Goal: Task Accomplishment & Management: Complete application form

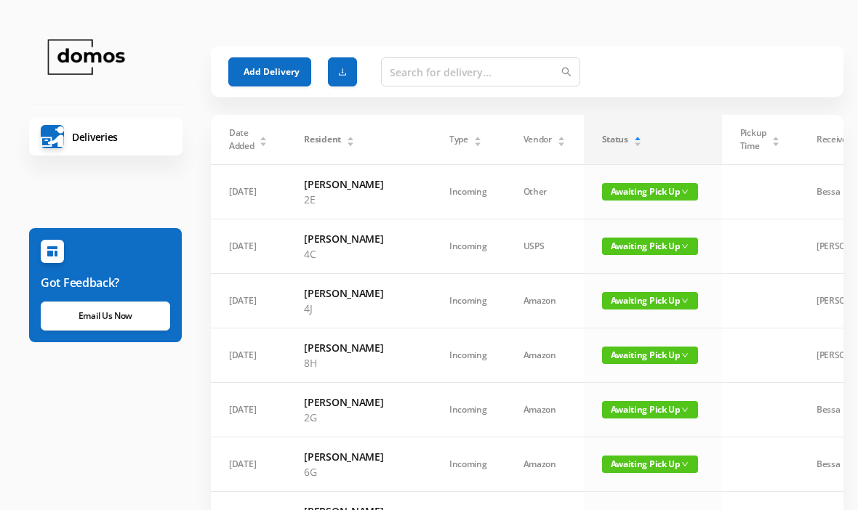
scroll to position [-9, 0]
click at [269, 62] on button "Add Delivery" at bounding box center [269, 71] width 83 height 29
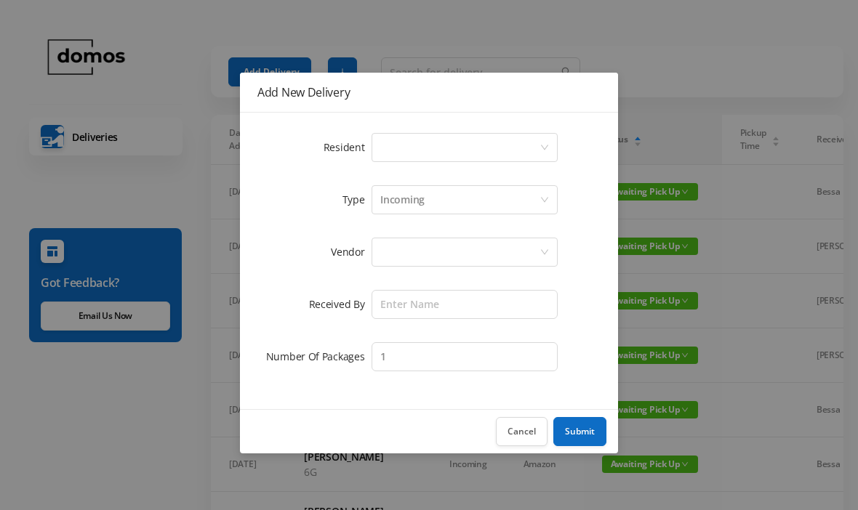
click at [452, 150] on div "Select a person" at bounding box center [459, 148] width 159 height 28
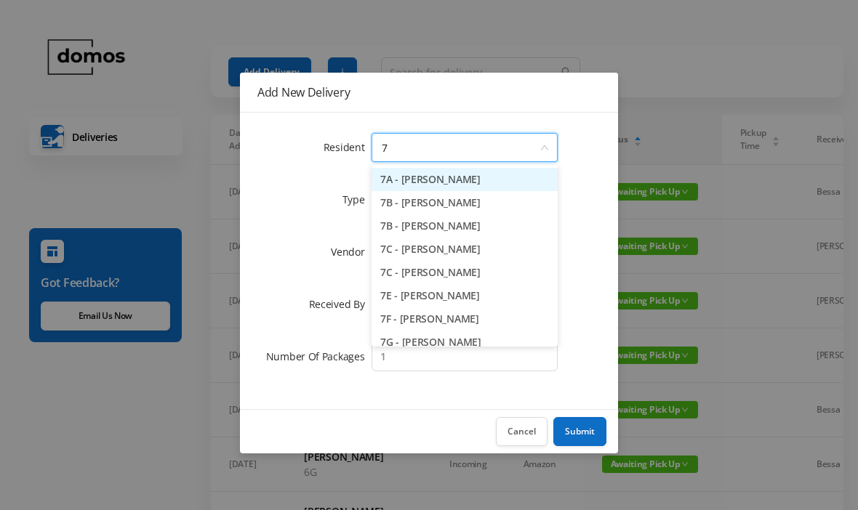
type input "7e"
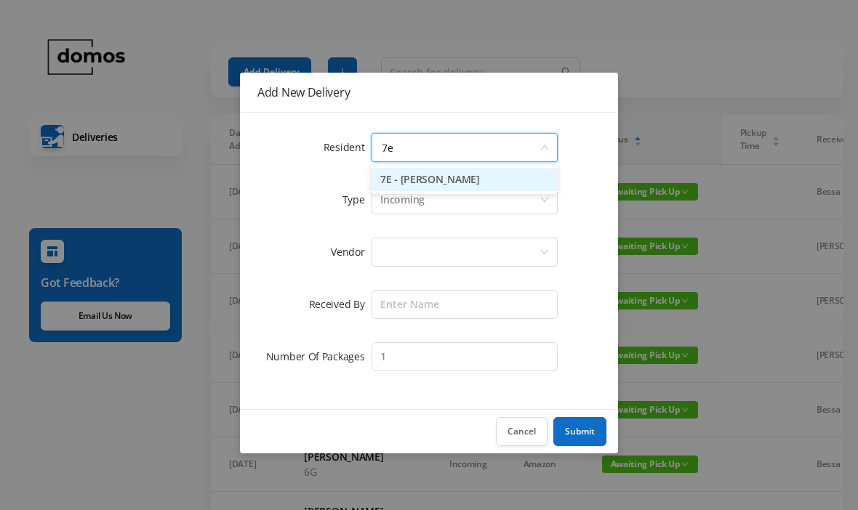
click at [452, 178] on li "7E - [PERSON_NAME]" at bounding box center [464, 179] width 186 height 23
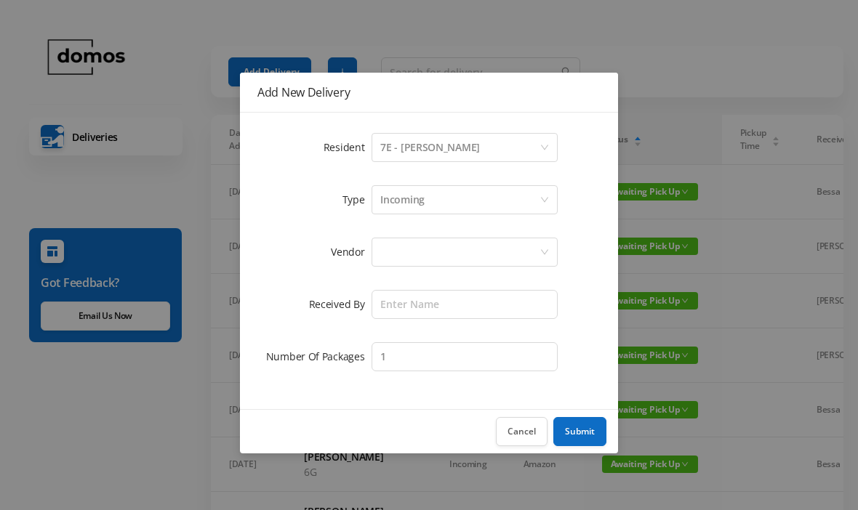
click at [469, 238] on div at bounding box center [459, 252] width 159 height 28
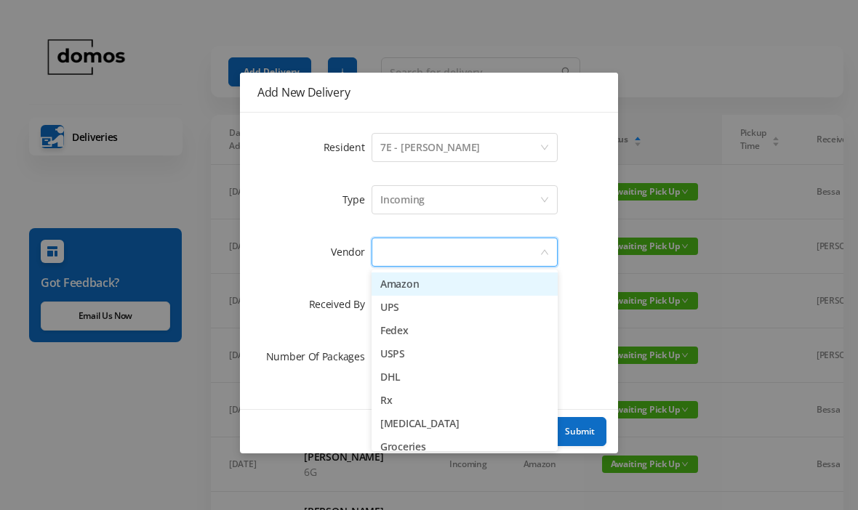
click at [411, 315] on li "UPS" at bounding box center [464, 307] width 186 height 23
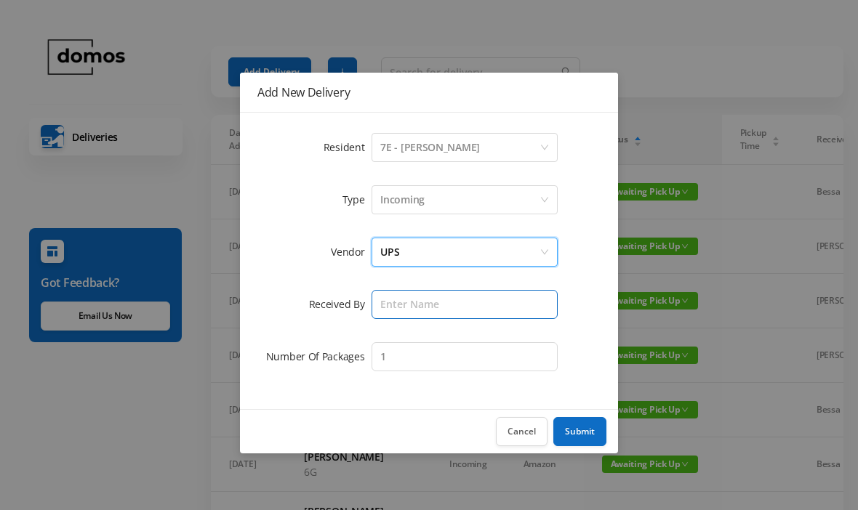
click at [466, 308] on input "text" at bounding box center [464, 304] width 186 height 29
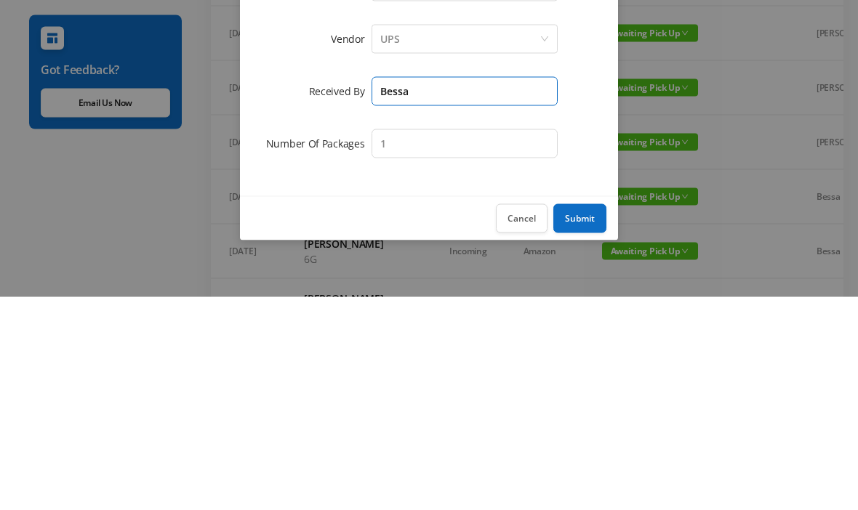
type input "Bessa"
click at [586, 417] on button "Submit" at bounding box center [579, 431] width 53 height 29
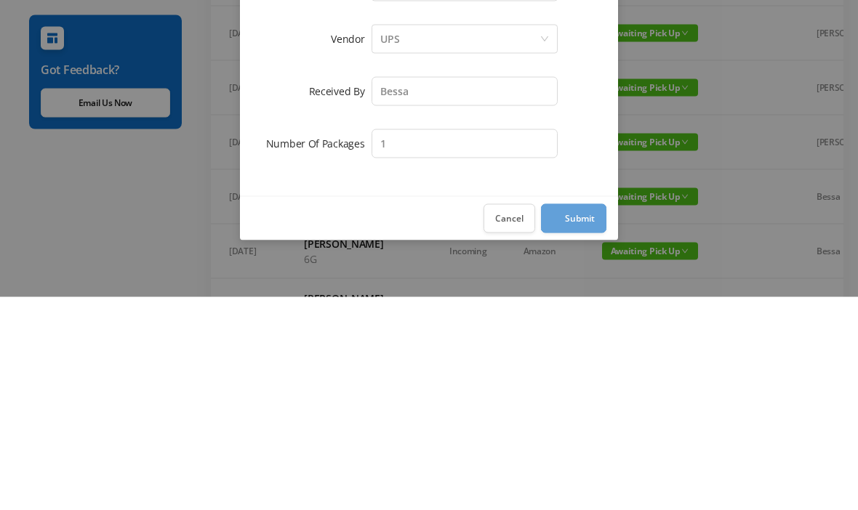
scroll to position [214, 0]
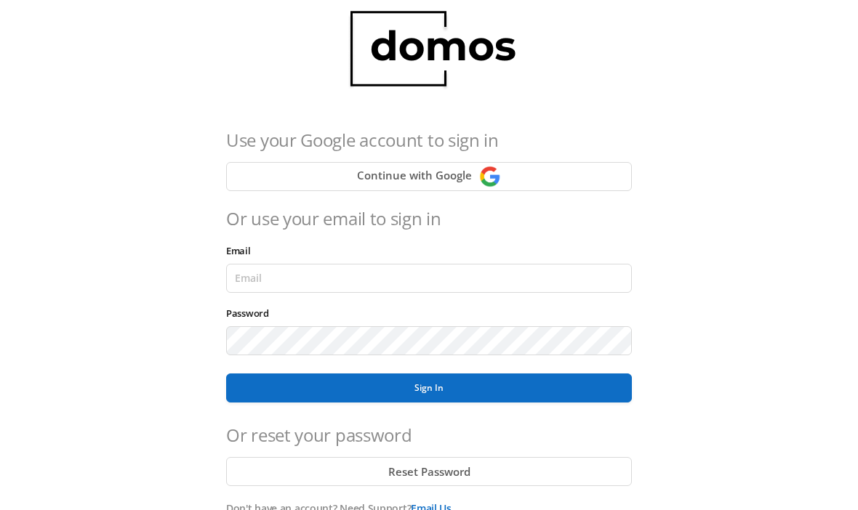
click at [483, 381] on button "Sign In" at bounding box center [429, 388] width 406 height 29
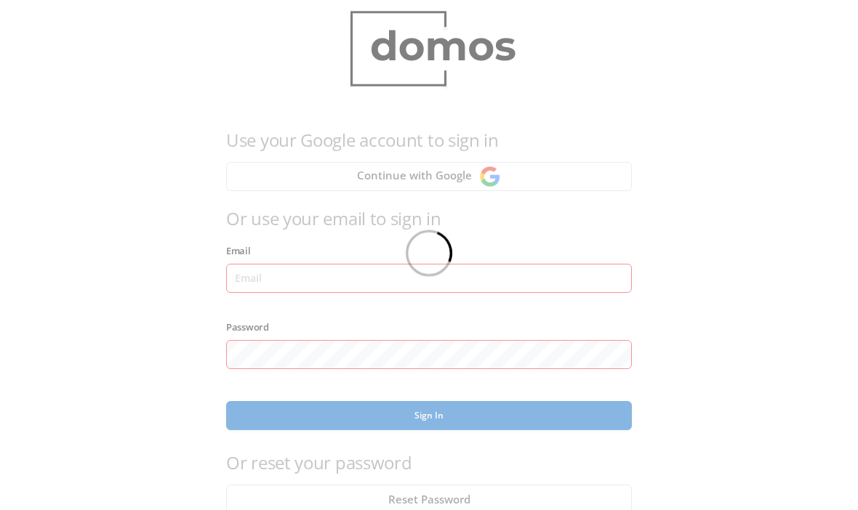
scroll to position [36, 0]
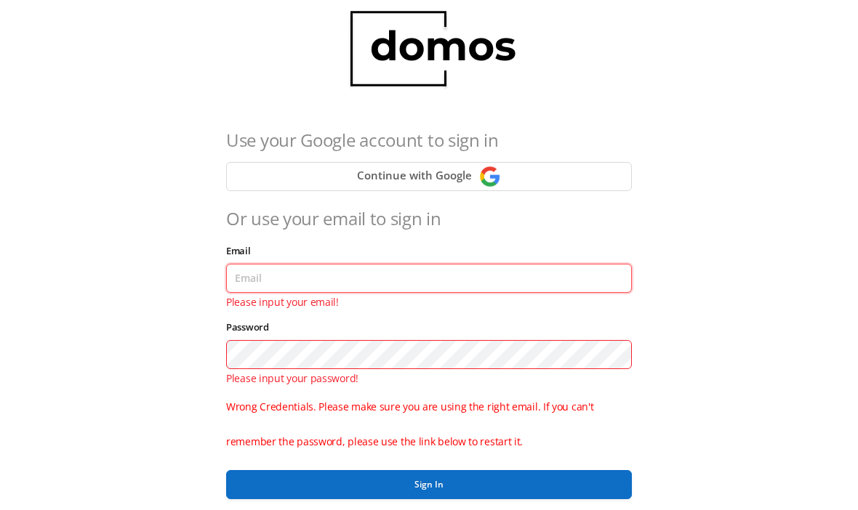
click at [465, 287] on input "Email" at bounding box center [429, 278] width 406 height 29
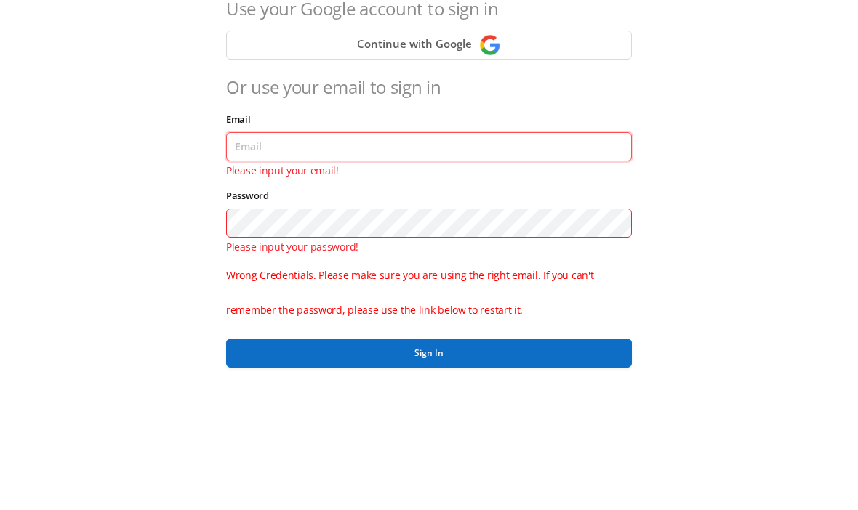
type input "[EMAIL_ADDRESS][DOMAIN_NAME]"
click at [429, 471] on button "Sign In" at bounding box center [429, 485] width 406 height 29
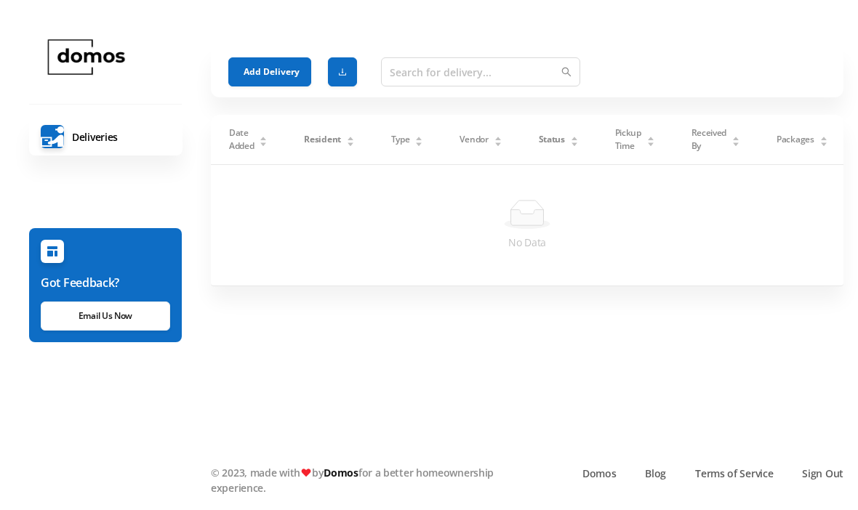
scroll to position [0, 0]
click at [264, 70] on button "Add Delivery" at bounding box center [269, 71] width 83 height 29
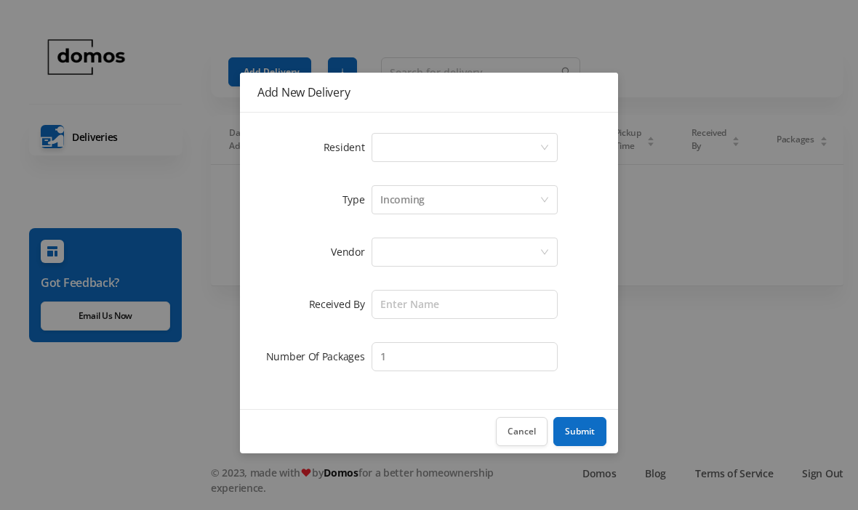
click at [454, 134] on div "Select a person" at bounding box center [459, 148] width 159 height 28
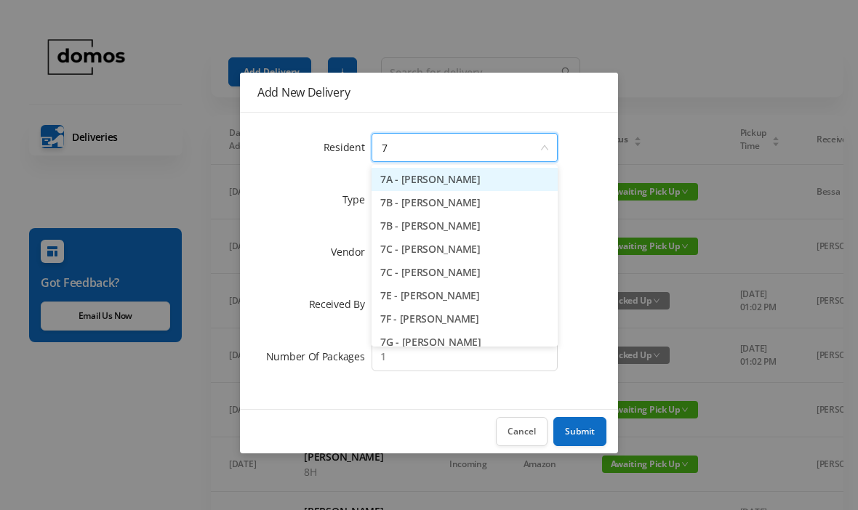
type input "7e"
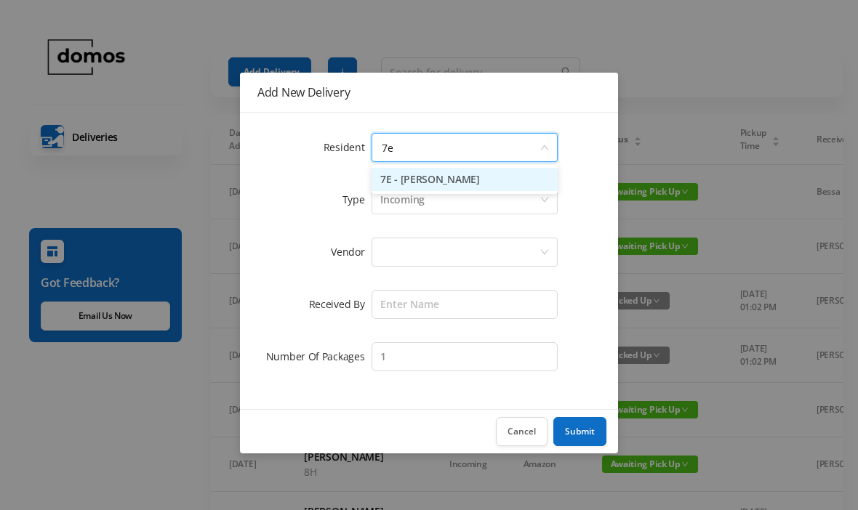
click at [461, 183] on li "7E - [PERSON_NAME]" at bounding box center [464, 179] width 186 height 23
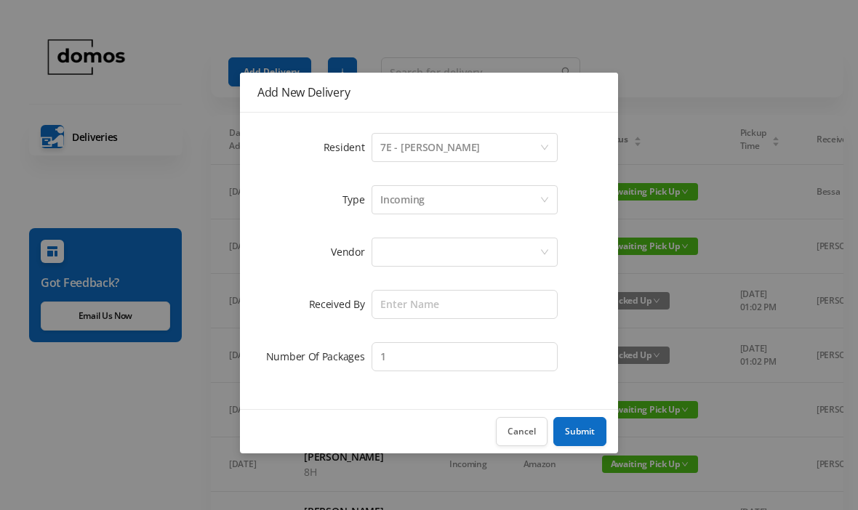
click at [461, 241] on div at bounding box center [459, 252] width 159 height 28
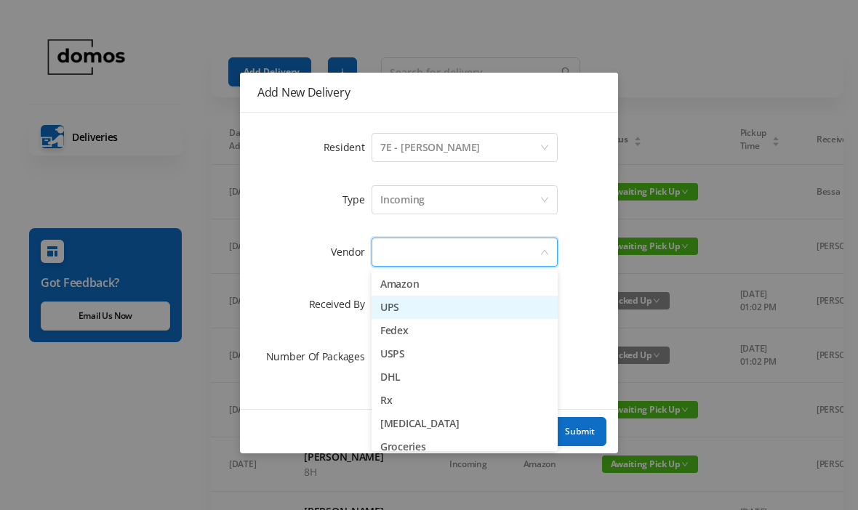
click at [404, 310] on li "UPS" at bounding box center [464, 307] width 186 height 23
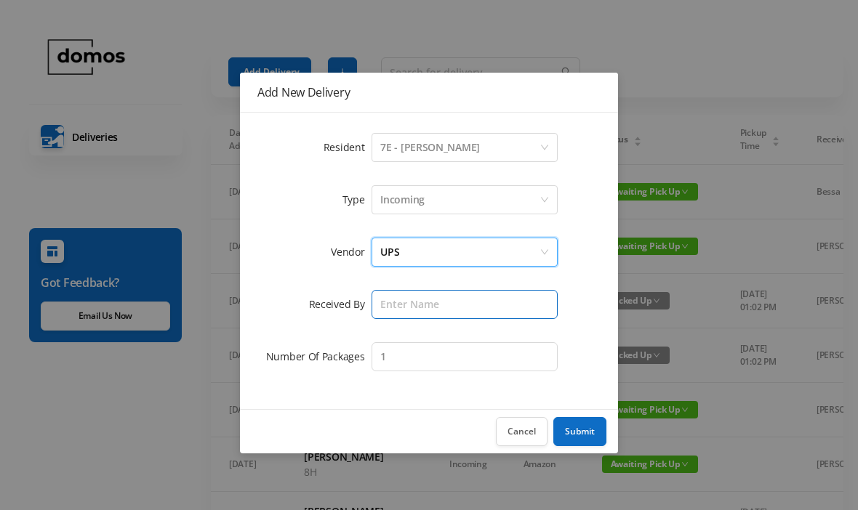
click at [441, 302] on input "text" at bounding box center [464, 304] width 186 height 29
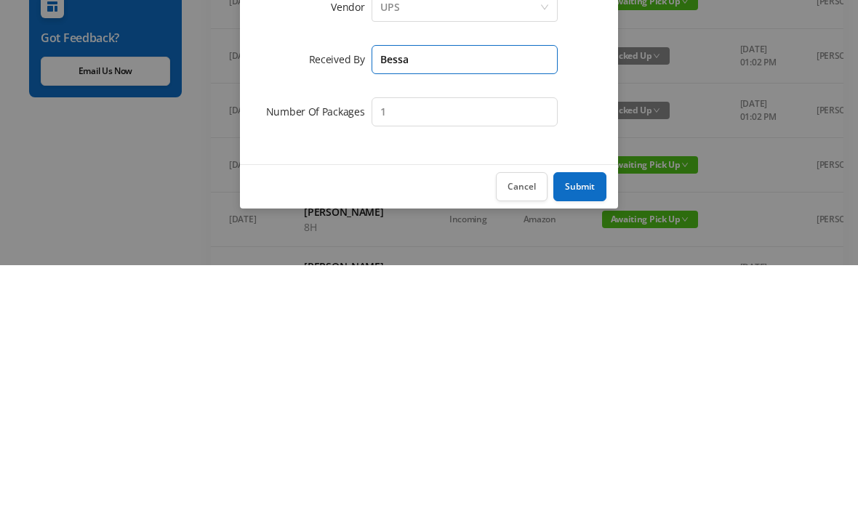
type input "Bessa"
click at [578, 417] on button "Submit" at bounding box center [579, 431] width 53 height 29
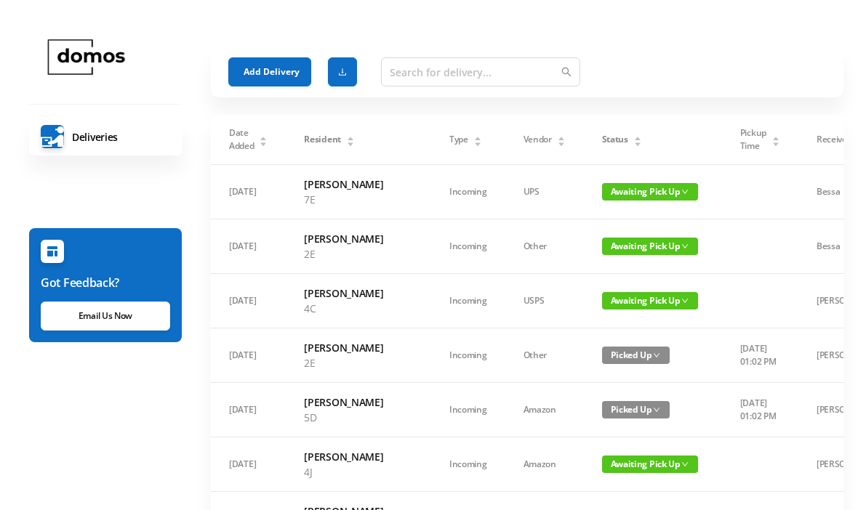
click at [602, 134] on span "Status" at bounding box center [615, 139] width 26 height 13
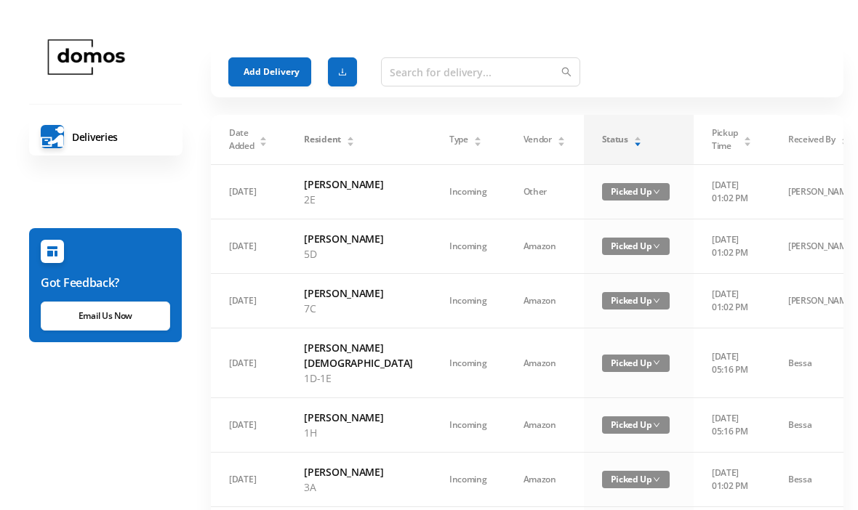
click at [262, 65] on button "Add Delivery" at bounding box center [269, 71] width 83 height 29
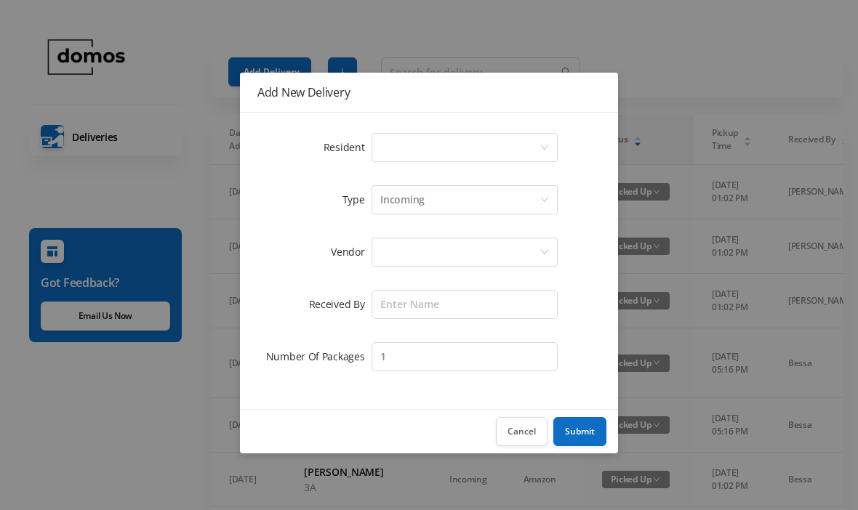
click at [412, 150] on div "Select a person" at bounding box center [459, 148] width 159 height 28
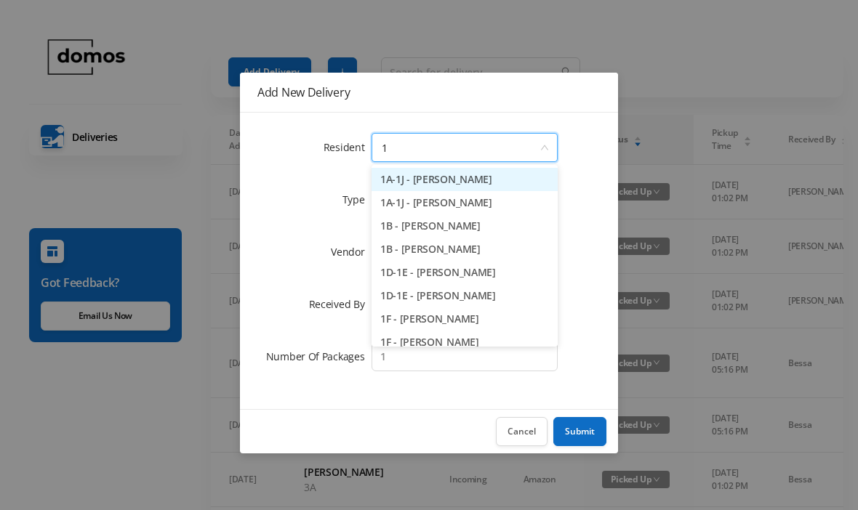
type input "1g"
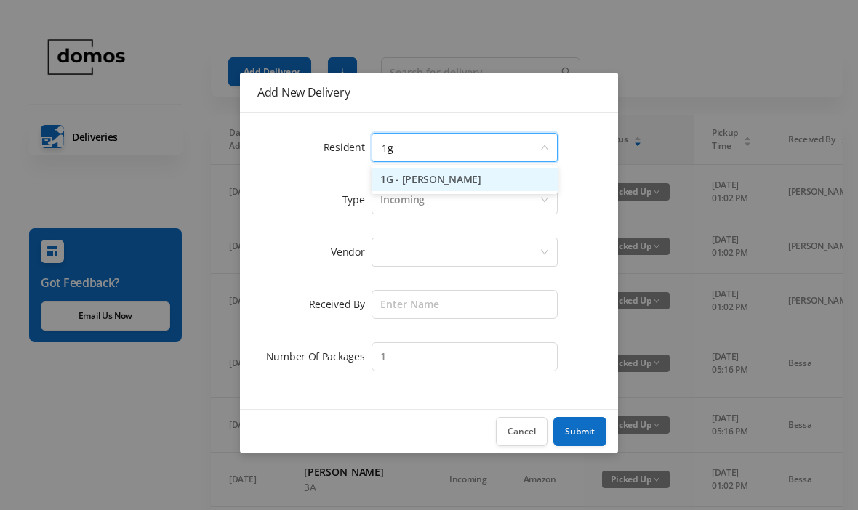
click at [462, 182] on li "1G - [PERSON_NAME]" at bounding box center [464, 179] width 186 height 23
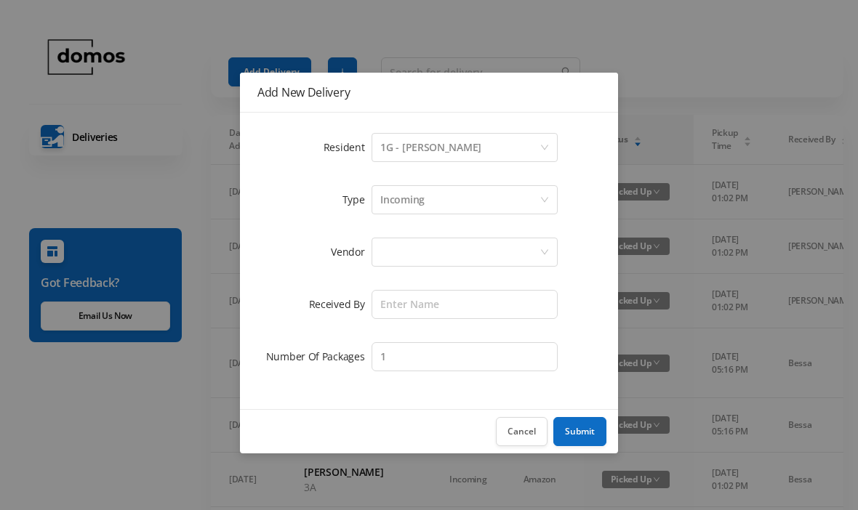
click at [462, 245] on div at bounding box center [459, 252] width 159 height 28
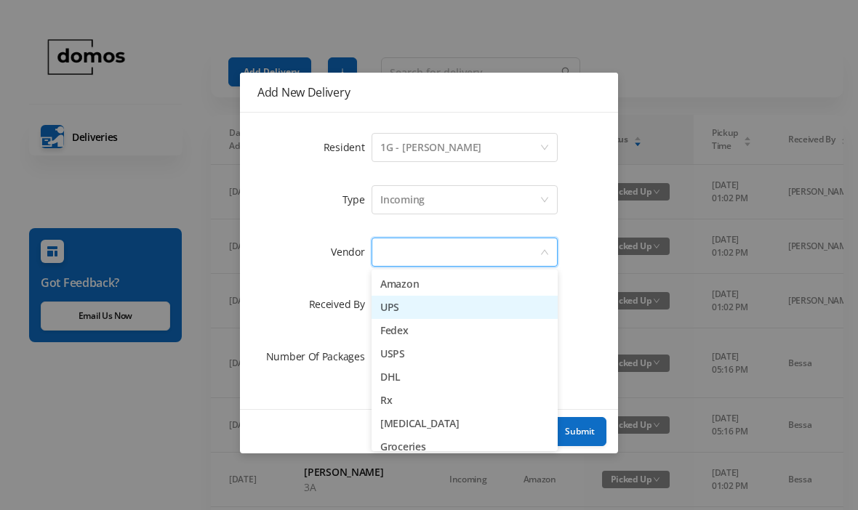
click at [409, 308] on li "UPS" at bounding box center [464, 307] width 186 height 23
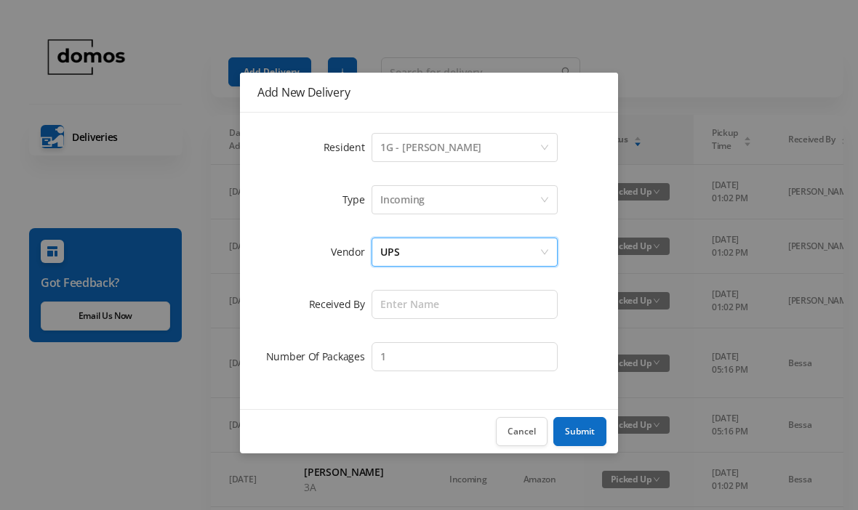
click at [449, 284] on form "Resident Select a person 1G - [PERSON_NAME] Type Incoming Vendor UPS Received B…" at bounding box center [428, 252] width 343 height 244
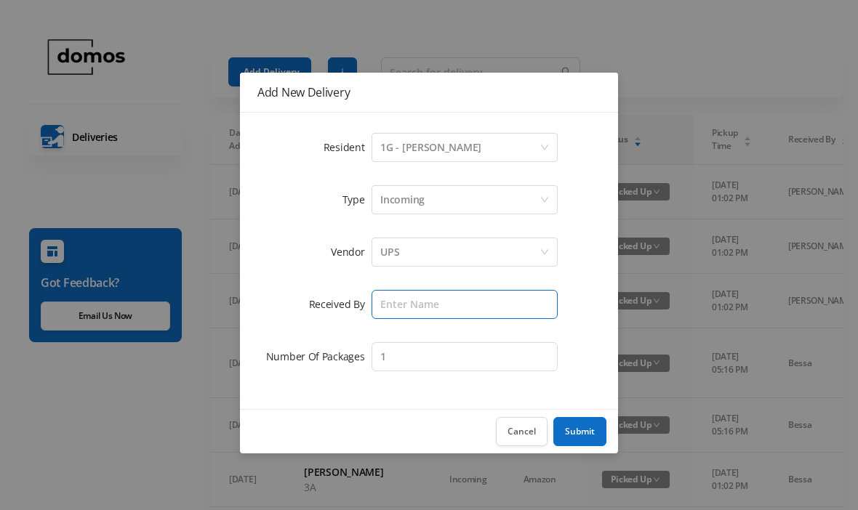
click at [459, 312] on input "text" at bounding box center [464, 304] width 186 height 29
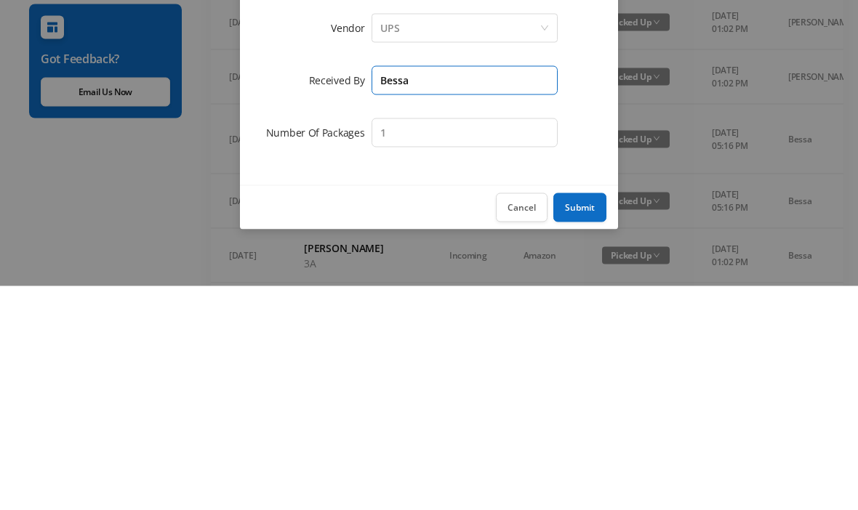
type input "Bessa"
click at [579, 417] on button "Submit" at bounding box center [579, 431] width 53 height 29
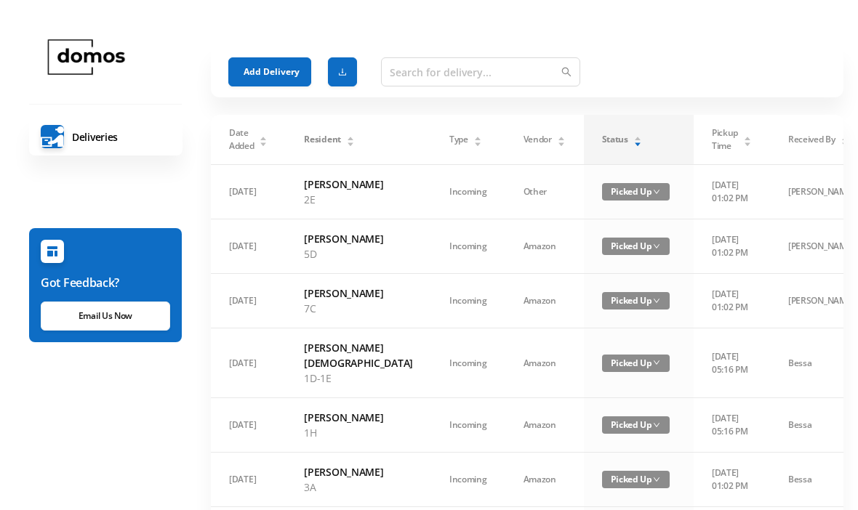
click at [602, 146] on div "Status" at bounding box center [622, 139] width 40 height 13
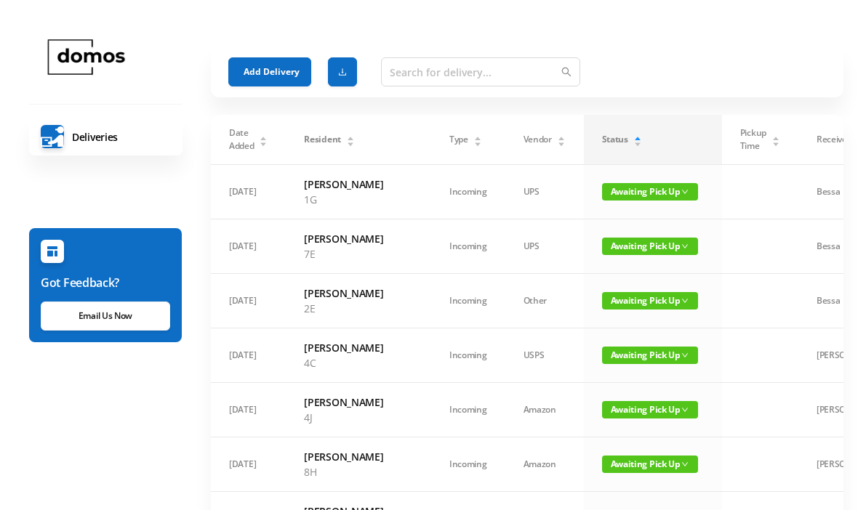
click at [279, 73] on button "Add Delivery" at bounding box center [269, 71] width 83 height 29
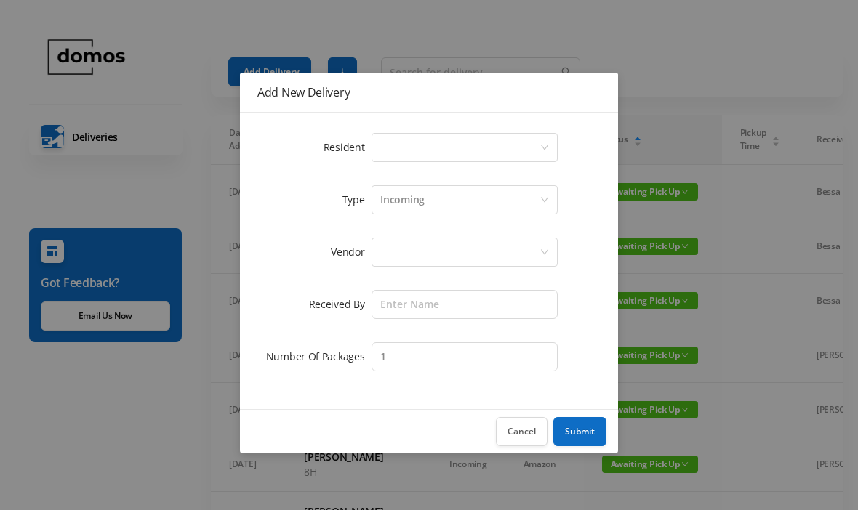
click at [450, 160] on div "Select a person" at bounding box center [459, 148] width 159 height 28
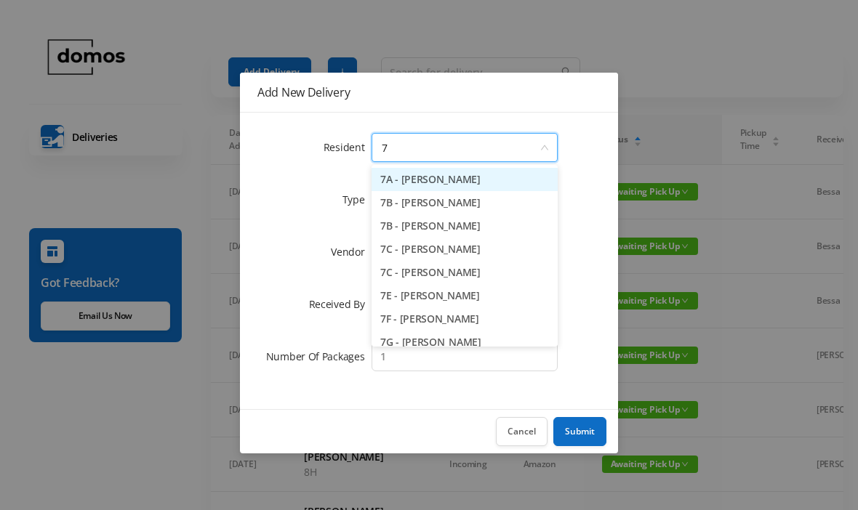
type input "7a"
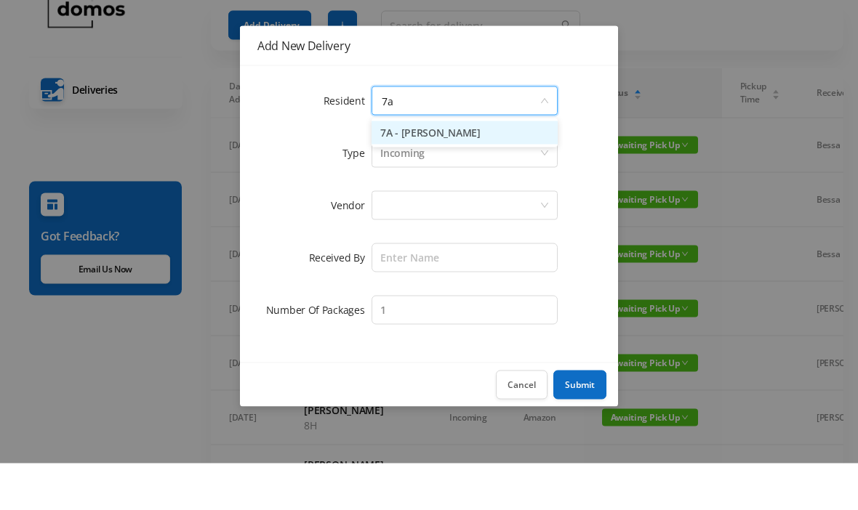
click at [462, 168] on li "7A - [PERSON_NAME]" at bounding box center [464, 179] width 186 height 23
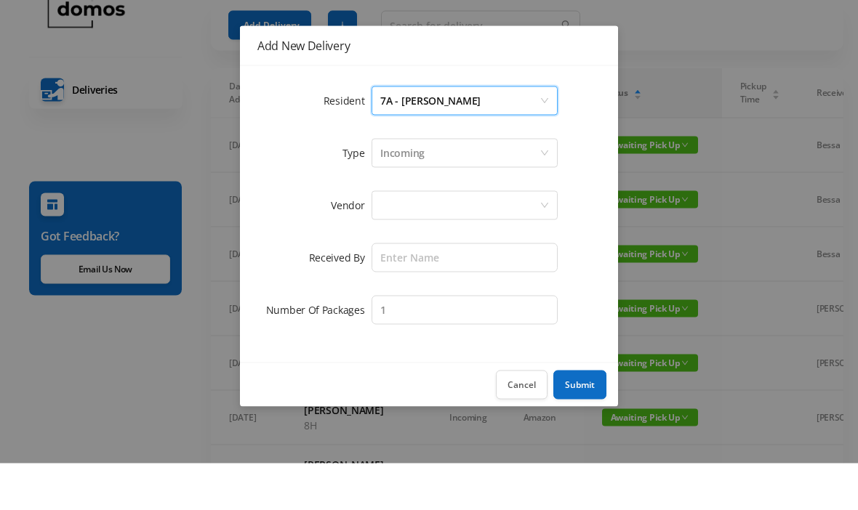
scroll to position [47, 0]
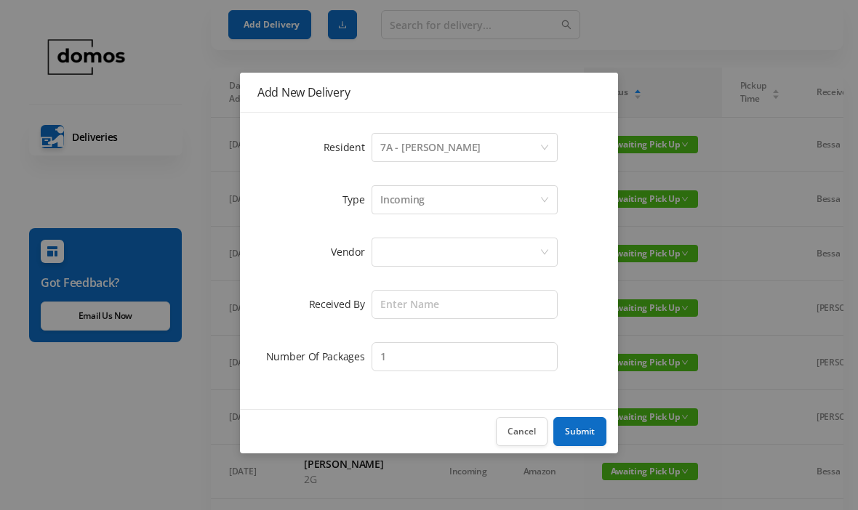
click at [456, 252] on div at bounding box center [459, 252] width 159 height 28
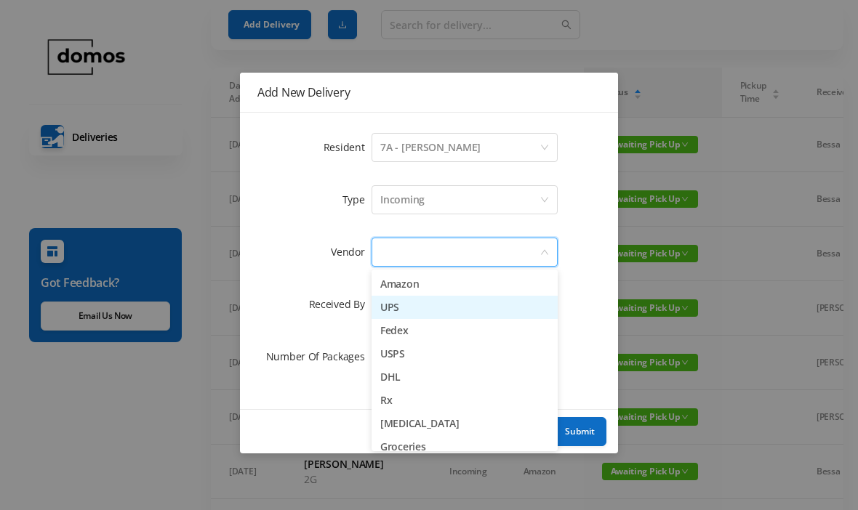
click at [398, 305] on li "UPS" at bounding box center [464, 307] width 186 height 23
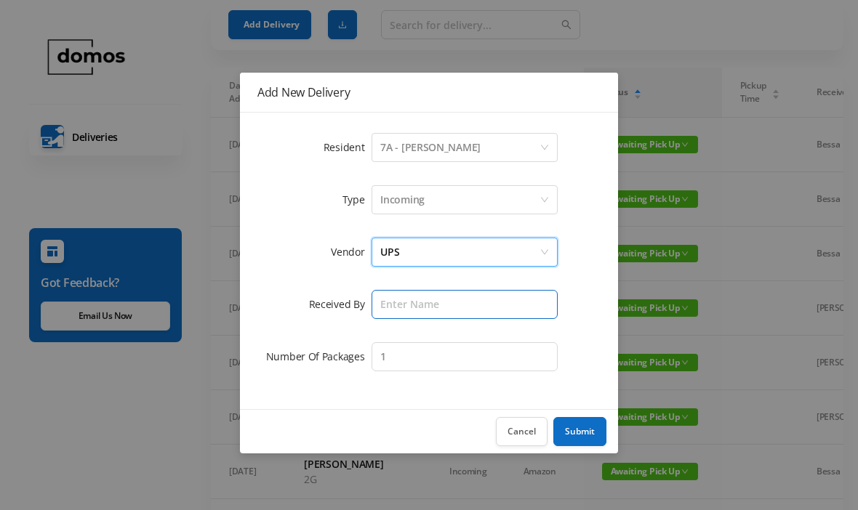
click at [465, 301] on input "text" at bounding box center [464, 304] width 186 height 29
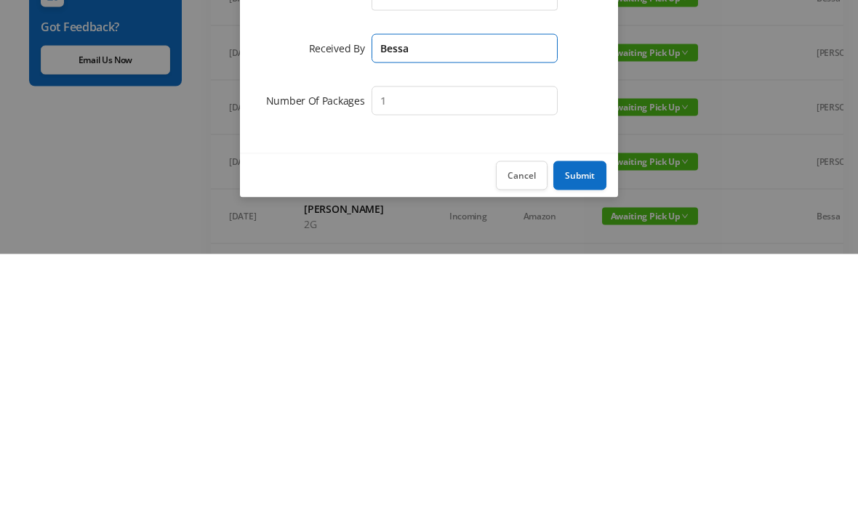
type input "Bessa"
click at [585, 417] on button "Submit" at bounding box center [579, 431] width 53 height 29
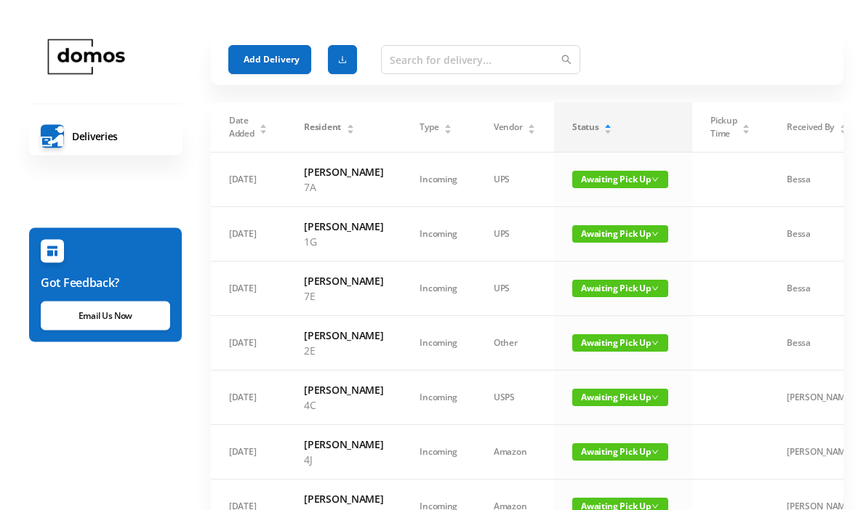
scroll to position [0, 0]
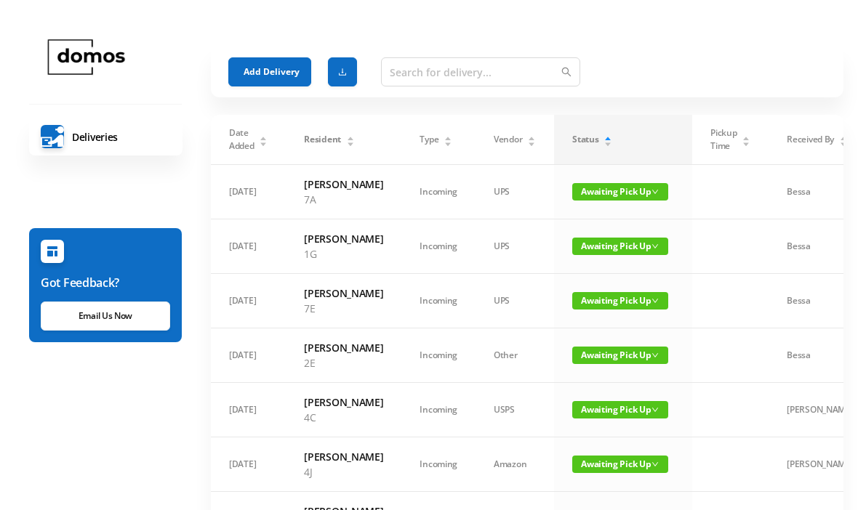
click at [271, 73] on button "Add Delivery" at bounding box center [269, 71] width 83 height 29
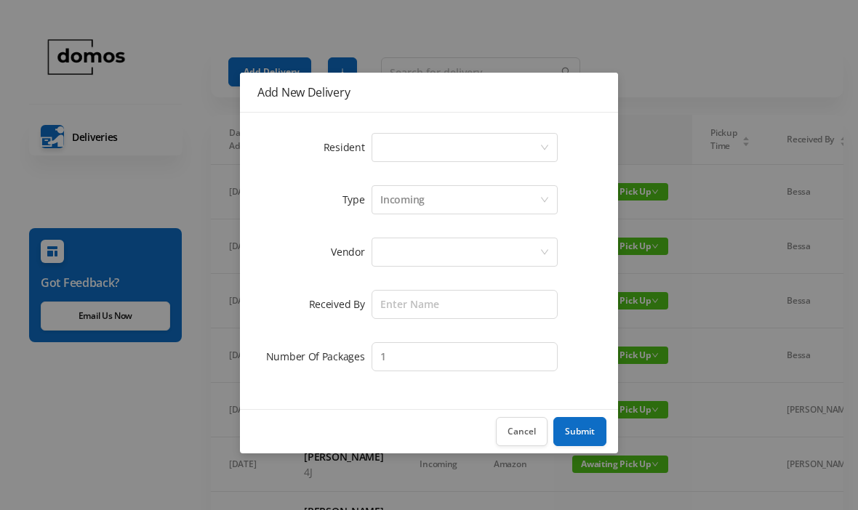
click at [438, 140] on div "Select a person" at bounding box center [459, 148] width 159 height 28
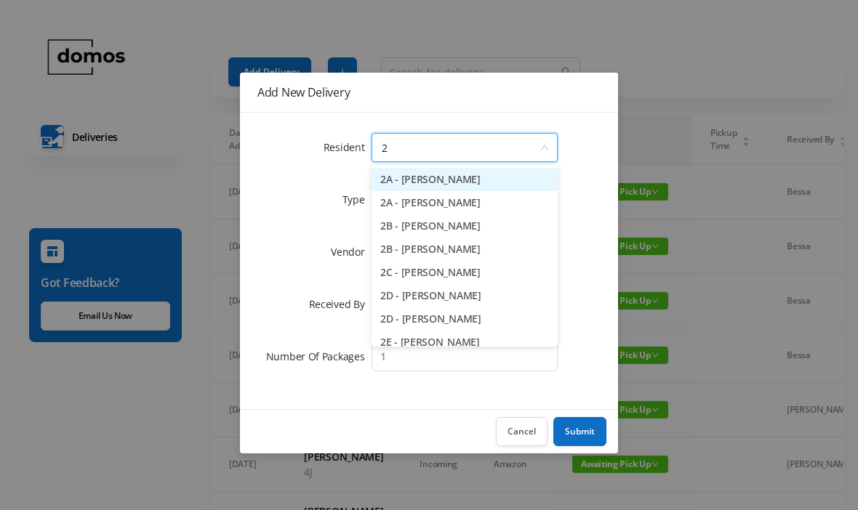
type input "2d"
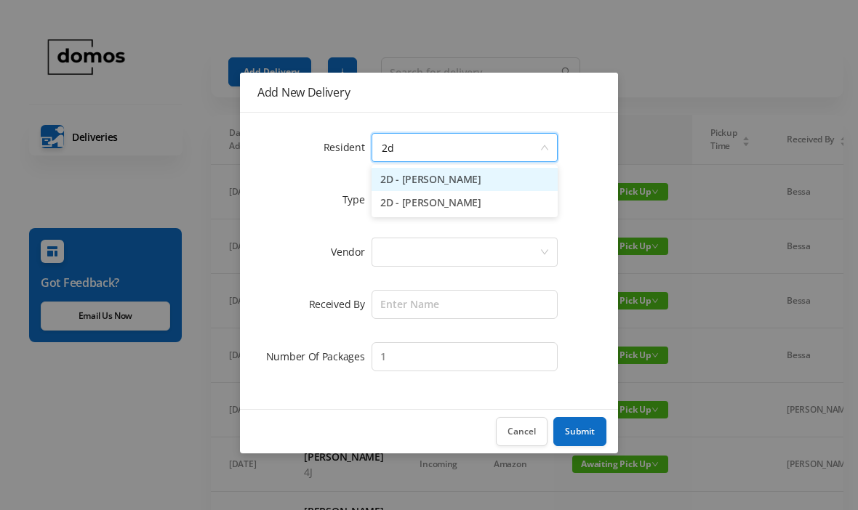
click at [451, 184] on li "2D - [PERSON_NAME]" at bounding box center [464, 179] width 186 height 23
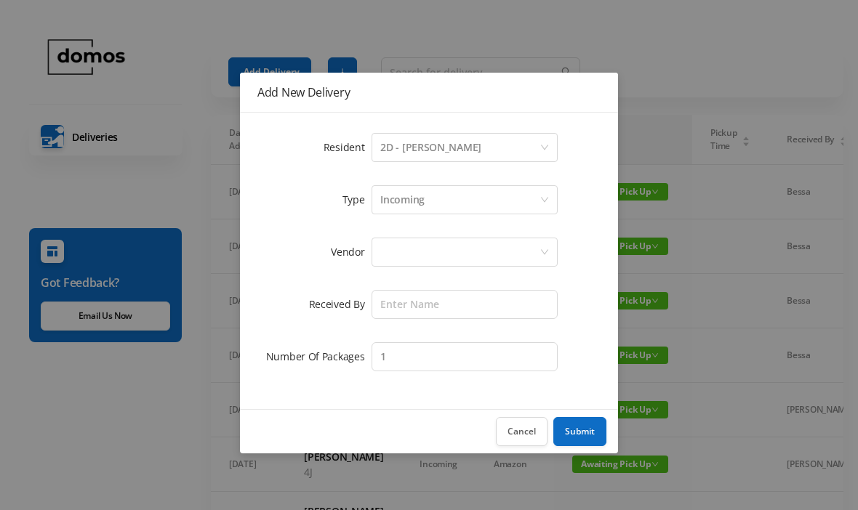
click at [435, 263] on div at bounding box center [459, 252] width 159 height 28
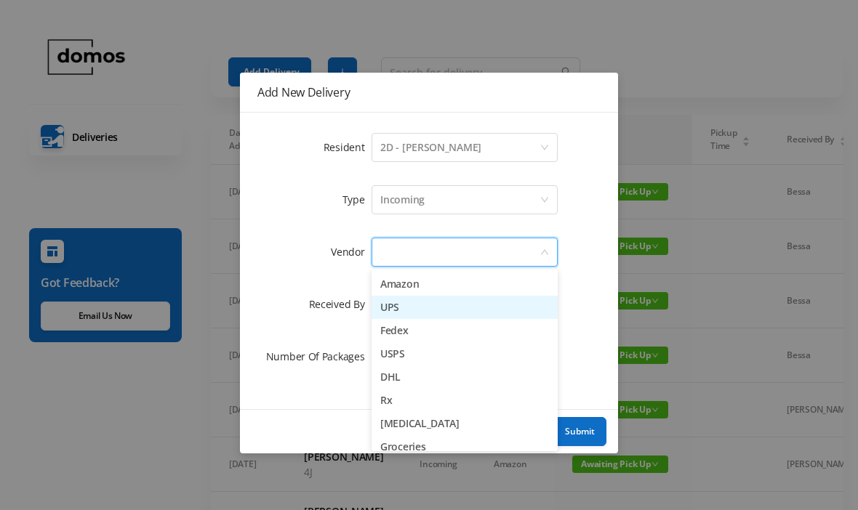
click at [403, 311] on li "UPS" at bounding box center [464, 307] width 186 height 23
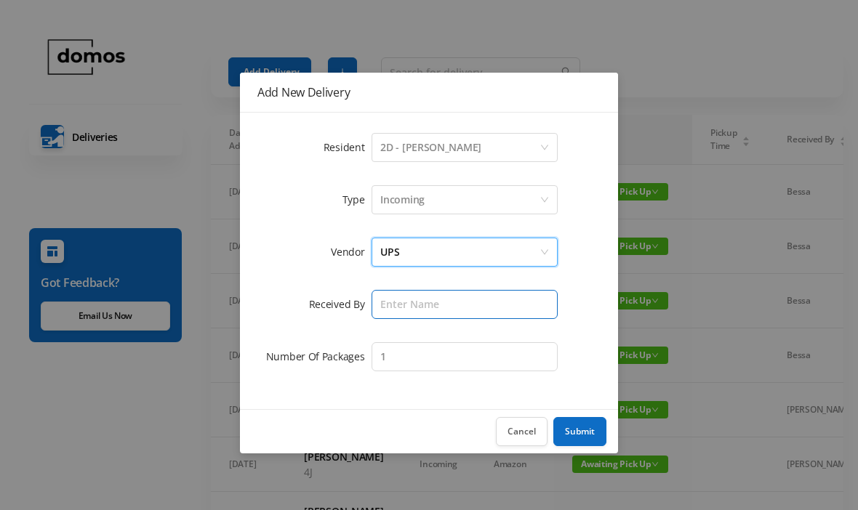
click at [434, 302] on input "text" at bounding box center [464, 304] width 186 height 29
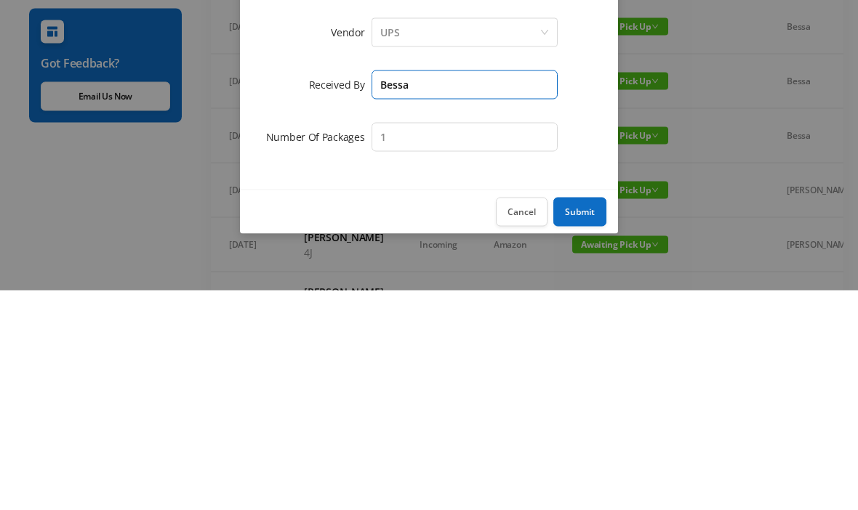
type input "Bessa"
click at [581, 417] on button "Submit" at bounding box center [579, 431] width 53 height 29
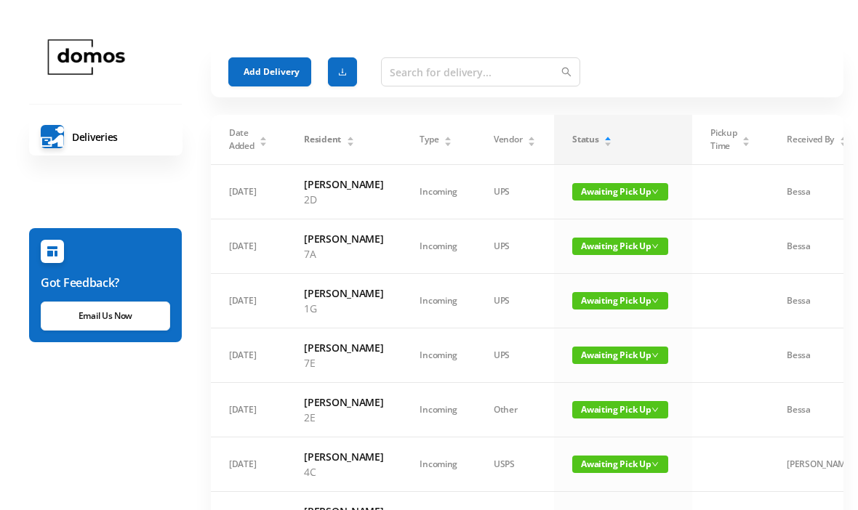
click at [276, 71] on button "Add Delivery" at bounding box center [269, 71] width 83 height 29
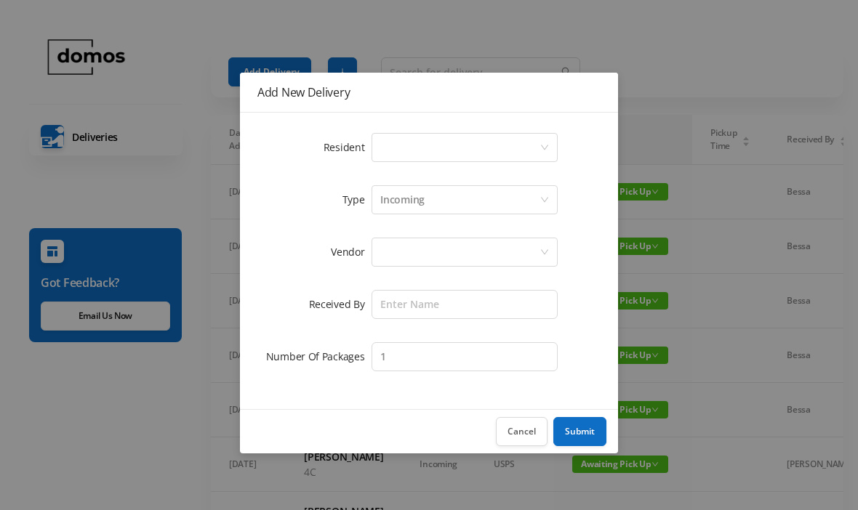
click at [464, 152] on div "Select a person" at bounding box center [459, 148] width 159 height 28
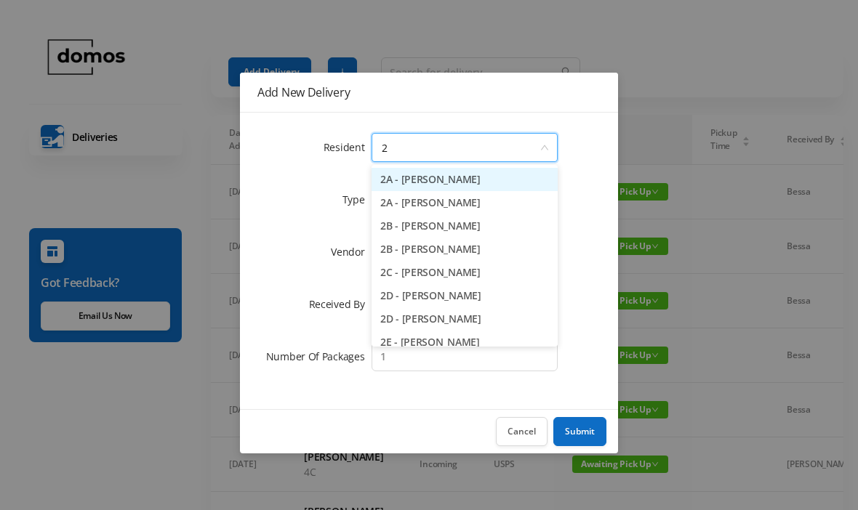
type input "2g"
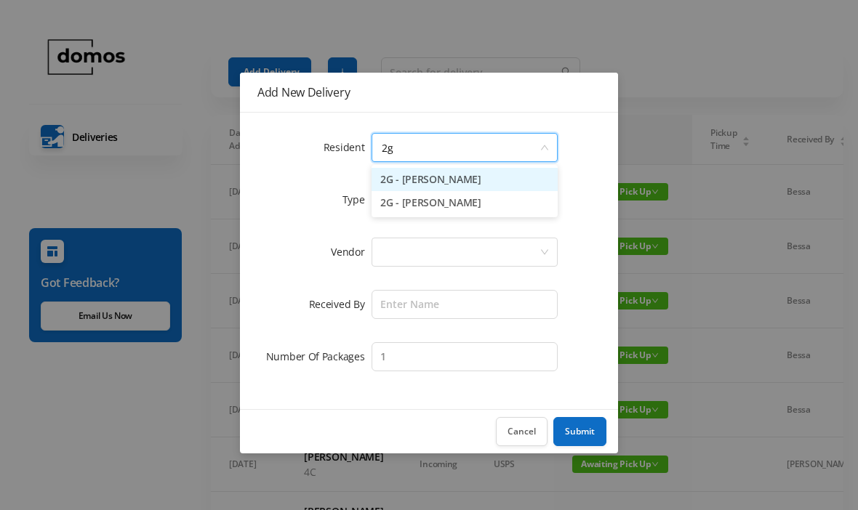
click at [443, 190] on li "2G - [PERSON_NAME]" at bounding box center [464, 179] width 186 height 23
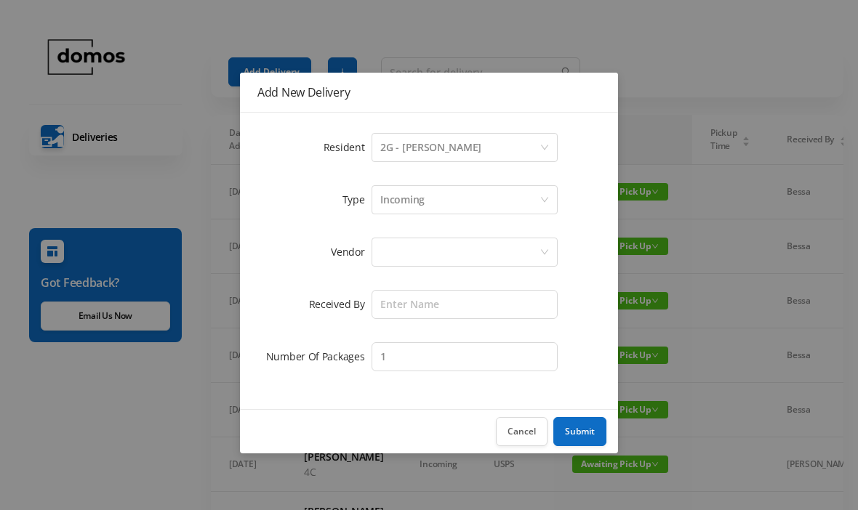
click at [449, 243] on div at bounding box center [459, 252] width 159 height 28
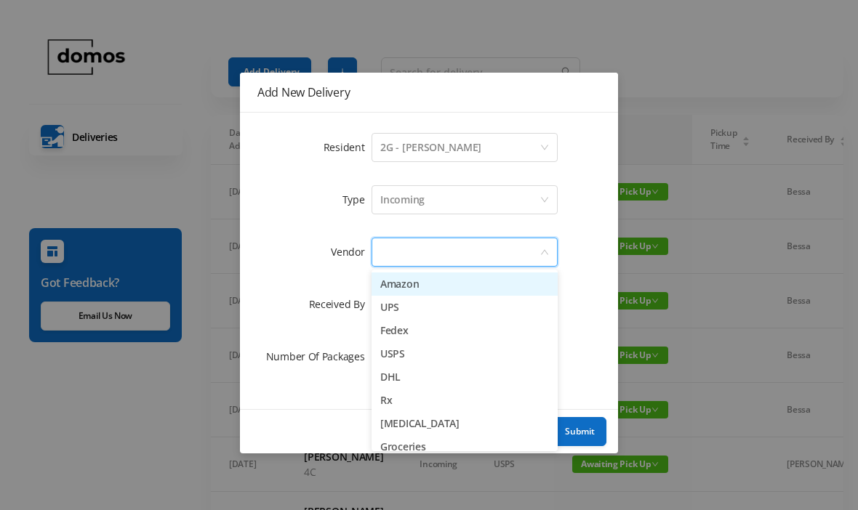
click at [407, 313] on li "UPS" at bounding box center [464, 307] width 186 height 23
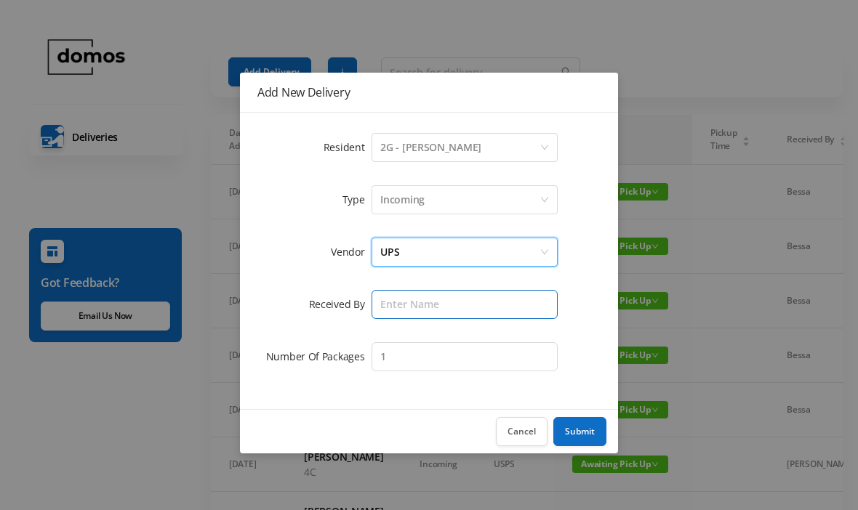
click at [442, 296] on input "text" at bounding box center [464, 304] width 186 height 29
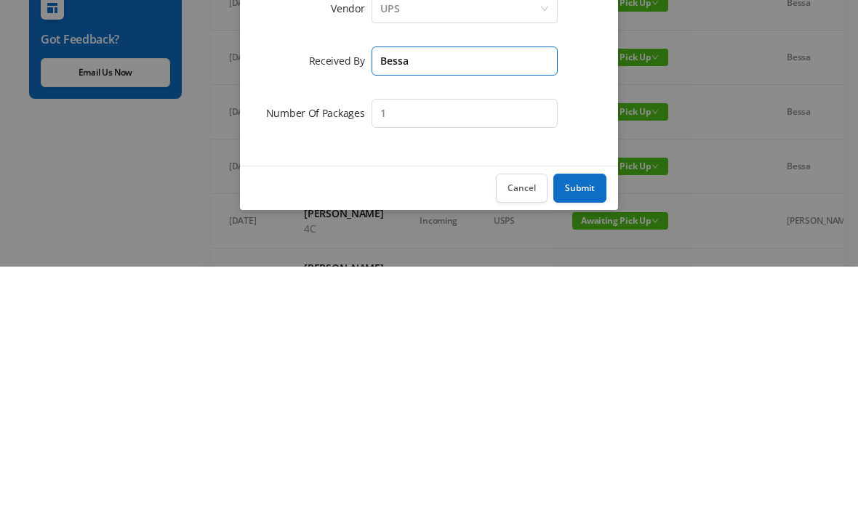
type input "Bessa"
click at [581, 417] on button "Submit" at bounding box center [579, 431] width 53 height 29
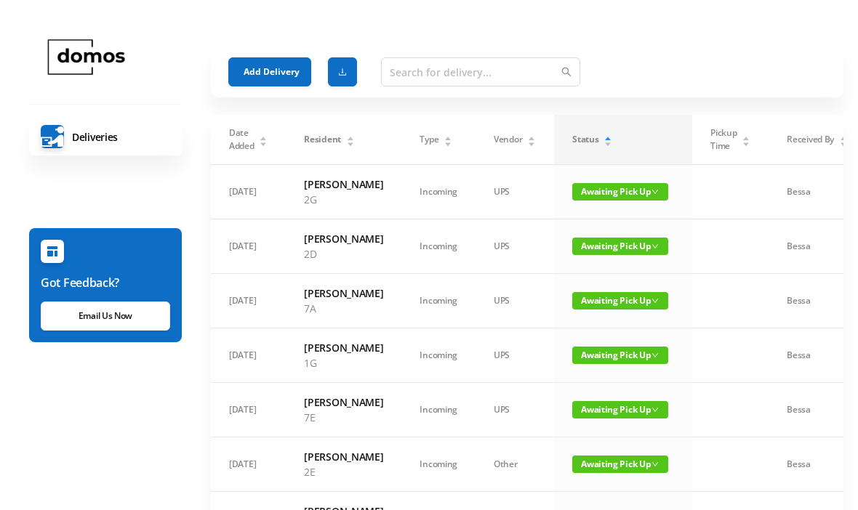
click at [284, 65] on button "Add Delivery" at bounding box center [269, 71] width 83 height 29
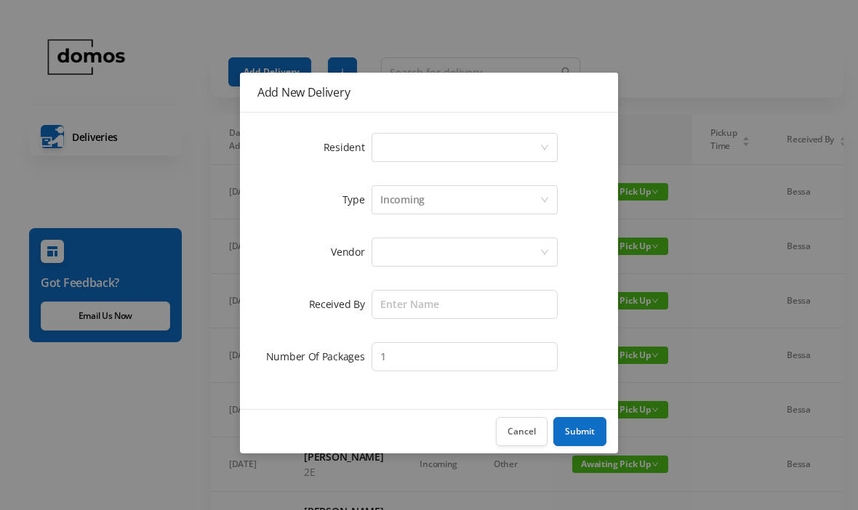
click at [430, 129] on div "Resident Select a person Type Incoming Vendor Received By Number Of Packages 1" at bounding box center [429, 261] width 378 height 297
click at [454, 145] on div "Select a person" at bounding box center [459, 148] width 159 height 28
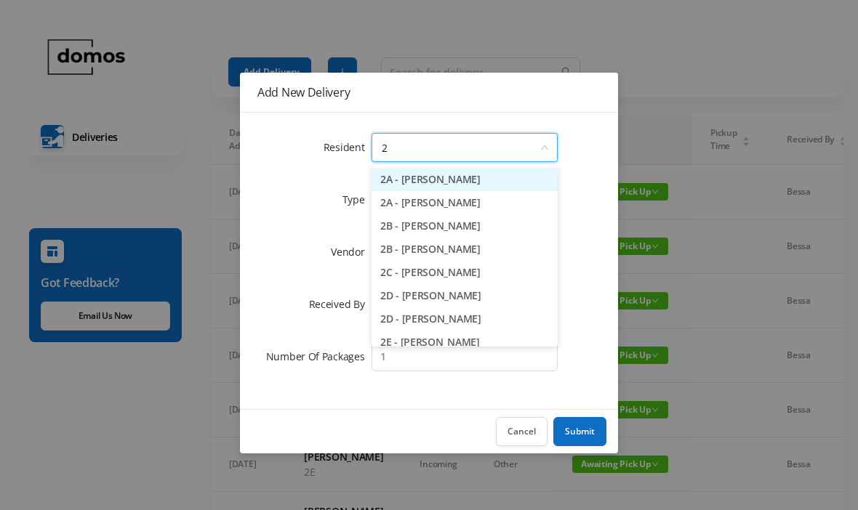
type input "2h"
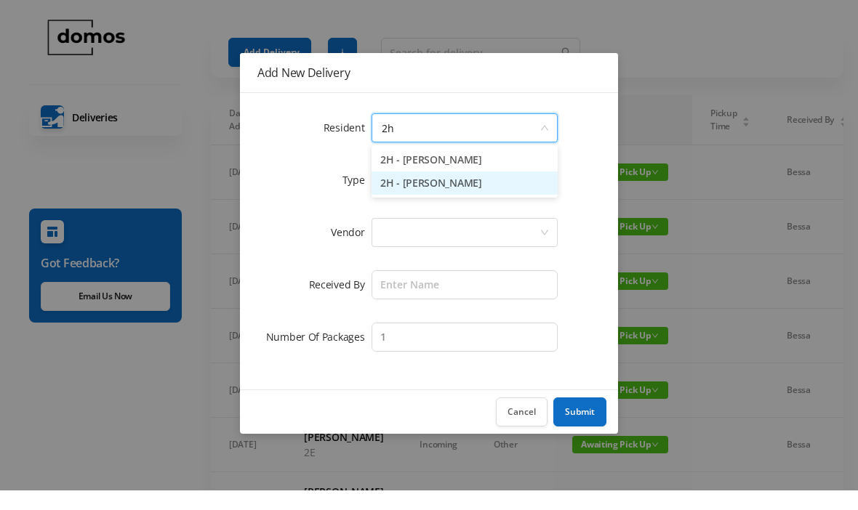
click at [475, 191] on li "2H - [PERSON_NAME]" at bounding box center [464, 202] width 186 height 23
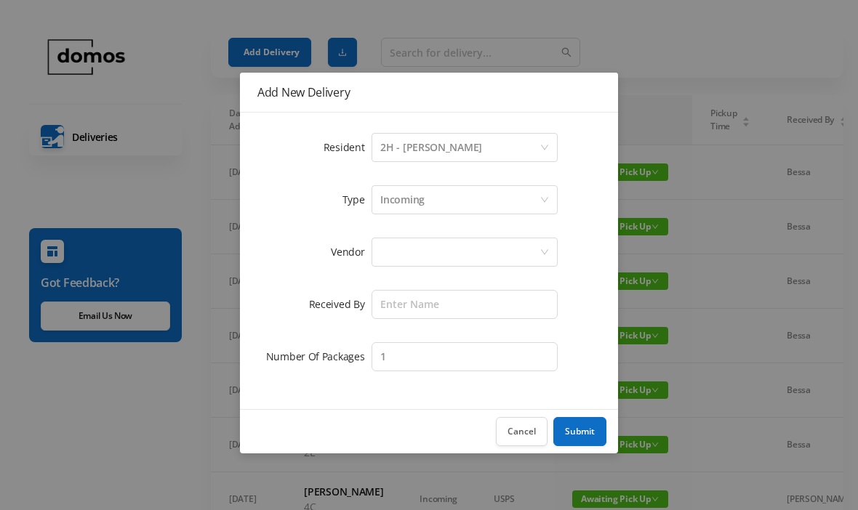
click at [457, 252] on div at bounding box center [459, 252] width 159 height 28
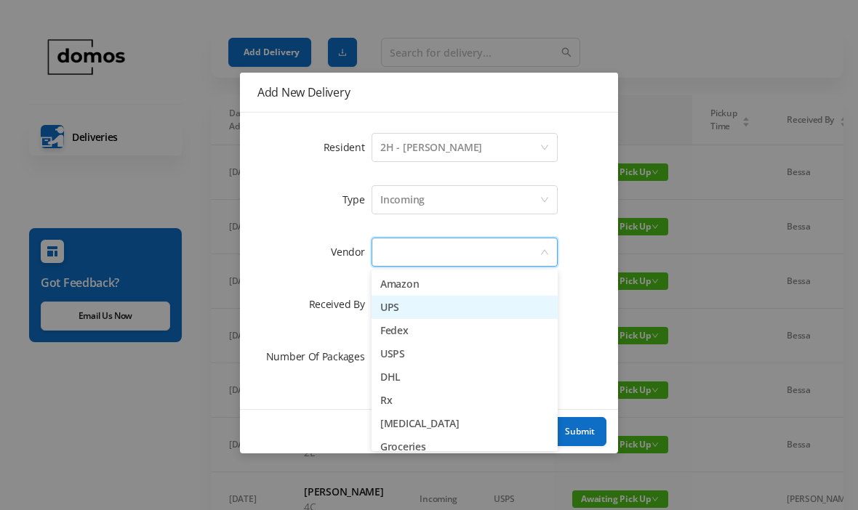
click at [393, 305] on li "UPS" at bounding box center [464, 307] width 186 height 23
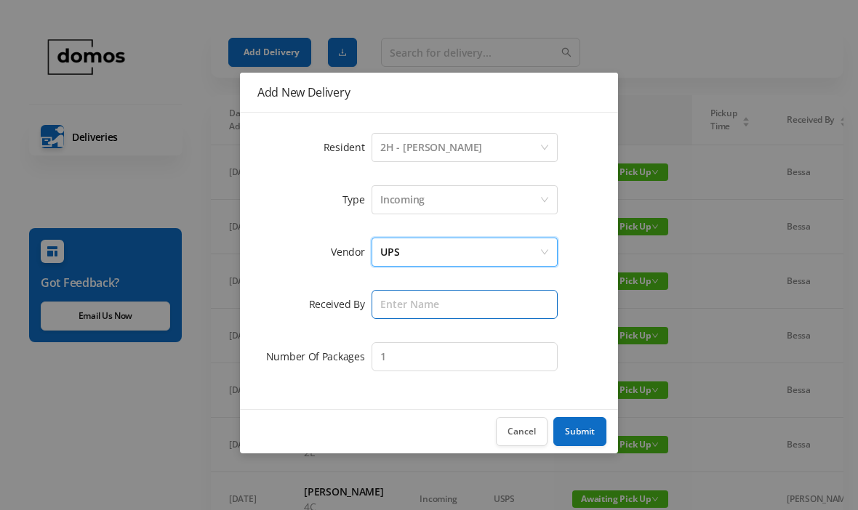
click at [442, 298] on input "text" at bounding box center [464, 304] width 186 height 29
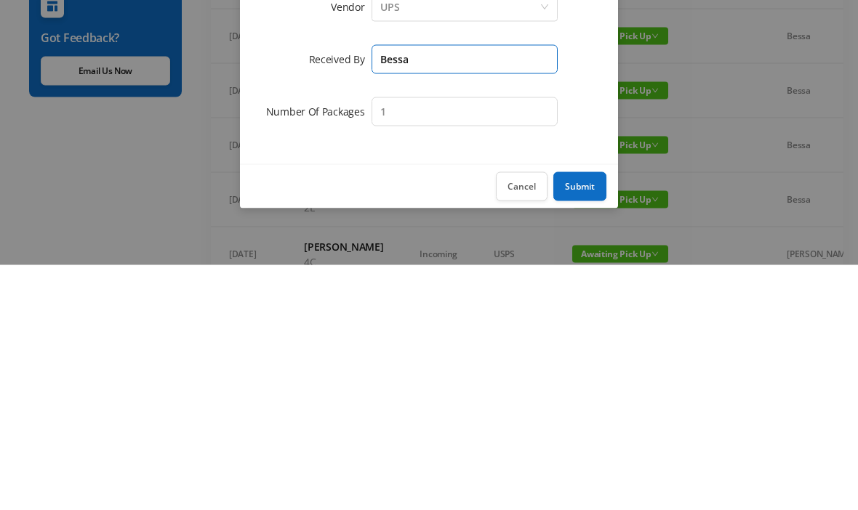
type input "Bessa"
click at [586, 417] on button "Submit" at bounding box center [579, 431] width 53 height 29
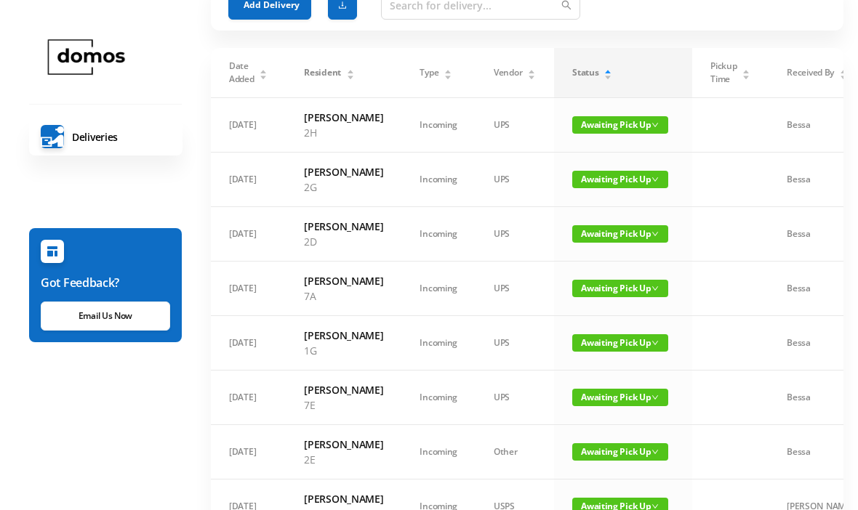
scroll to position [0, 0]
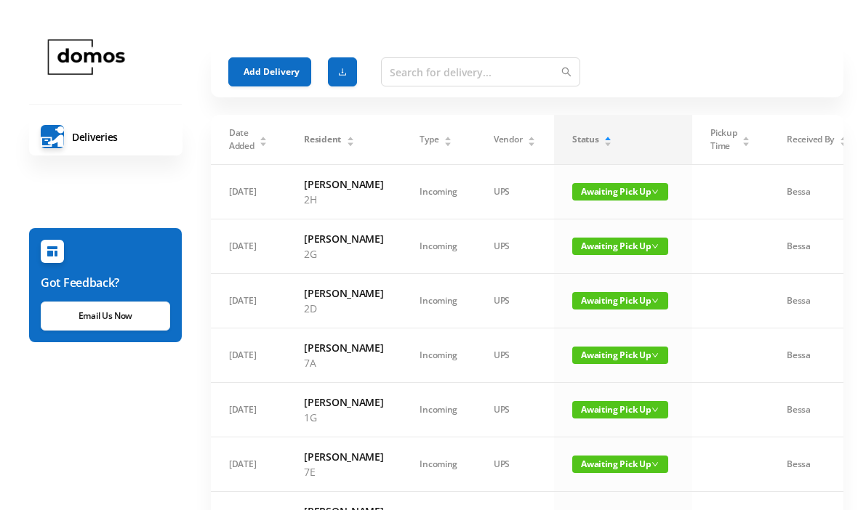
click at [264, 77] on button "Add Delivery" at bounding box center [269, 71] width 83 height 29
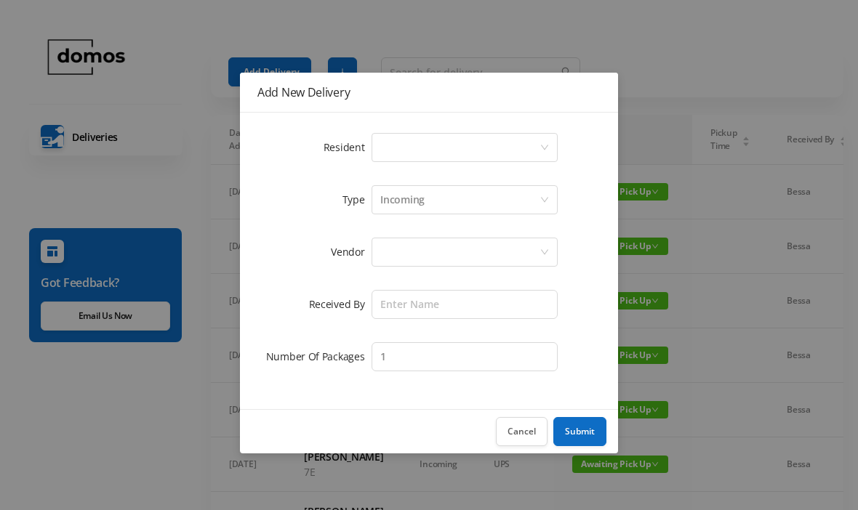
click at [444, 145] on div "Select a person" at bounding box center [459, 148] width 159 height 28
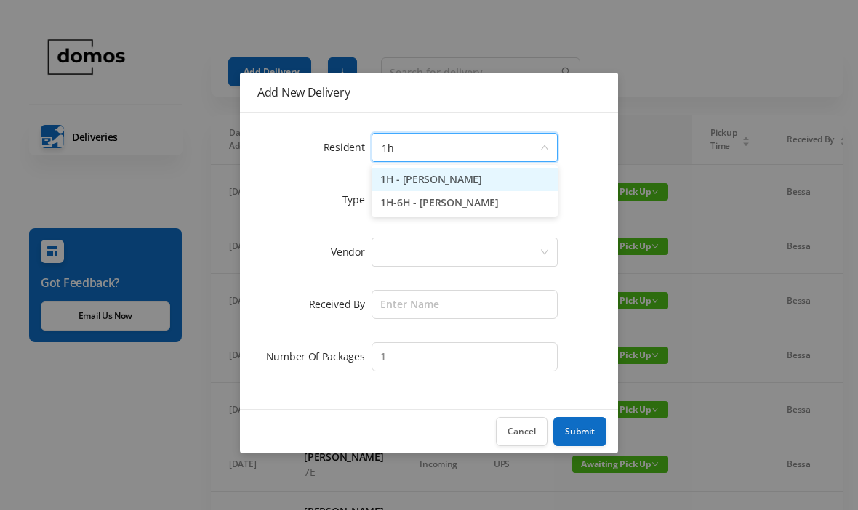
click at [459, 180] on li "1H - [PERSON_NAME]" at bounding box center [464, 179] width 186 height 23
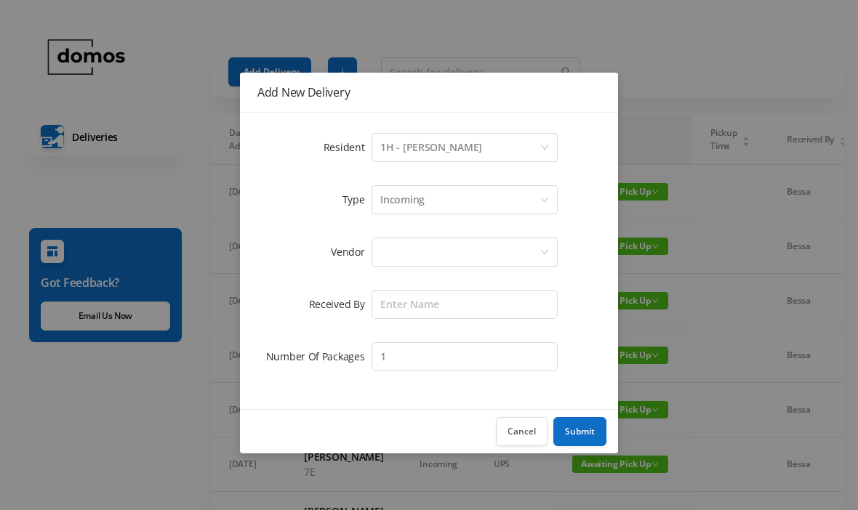
click at [416, 146] on div "1H - [PERSON_NAME]" at bounding box center [431, 148] width 102 height 28
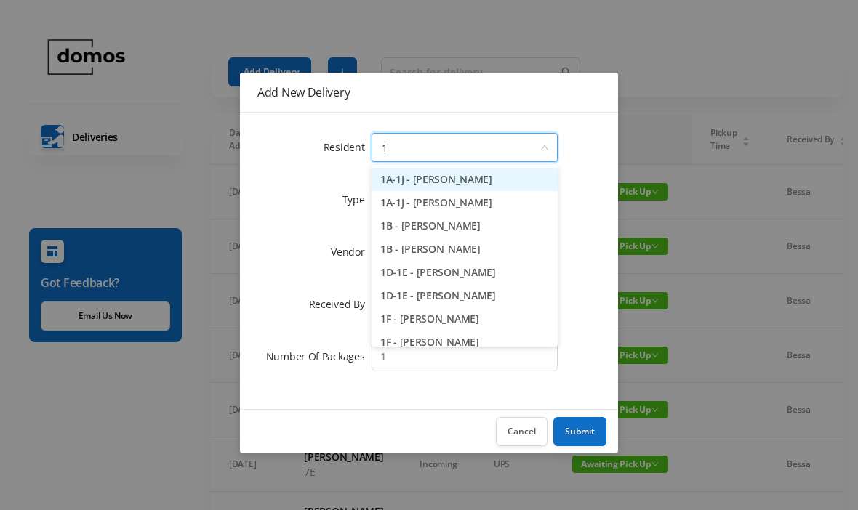
type input "1e"
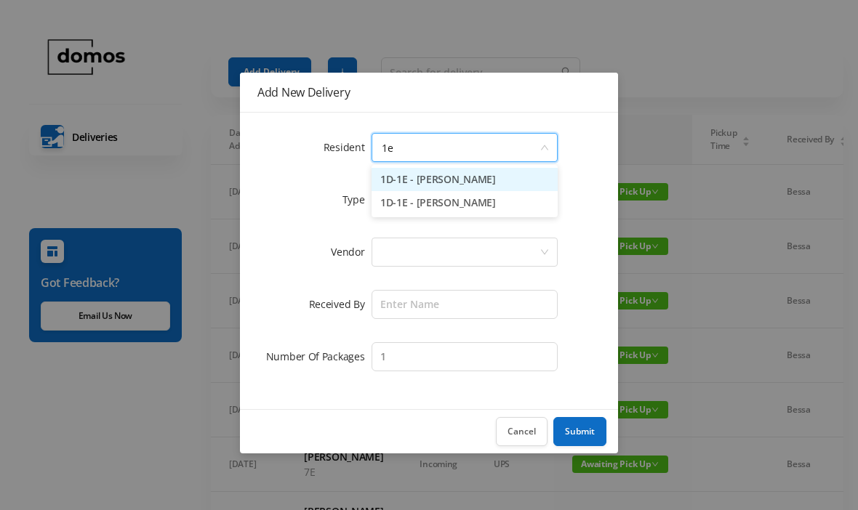
click at [458, 185] on li "1D-1E - [PERSON_NAME]" at bounding box center [464, 179] width 186 height 23
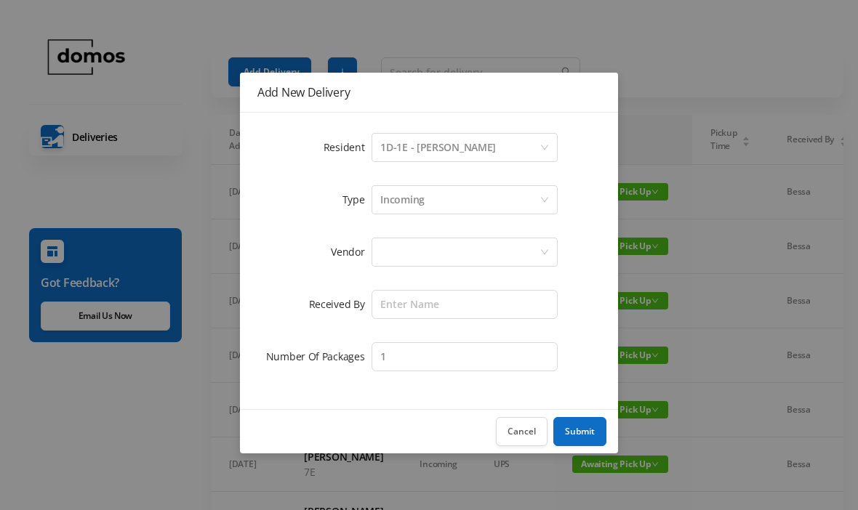
click at [433, 258] on div at bounding box center [459, 252] width 159 height 28
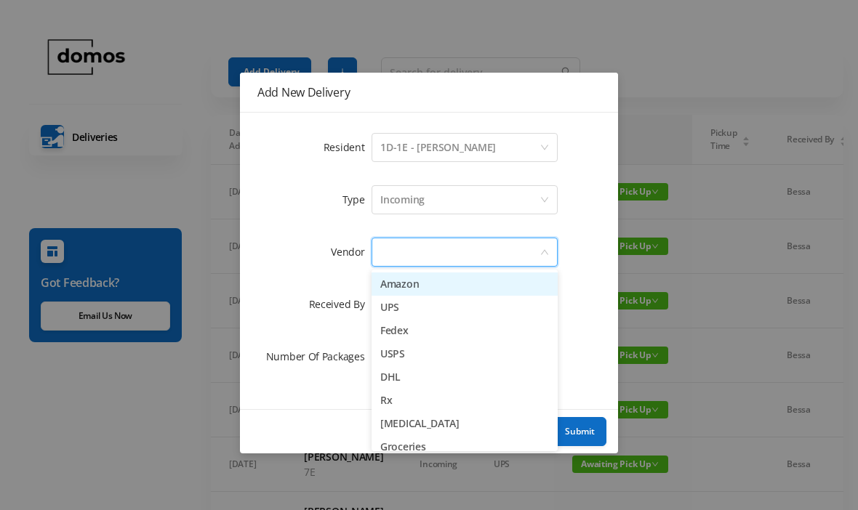
click at [402, 310] on li "UPS" at bounding box center [464, 307] width 186 height 23
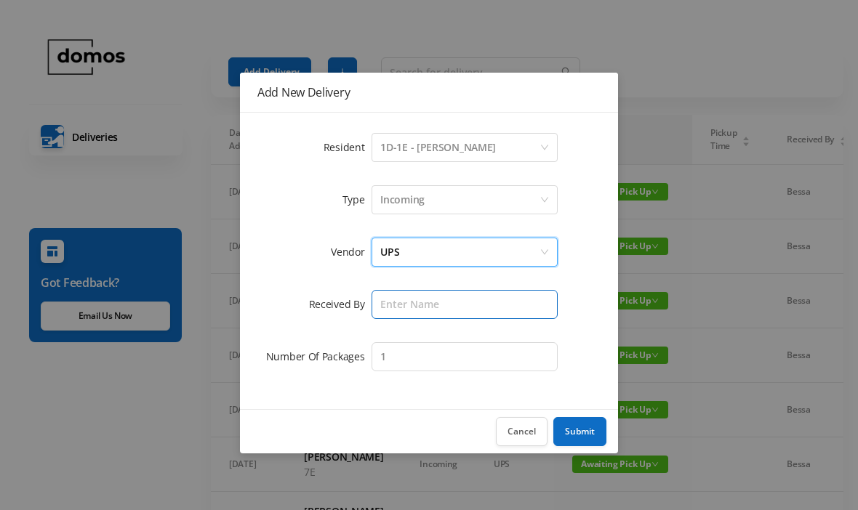
click at [433, 297] on input "text" at bounding box center [464, 304] width 186 height 29
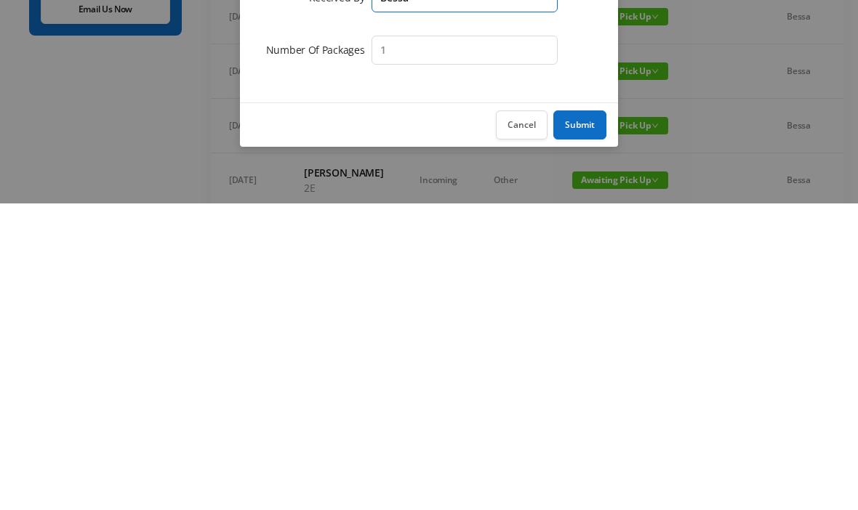
type input "Bessa"
click at [574, 417] on button "Submit" at bounding box center [579, 431] width 53 height 29
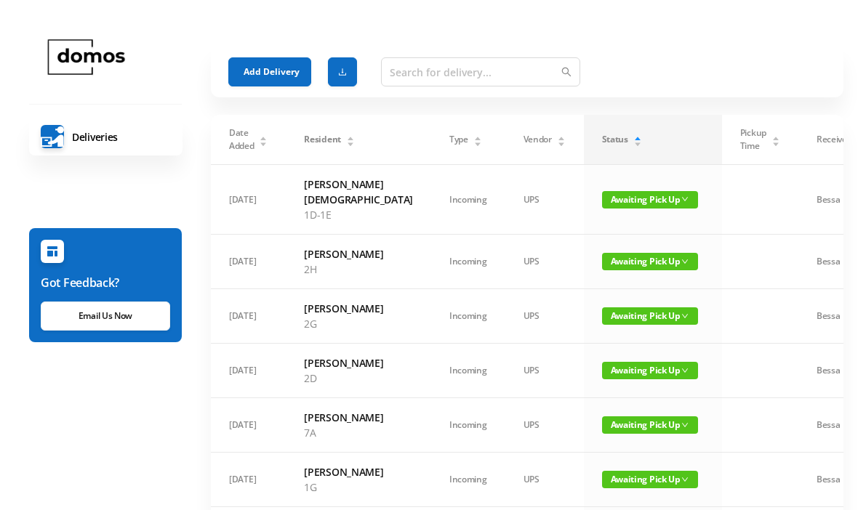
click at [270, 65] on button "Add Delivery" at bounding box center [269, 71] width 83 height 29
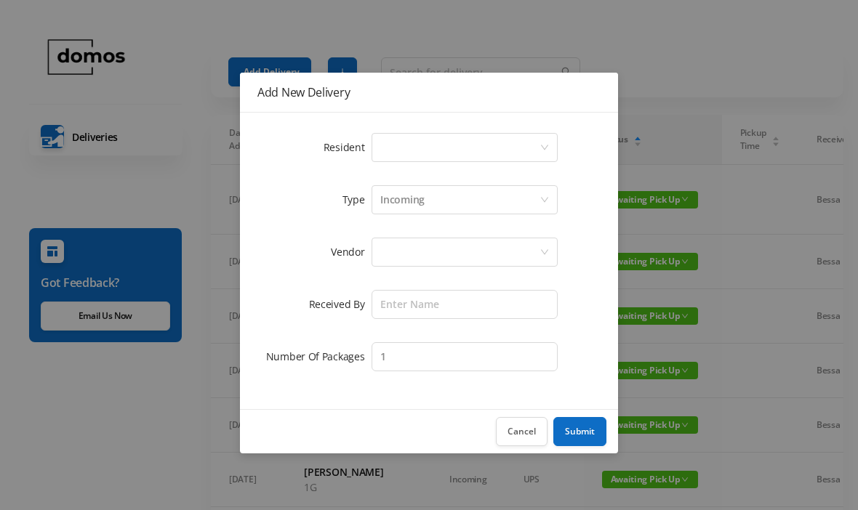
click at [426, 142] on div "Select a person" at bounding box center [459, 148] width 159 height 28
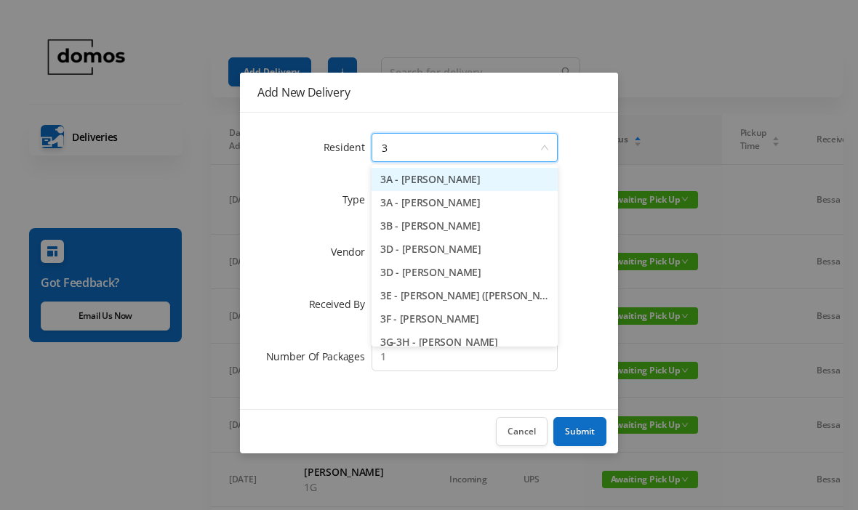
type input "3c"
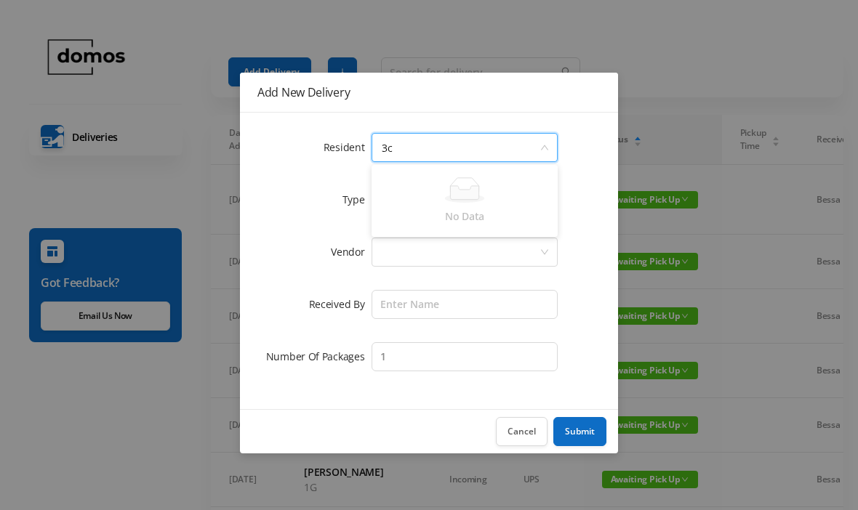
click at [472, 148] on input "3c" at bounding box center [459, 148] width 159 height 28
click at [441, 145] on div "Select a person" at bounding box center [459, 148] width 159 height 28
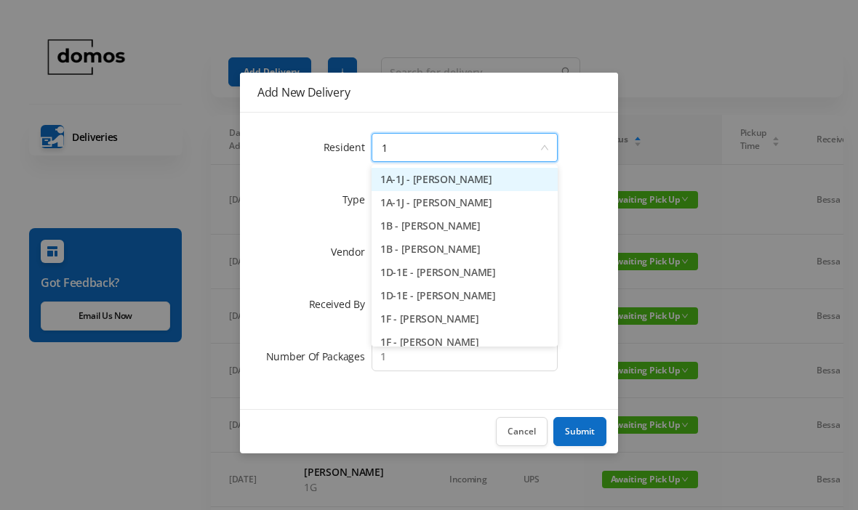
type input "1e"
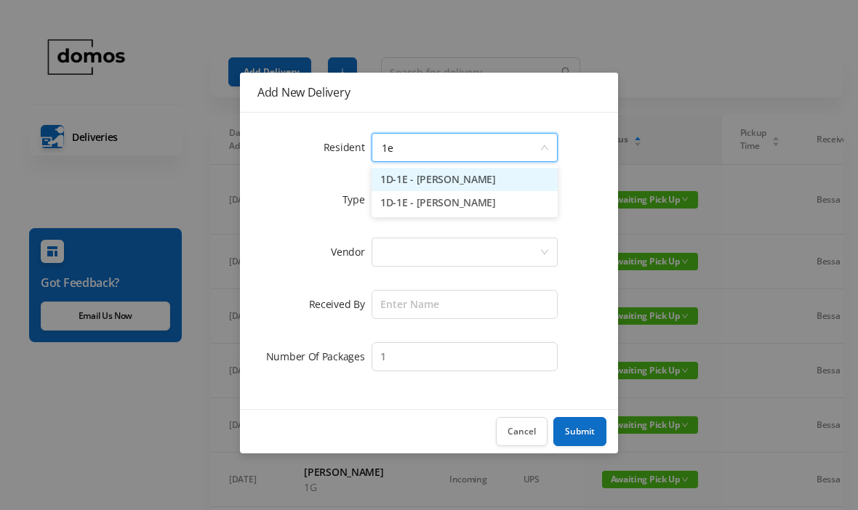
click at [460, 182] on li "1D-1E - [PERSON_NAME]" at bounding box center [464, 179] width 186 height 23
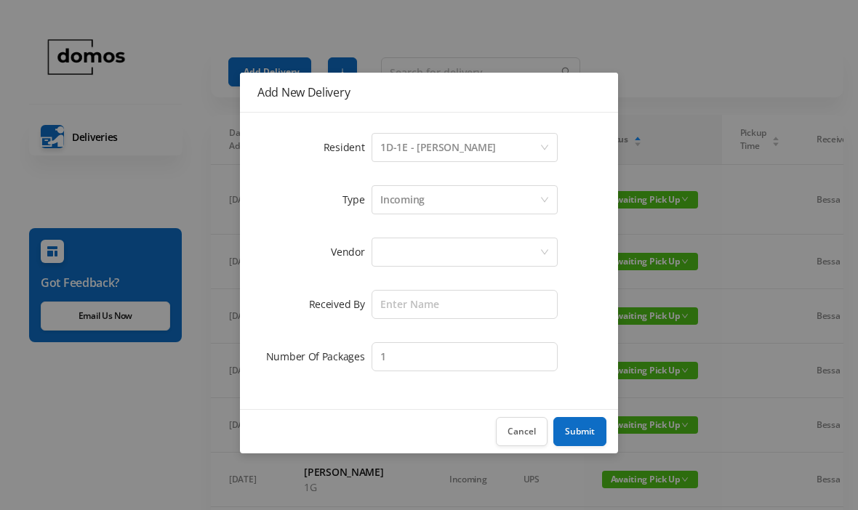
click at [454, 251] on div at bounding box center [459, 252] width 159 height 28
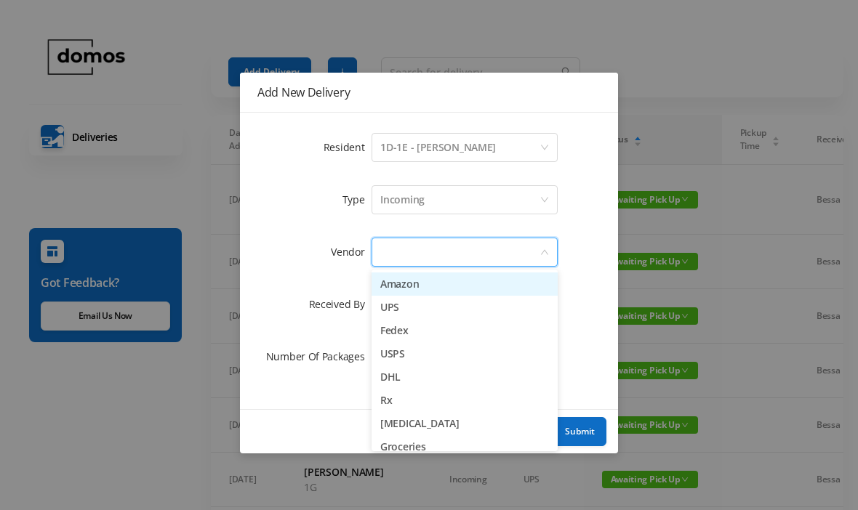
click at [425, 289] on li "Amazon" at bounding box center [464, 284] width 186 height 23
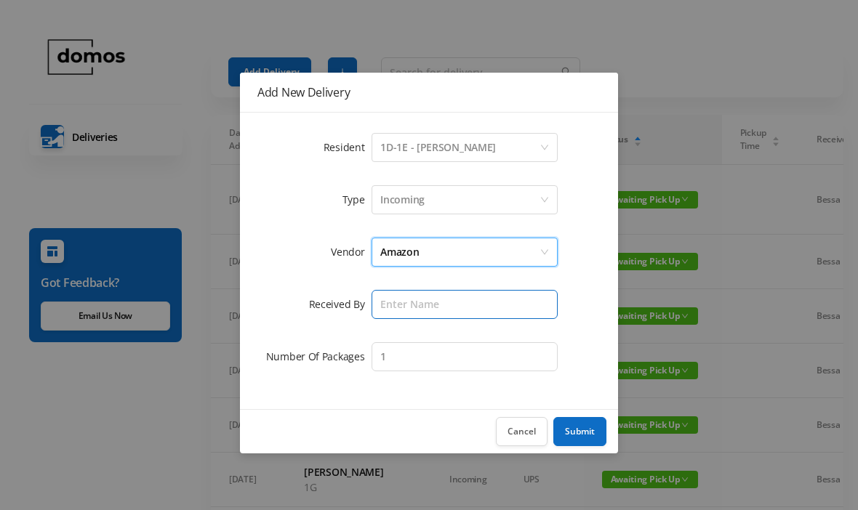
click at [447, 306] on input "text" at bounding box center [464, 304] width 186 height 29
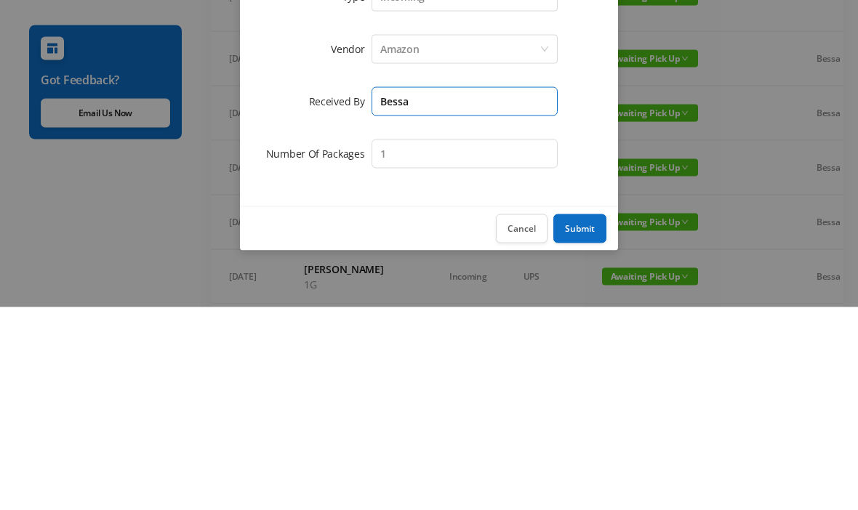
type input "Bessa"
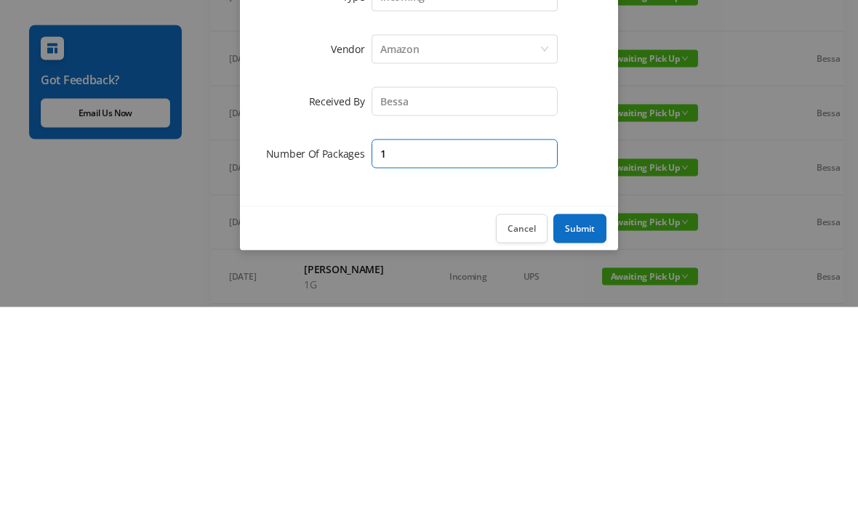
click at [483, 342] on input "1" at bounding box center [464, 356] width 186 height 29
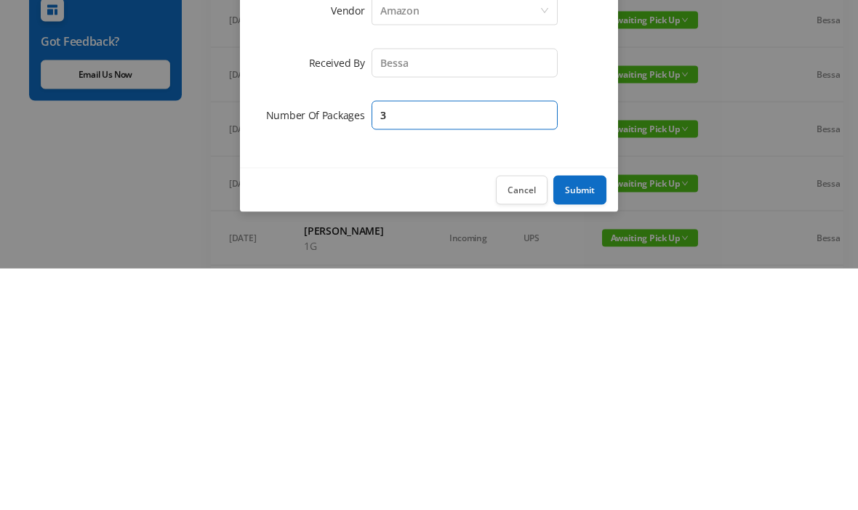
type input "3"
click at [598, 417] on button "Submit" at bounding box center [579, 431] width 53 height 29
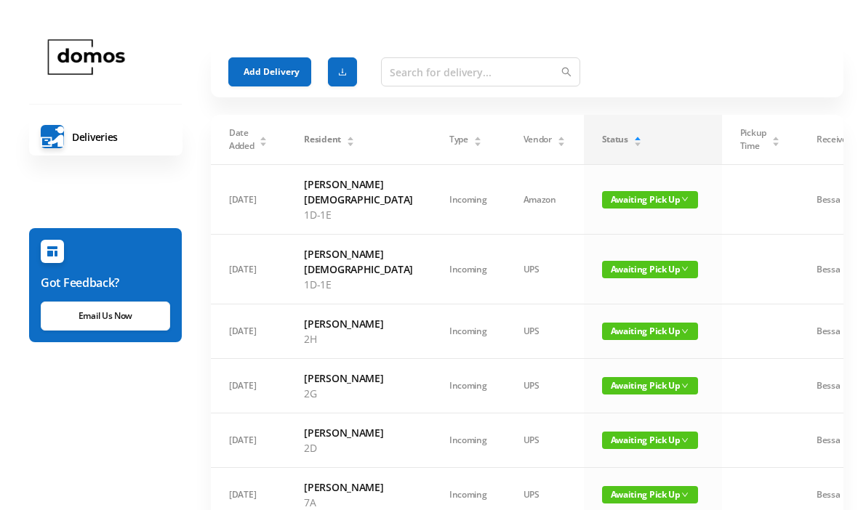
click at [276, 76] on button "Add Delivery" at bounding box center [269, 71] width 83 height 29
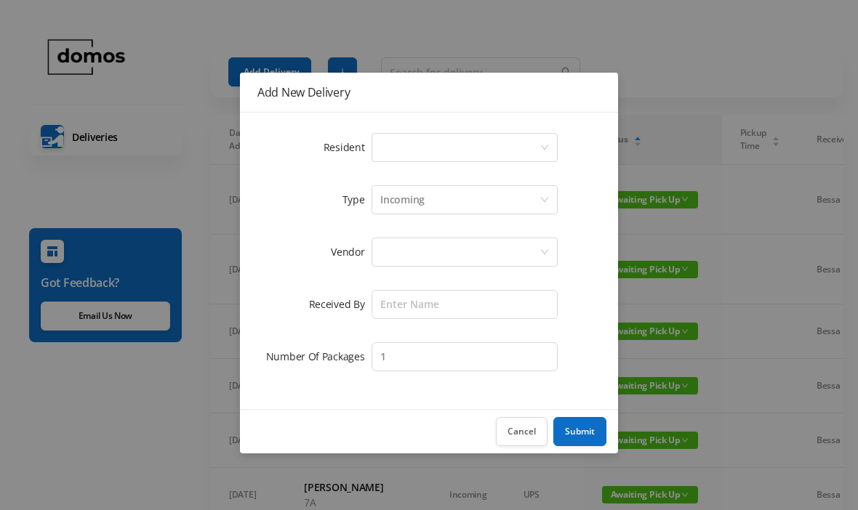
click at [457, 150] on div "Select a person" at bounding box center [459, 148] width 159 height 28
type input "8"
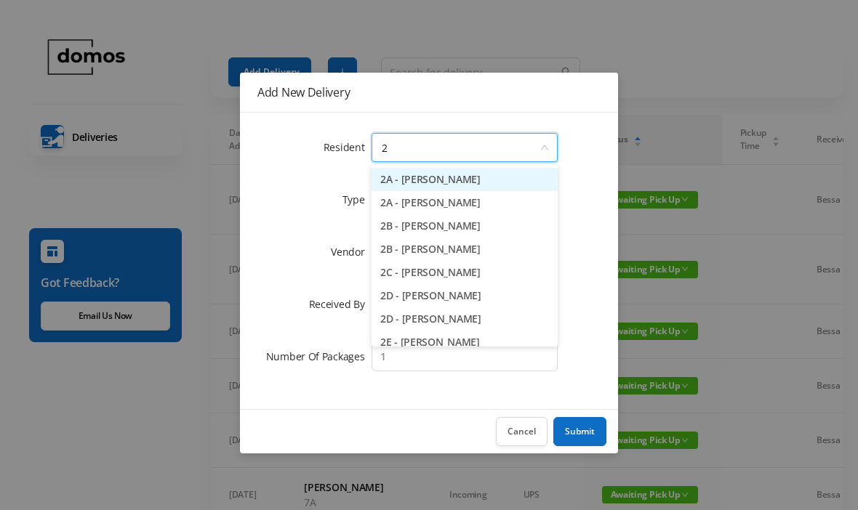
type input "2a"
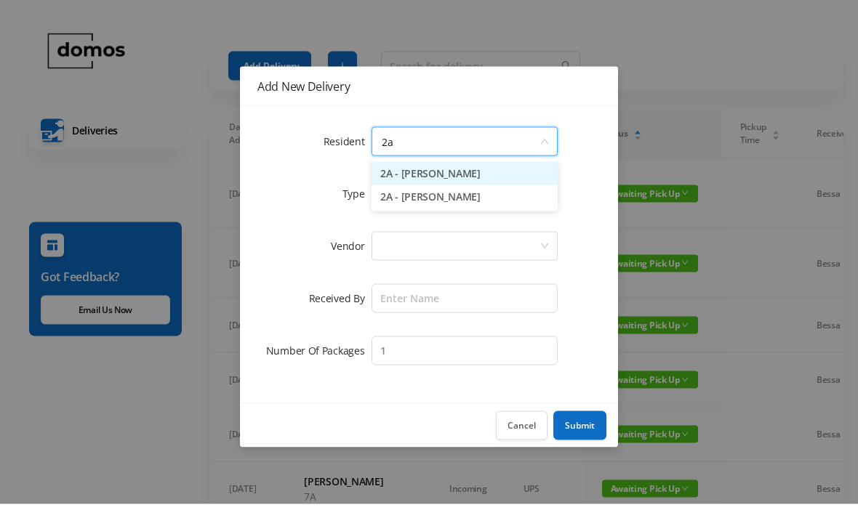
click at [466, 198] on li "2A - [PERSON_NAME]" at bounding box center [464, 202] width 186 height 23
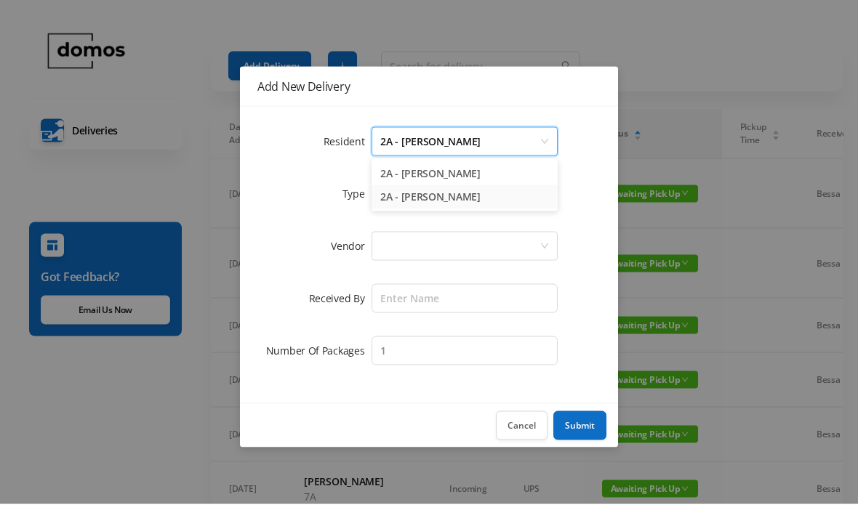
scroll to position [7, 0]
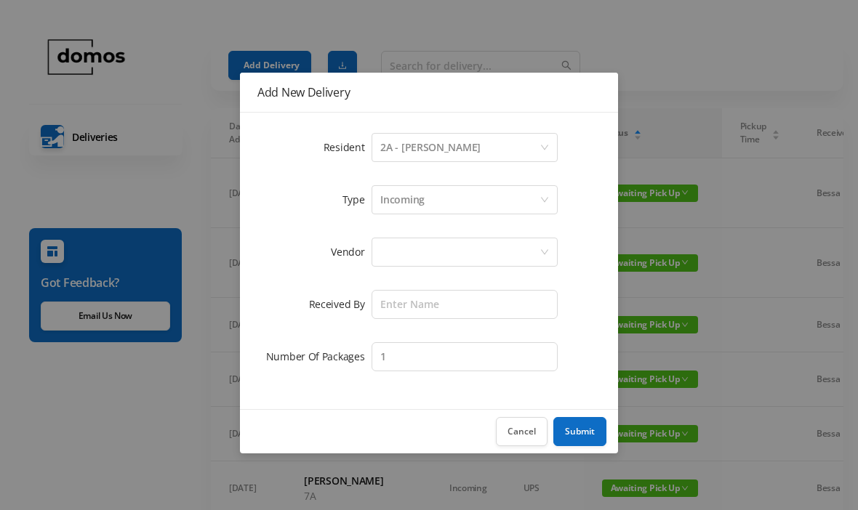
click at [468, 257] on div at bounding box center [459, 252] width 159 height 28
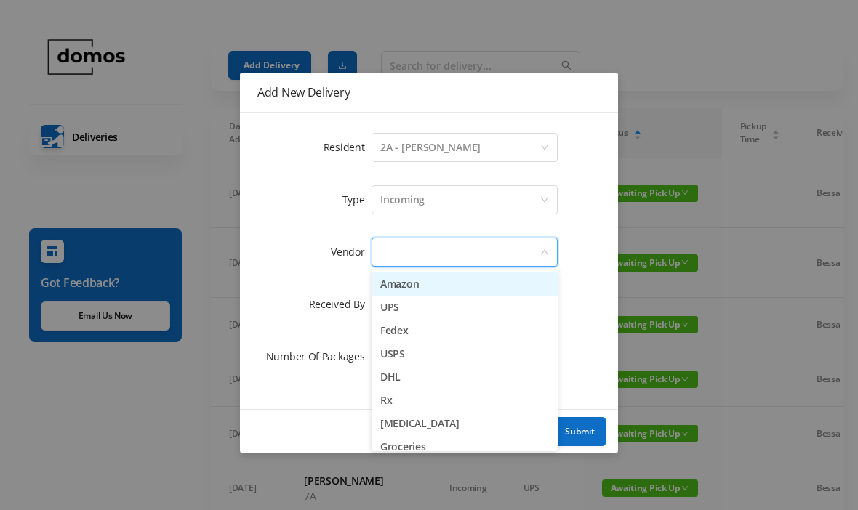
click at [431, 289] on li "Amazon" at bounding box center [464, 284] width 186 height 23
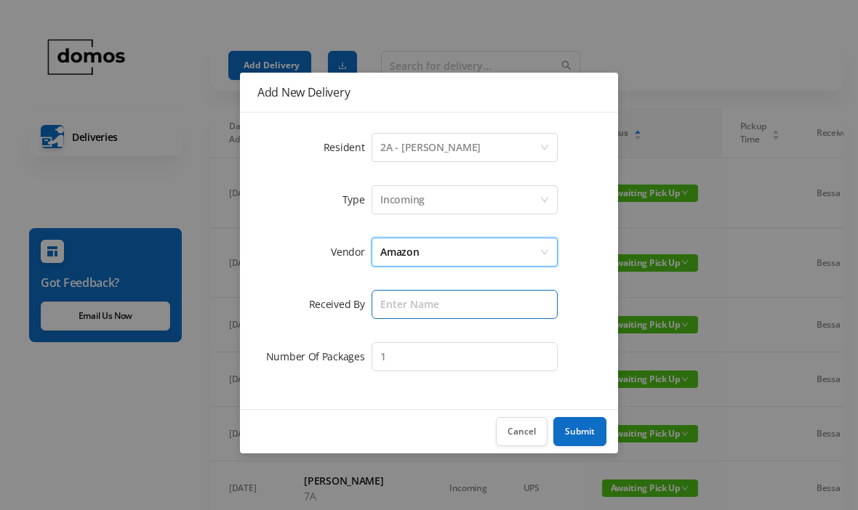
click at [454, 301] on input "text" at bounding box center [464, 304] width 186 height 29
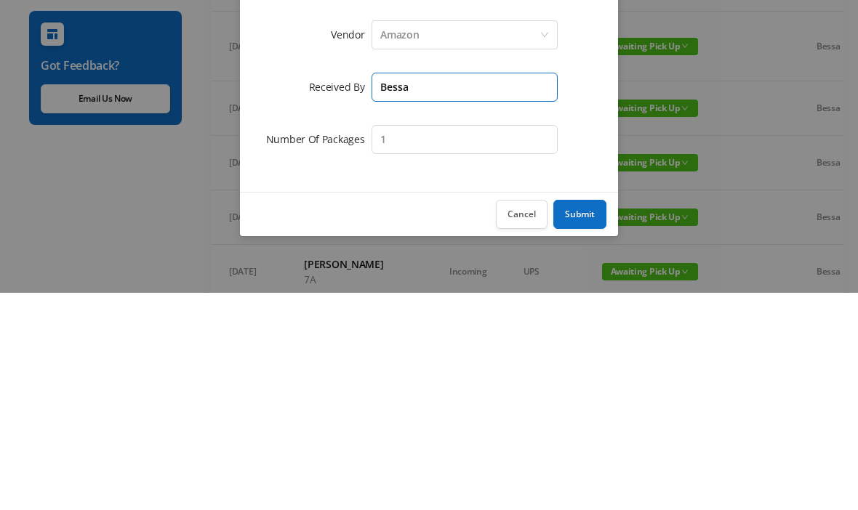
type input "Bessa"
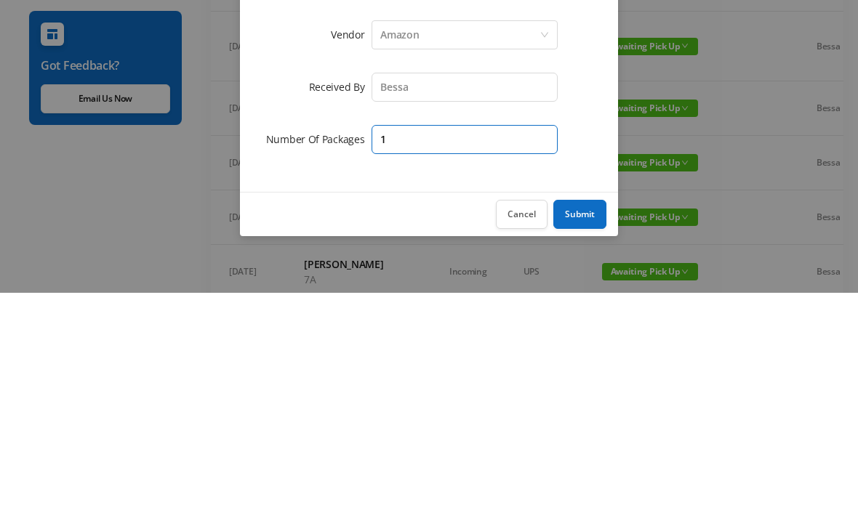
click at [514, 342] on input "1" at bounding box center [464, 356] width 186 height 29
type input "2"
click at [580, 417] on button "Submit" at bounding box center [579, 431] width 53 height 29
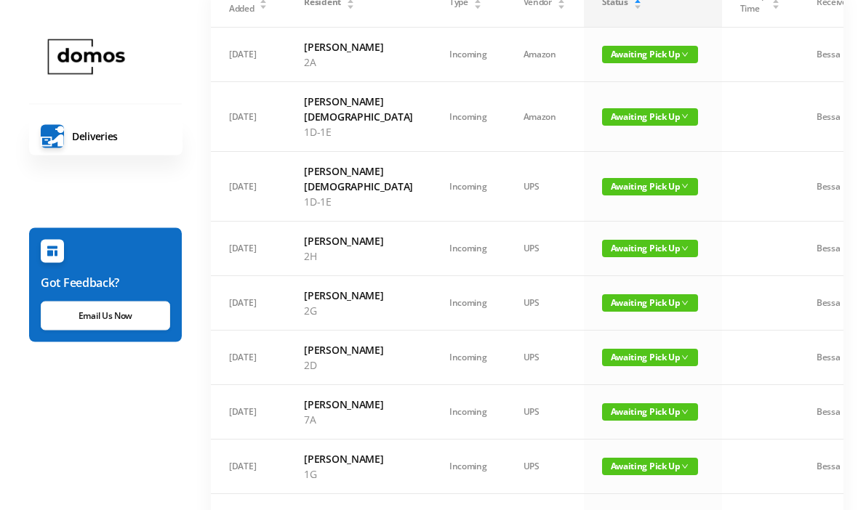
scroll to position [0, 0]
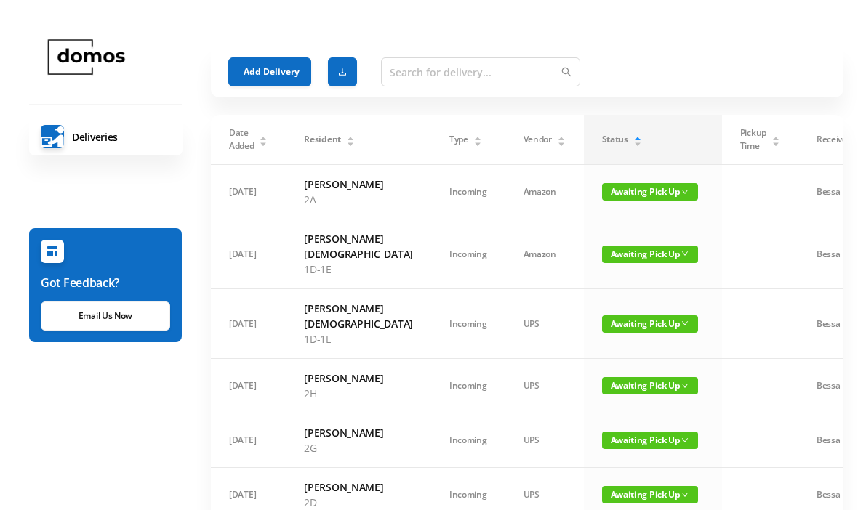
click at [273, 63] on button "Add Delivery" at bounding box center [269, 71] width 83 height 29
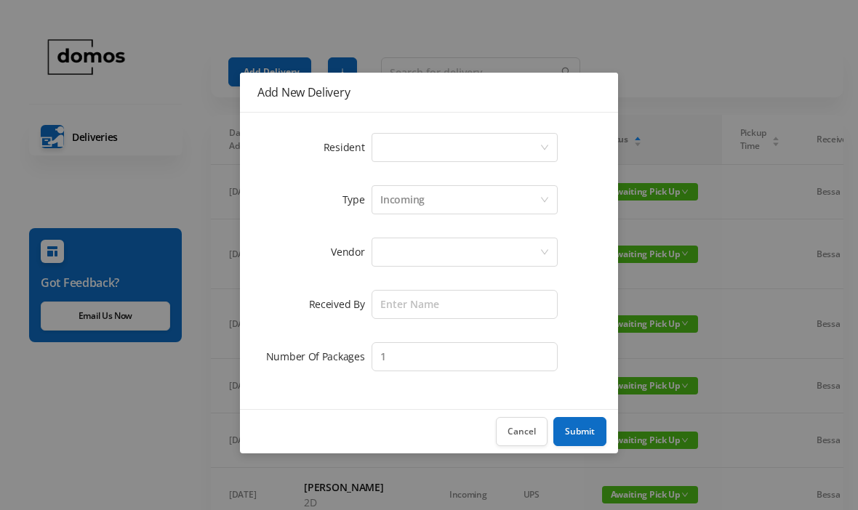
click at [456, 149] on div "Select a person" at bounding box center [459, 148] width 159 height 28
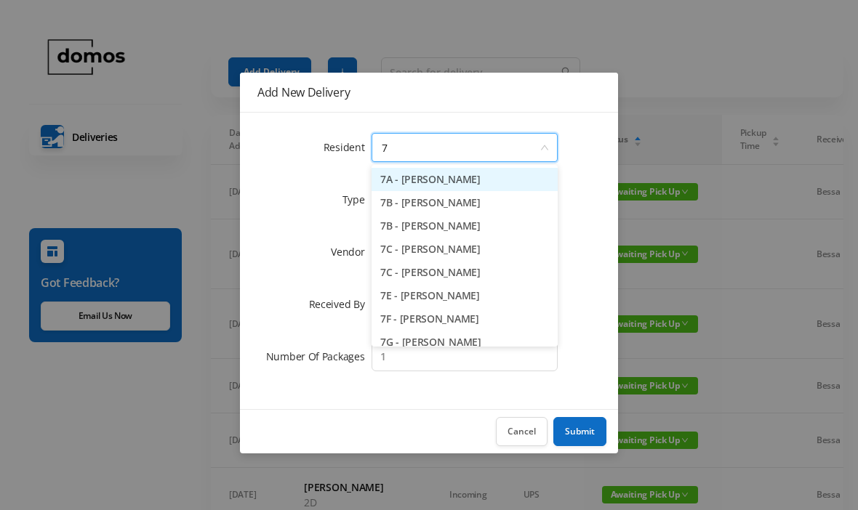
type input "7c"
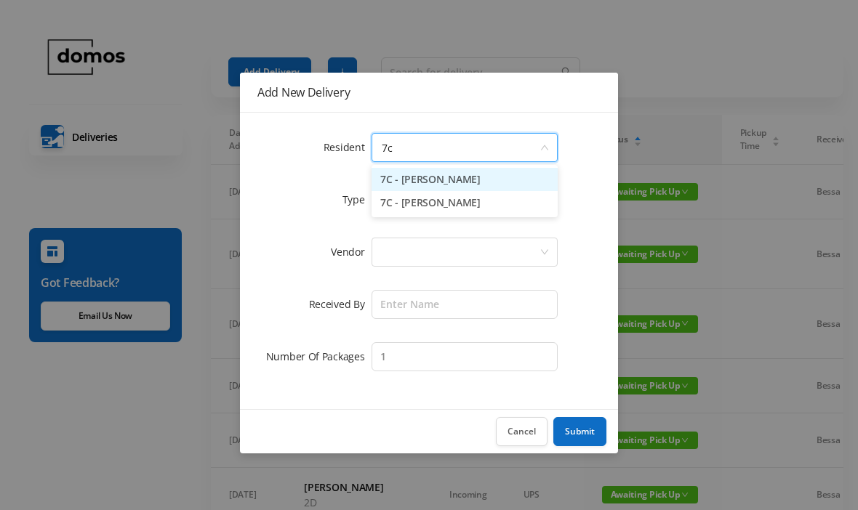
click at [440, 180] on li "7C - [PERSON_NAME]" at bounding box center [464, 179] width 186 height 23
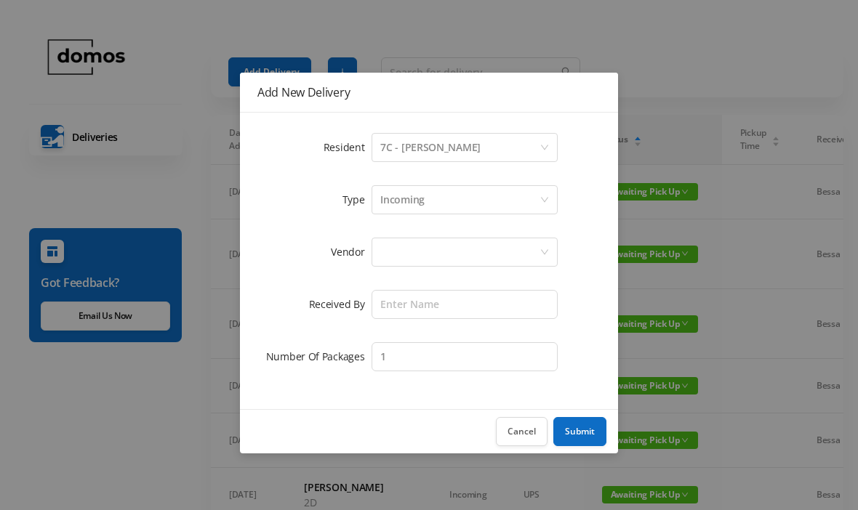
click at [441, 238] on div at bounding box center [459, 252] width 159 height 28
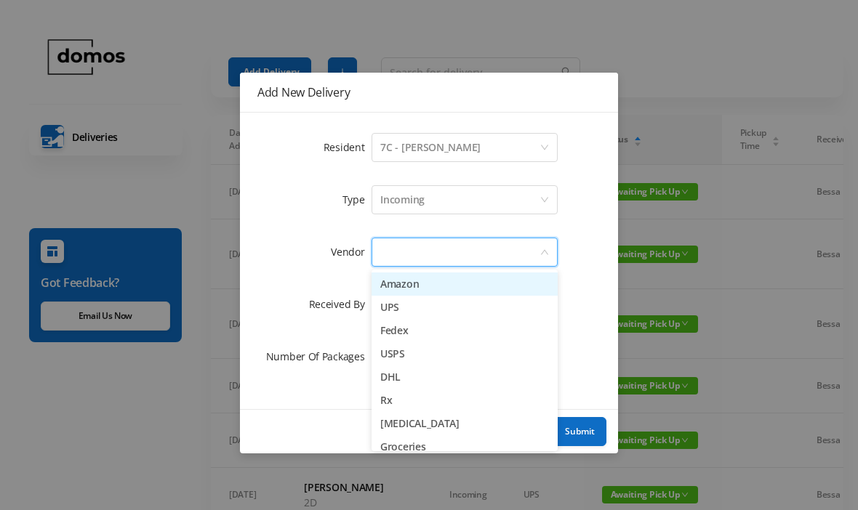
click at [420, 286] on li "Amazon" at bounding box center [464, 284] width 186 height 23
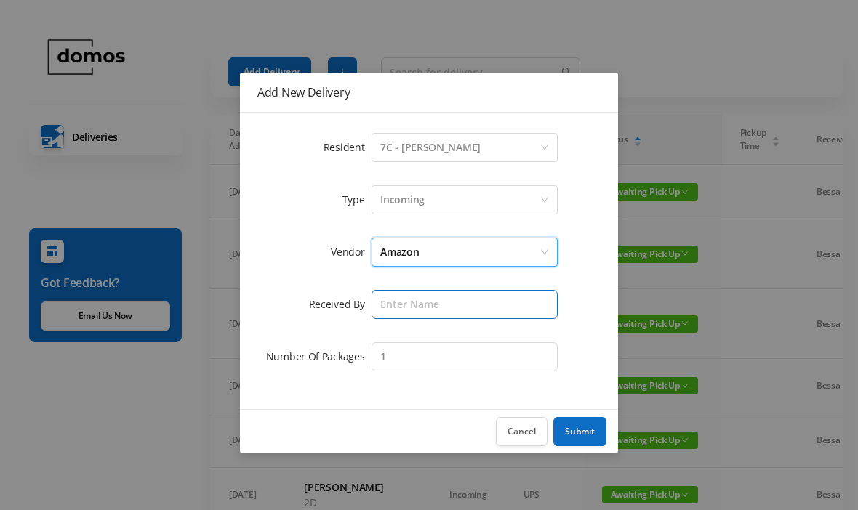
click at [440, 298] on input "text" at bounding box center [464, 304] width 186 height 29
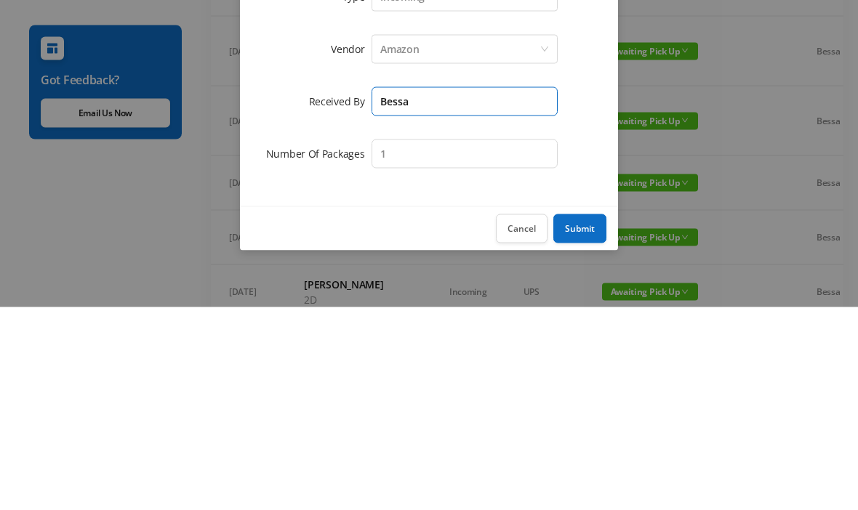
type input "Bessa"
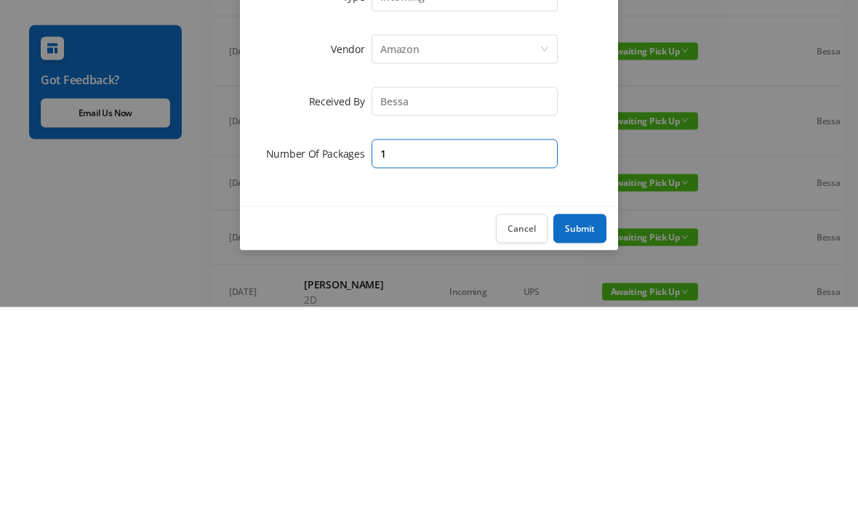
click at [467, 342] on input "1" at bounding box center [464, 356] width 186 height 29
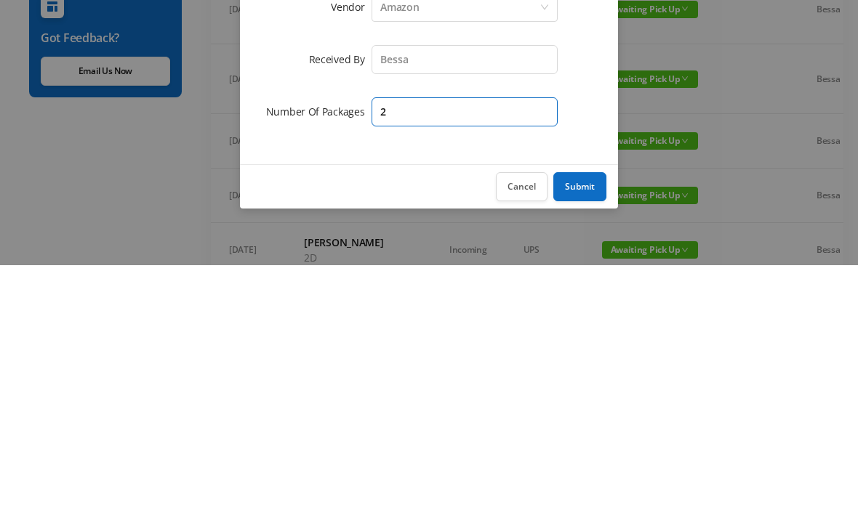
type input "2"
click at [586, 417] on button "Submit" at bounding box center [579, 431] width 53 height 29
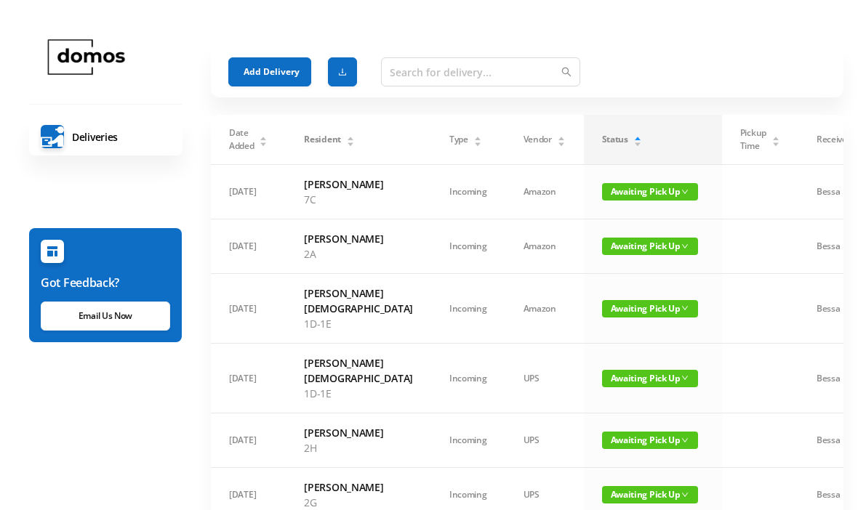
click at [276, 68] on button "Add Delivery" at bounding box center [269, 71] width 83 height 29
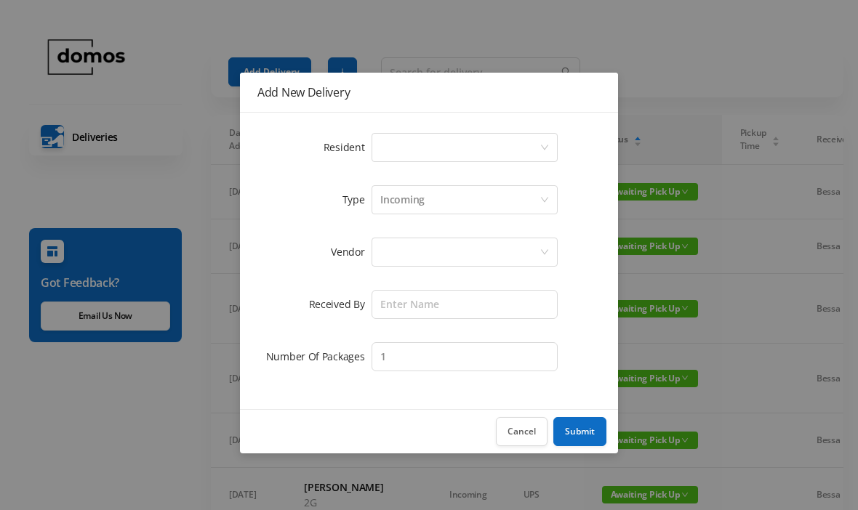
click at [457, 146] on div "Select a person" at bounding box center [459, 148] width 159 height 28
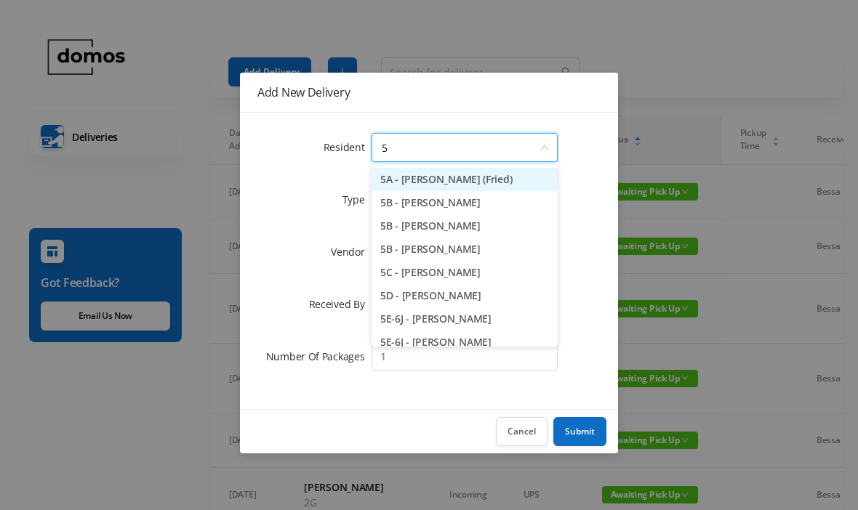
type input "5b"
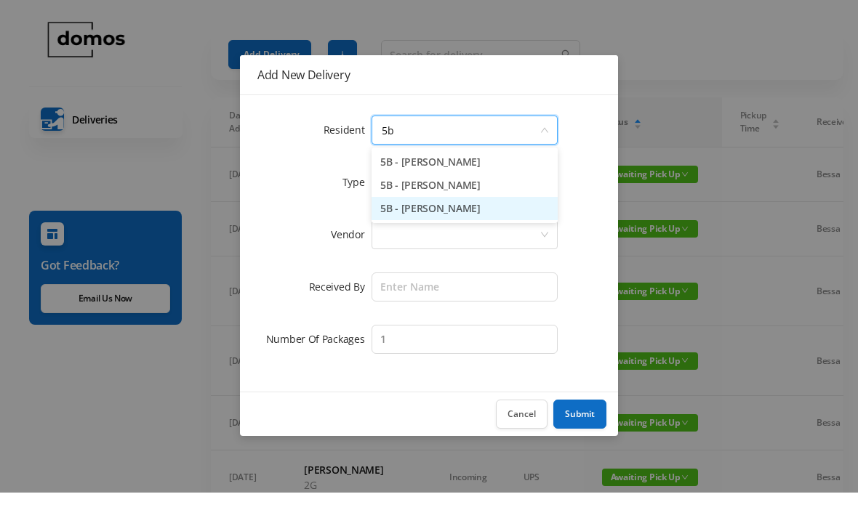
click at [473, 217] on li "5B - [PERSON_NAME]" at bounding box center [464, 225] width 186 height 23
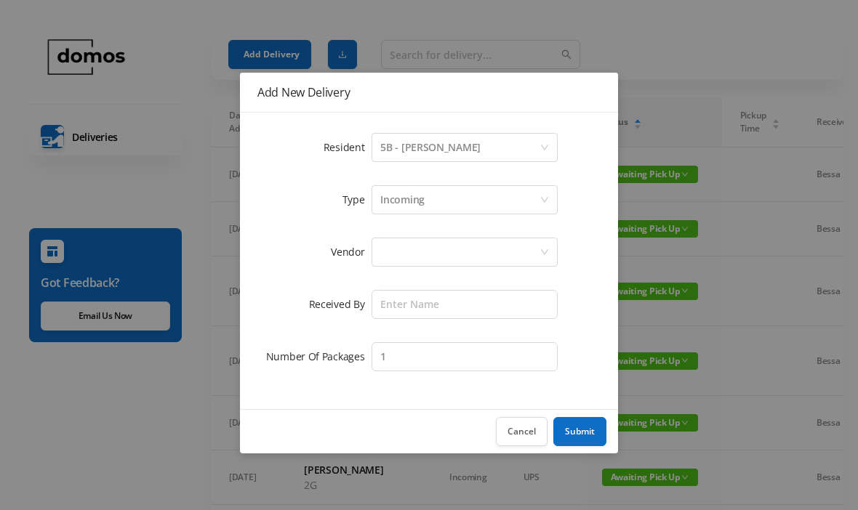
click at [440, 255] on div at bounding box center [459, 252] width 159 height 28
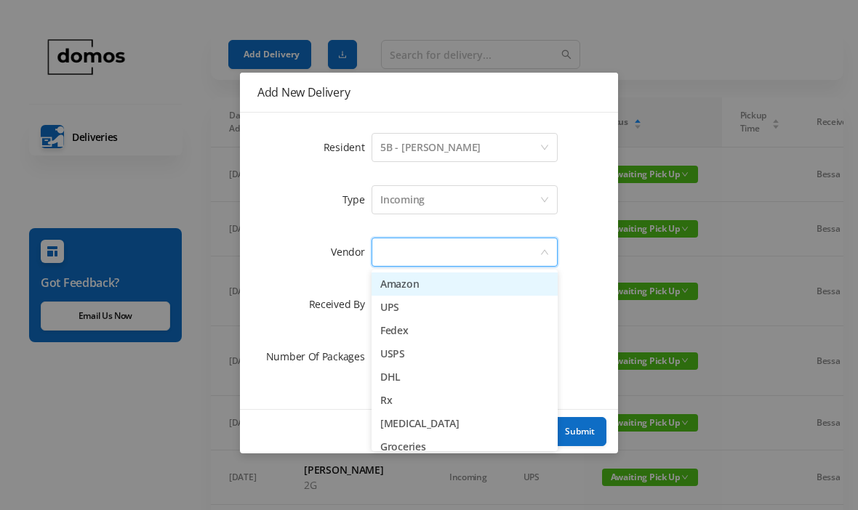
click at [427, 286] on li "Amazon" at bounding box center [464, 284] width 186 height 23
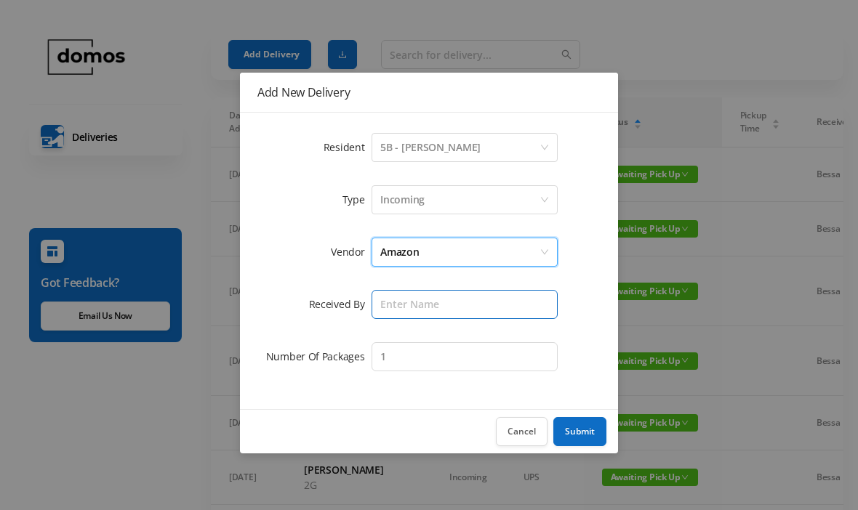
click at [454, 310] on input "text" at bounding box center [464, 304] width 186 height 29
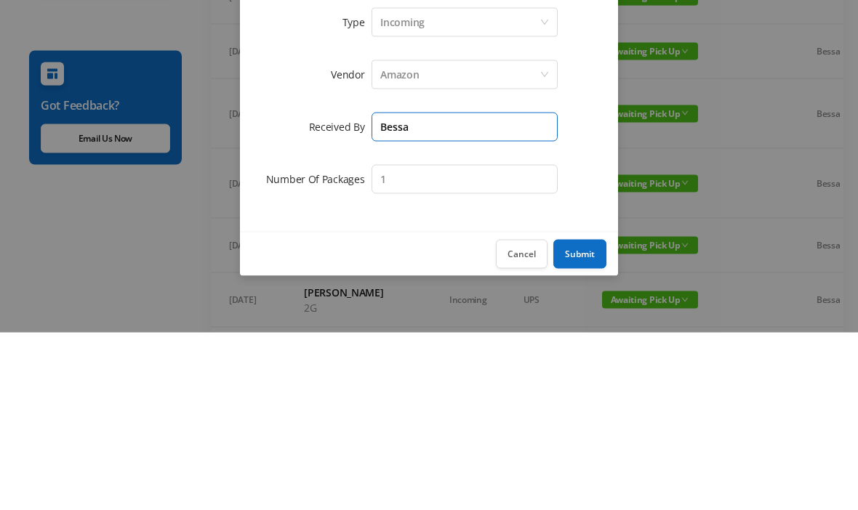
type input "Bessa"
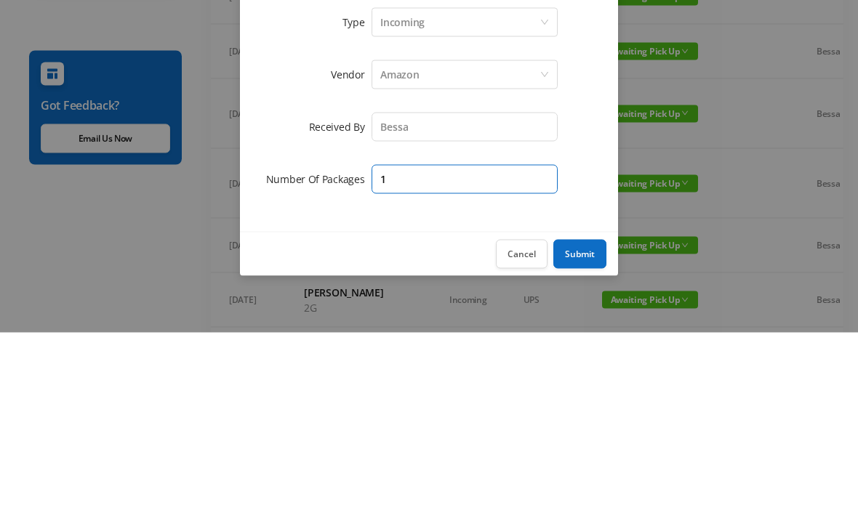
click at [476, 342] on input "1" at bounding box center [464, 356] width 186 height 29
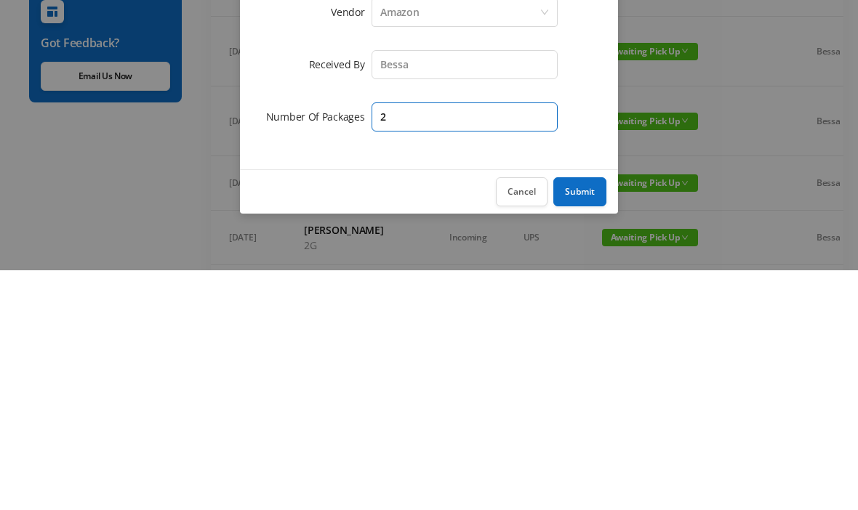
type input "2"
click at [587, 417] on button "Submit" at bounding box center [579, 431] width 53 height 29
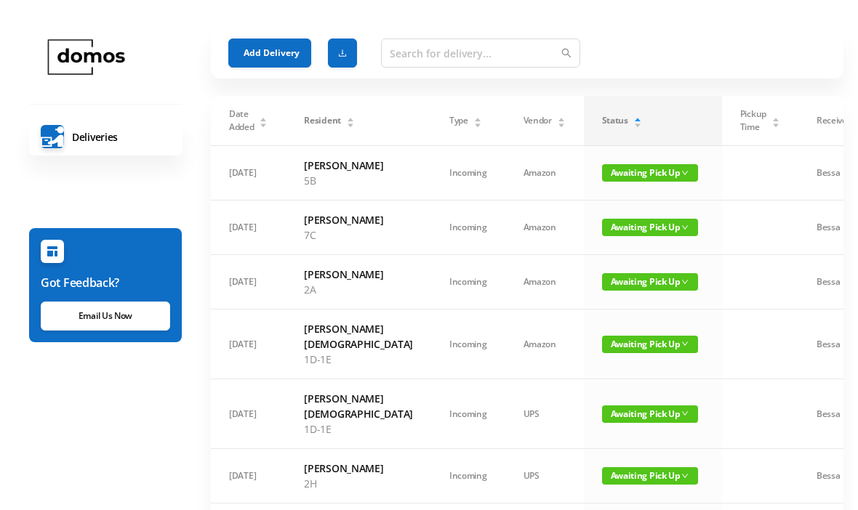
scroll to position [0, 0]
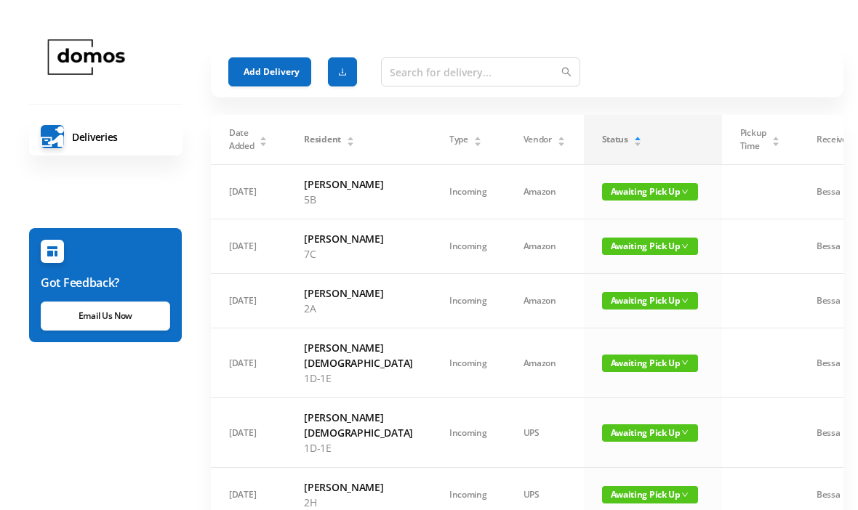
click at [271, 71] on button "Add Delivery" at bounding box center [269, 71] width 83 height 29
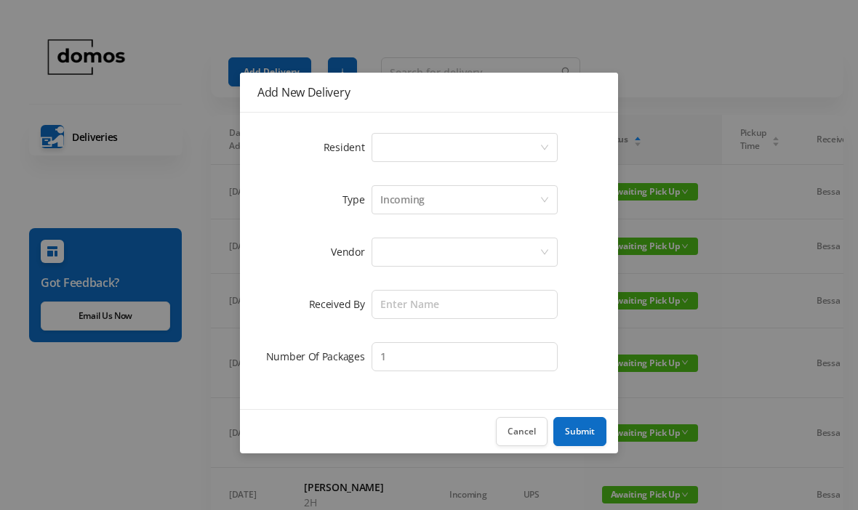
click at [444, 143] on div "Select a person" at bounding box center [459, 148] width 159 height 28
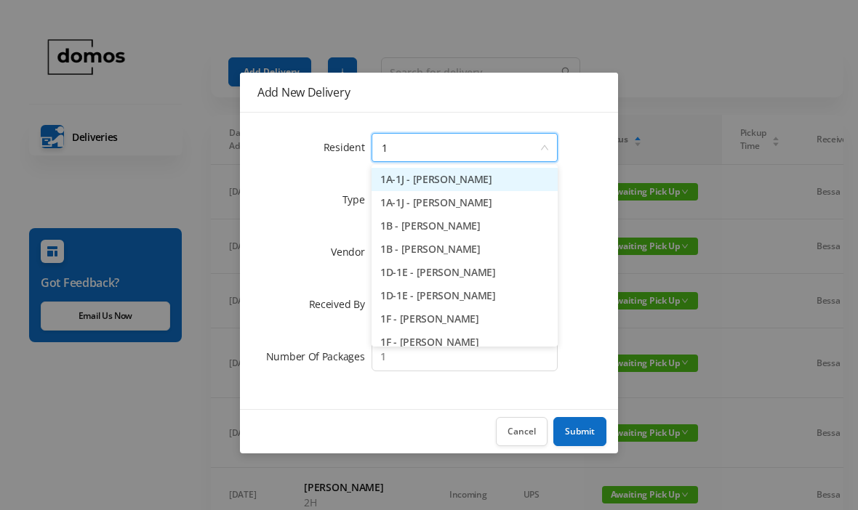
type input "1a"
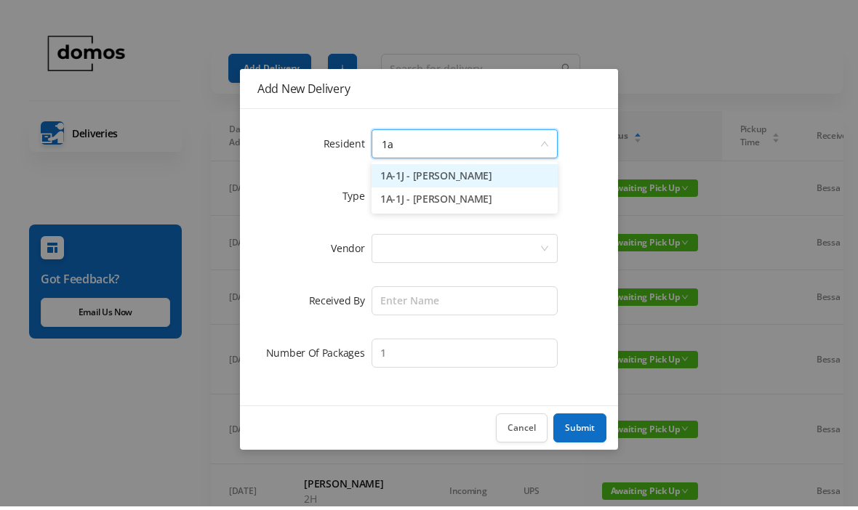
click at [455, 178] on li "1A-1J - [PERSON_NAME]" at bounding box center [464, 179] width 186 height 23
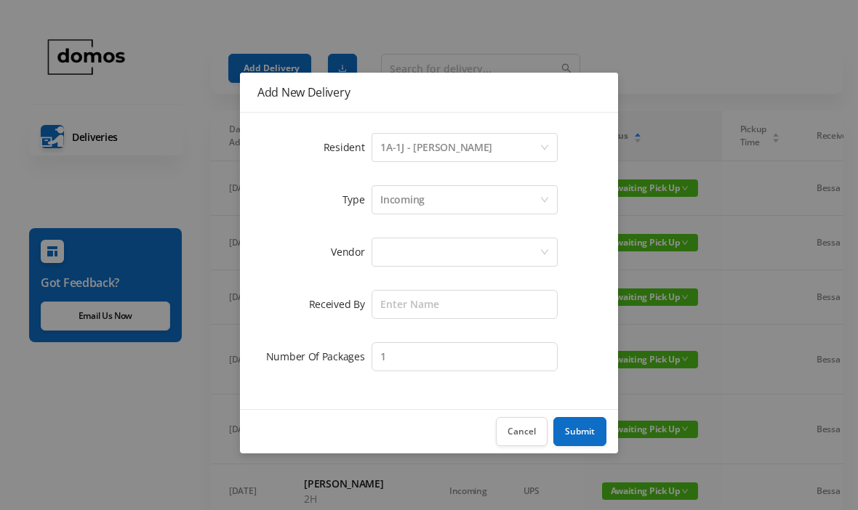
click at [468, 252] on div at bounding box center [459, 252] width 159 height 28
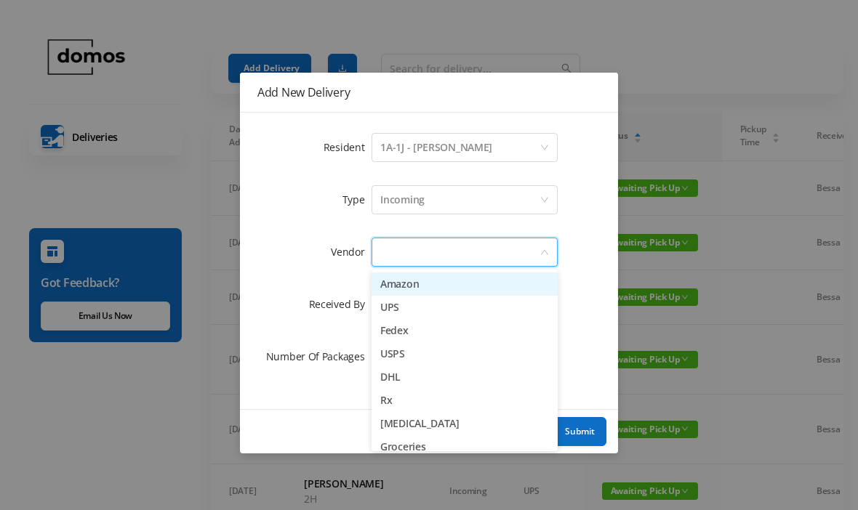
click at [430, 286] on li "Amazon" at bounding box center [464, 284] width 186 height 23
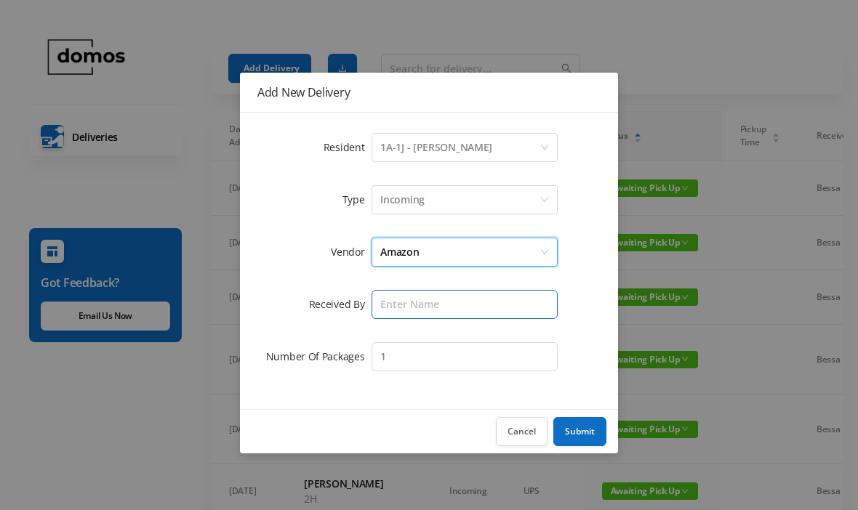
click at [459, 316] on input "text" at bounding box center [464, 304] width 186 height 29
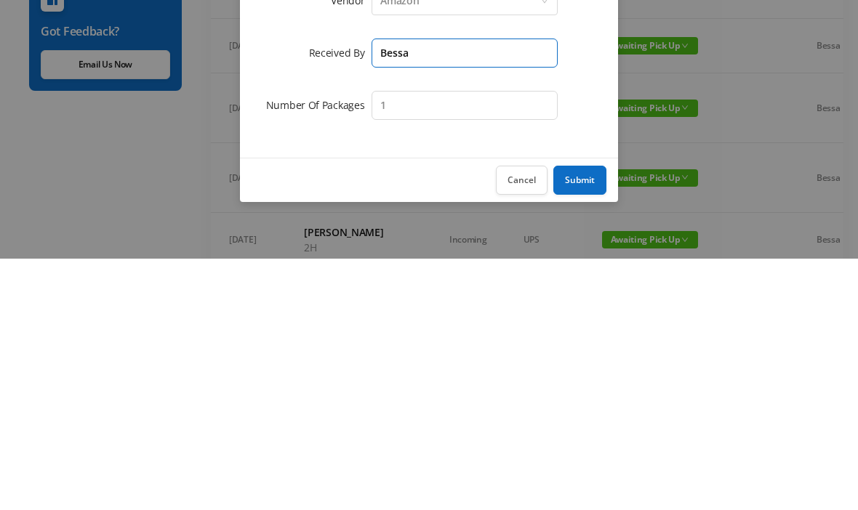
type input "Bessa"
click at [577, 417] on button "Submit" at bounding box center [579, 431] width 53 height 29
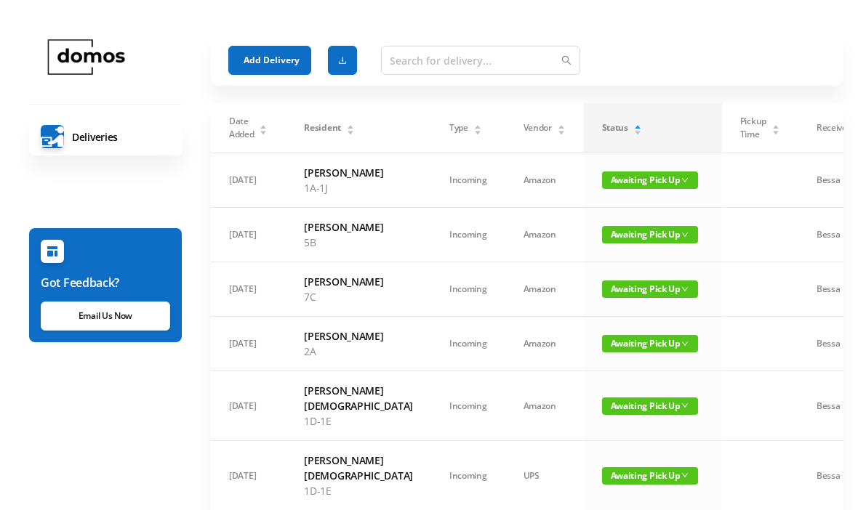
scroll to position [0, 0]
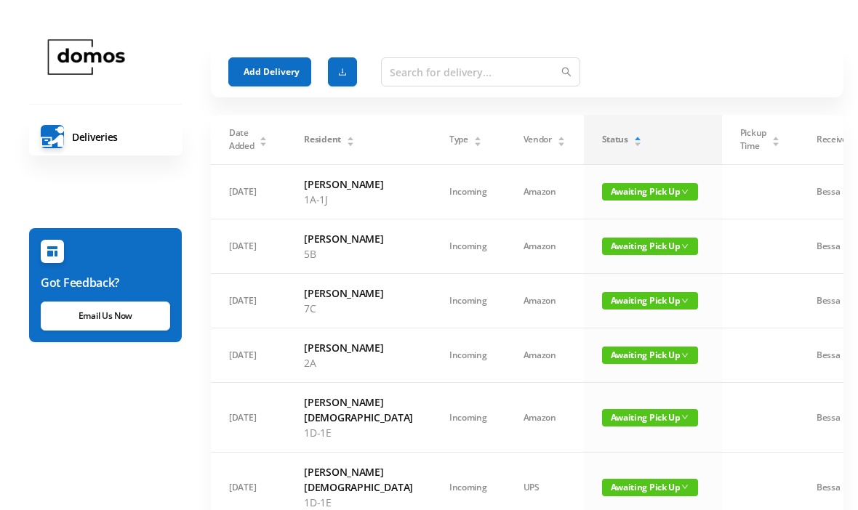
click at [284, 68] on button "Add Delivery" at bounding box center [269, 71] width 83 height 29
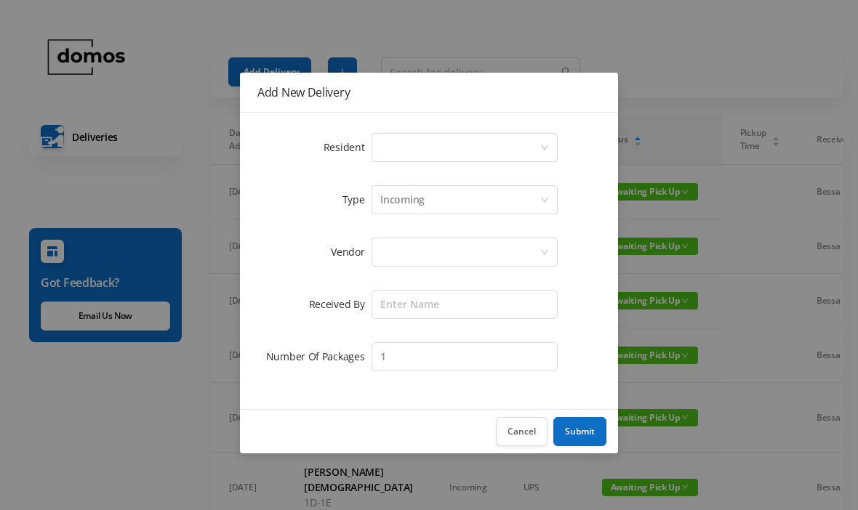
click at [456, 154] on div "Select a person" at bounding box center [459, 148] width 159 height 28
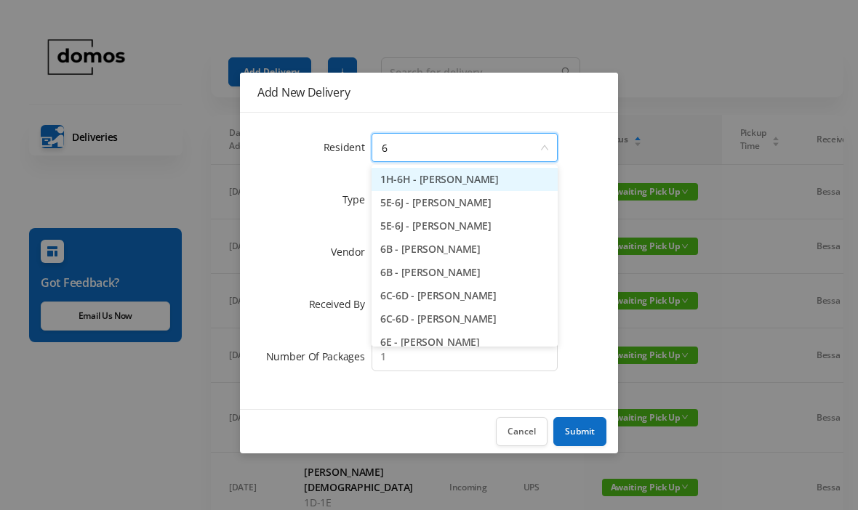
type input "6b"
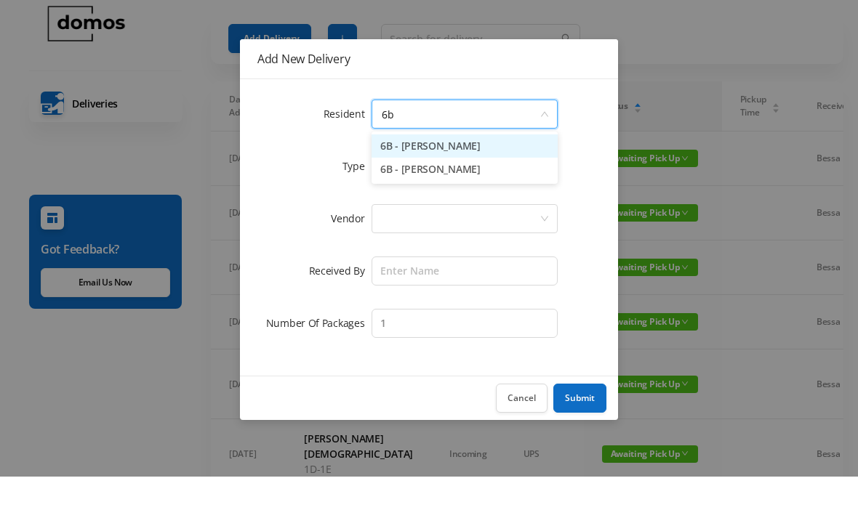
click at [460, 191] on li "6B - [PERSON_NAME]" at bounding box center [464, 202] width 186 height 23
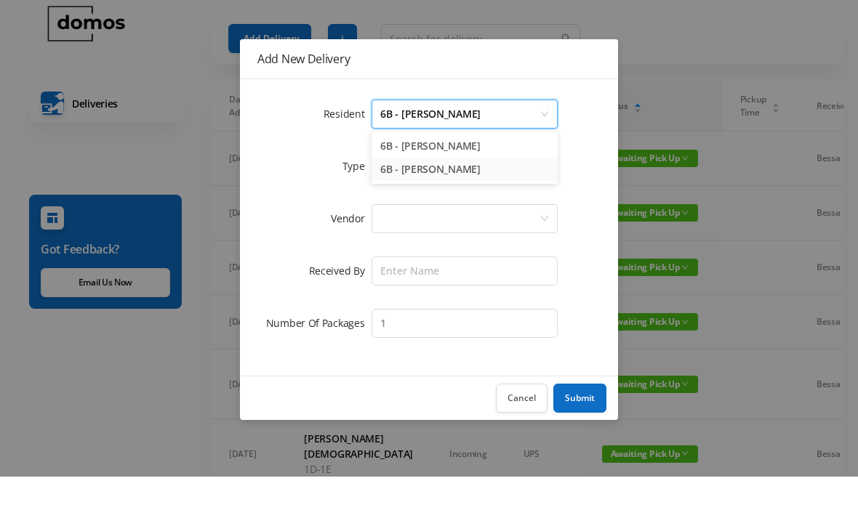
scroll to position [33, 0]
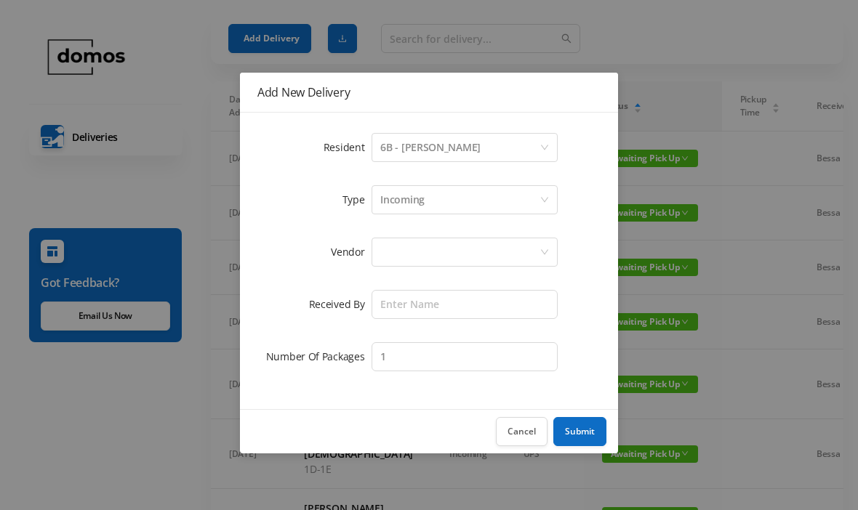
click at [473, 250] on div at bounding box center [459, 252] width 159 height 28
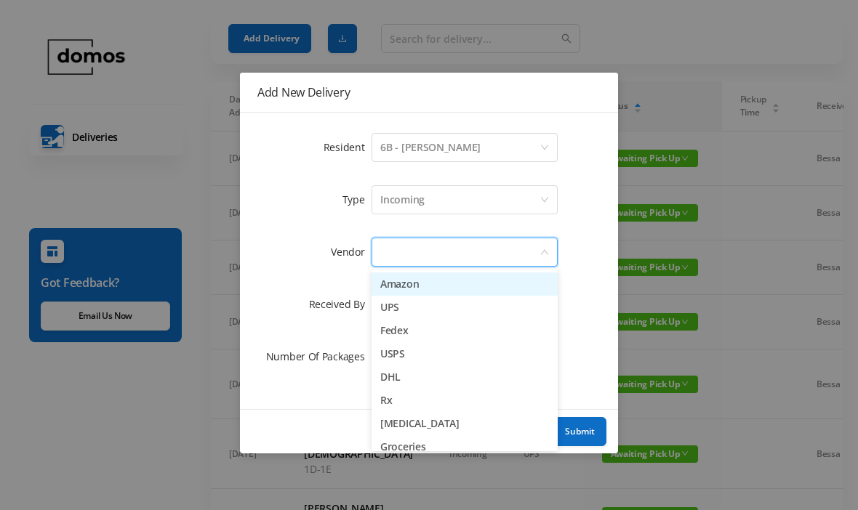
click at [430, 287] on li "Amazon" at bounding box center [464, 284] width 186 height 23
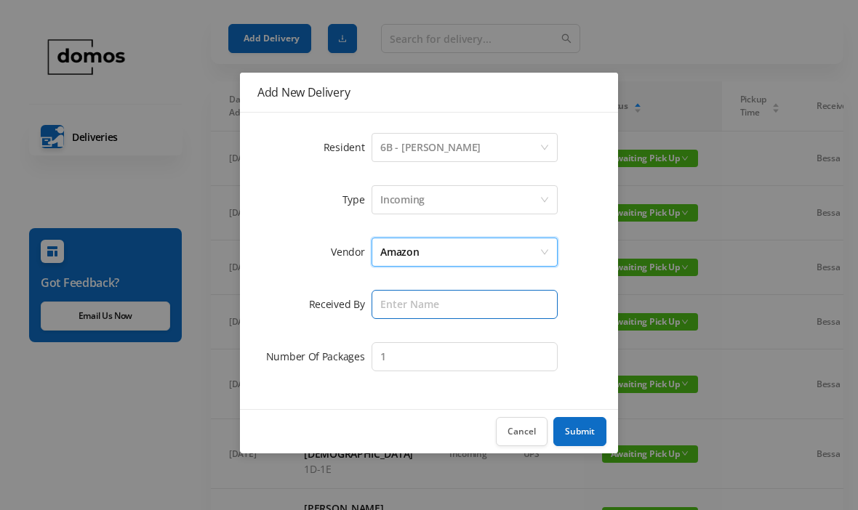
click at [473, 308] on input "text" at bounding box center [464, 304] width 186 height 29
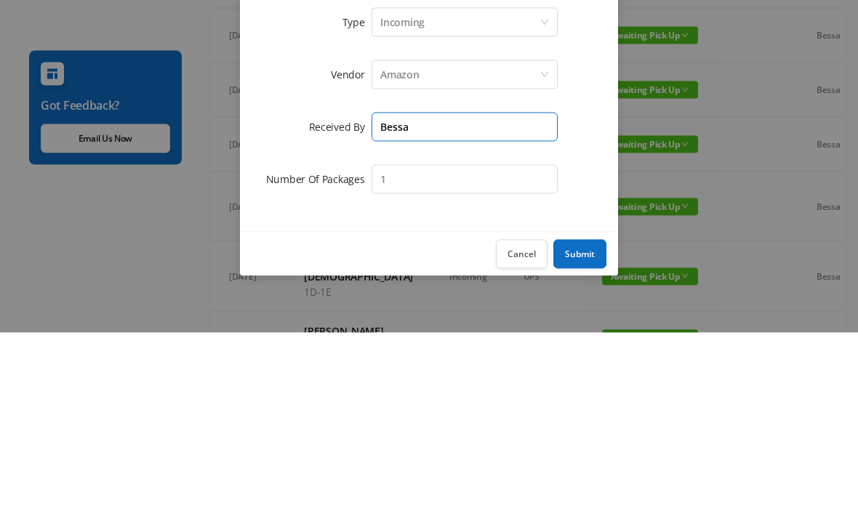
type input "Bessa"
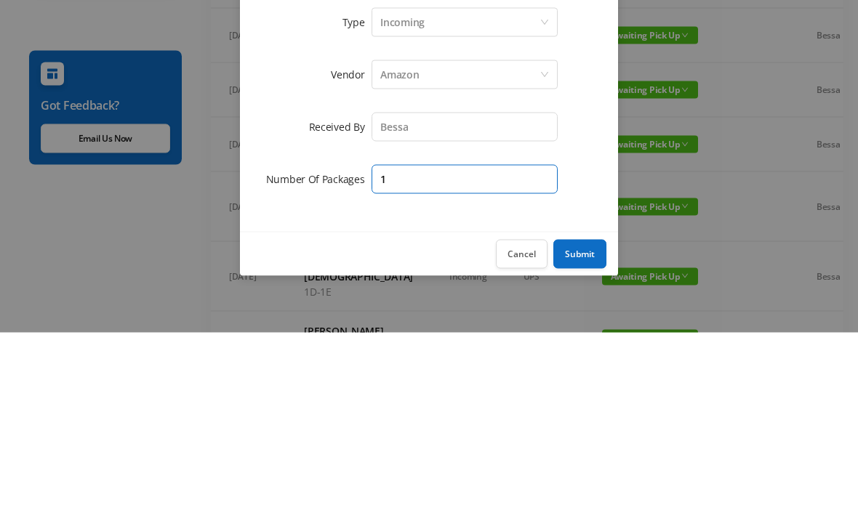
click at [478, 342] on input "1" at bounding box center [464, 356] width 186 height 29
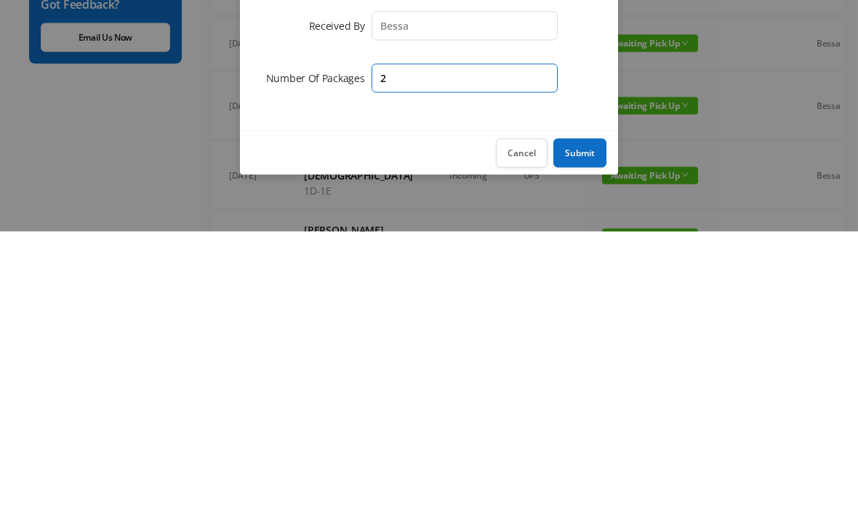
type input "2"
click at [582, 417] on button "Submit" at bounding box center [579, 431] width 53 height 29
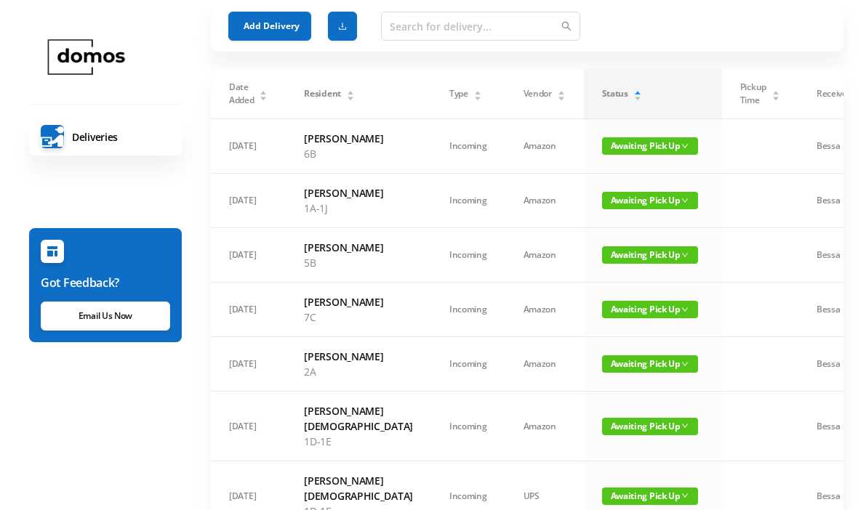
scroll to position [0, 0]
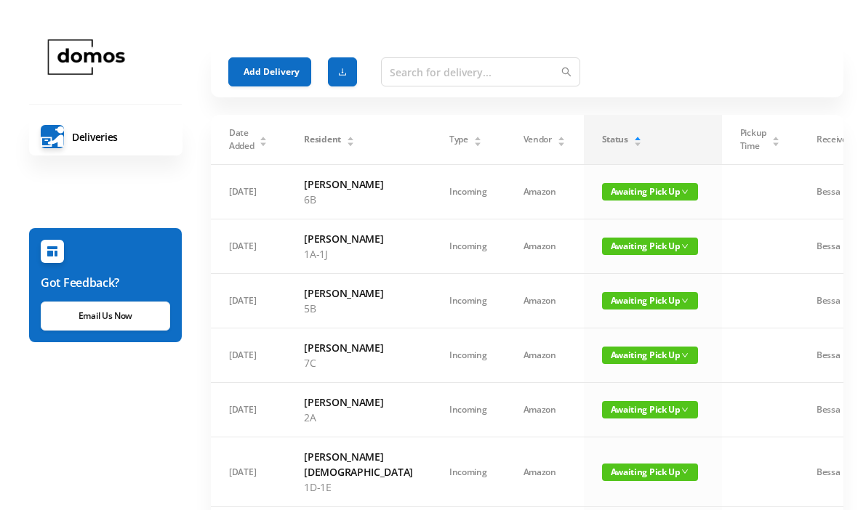
click at [284, 73] on button "Add Delivery" at bounding box center [269, 71] width 83 height 29
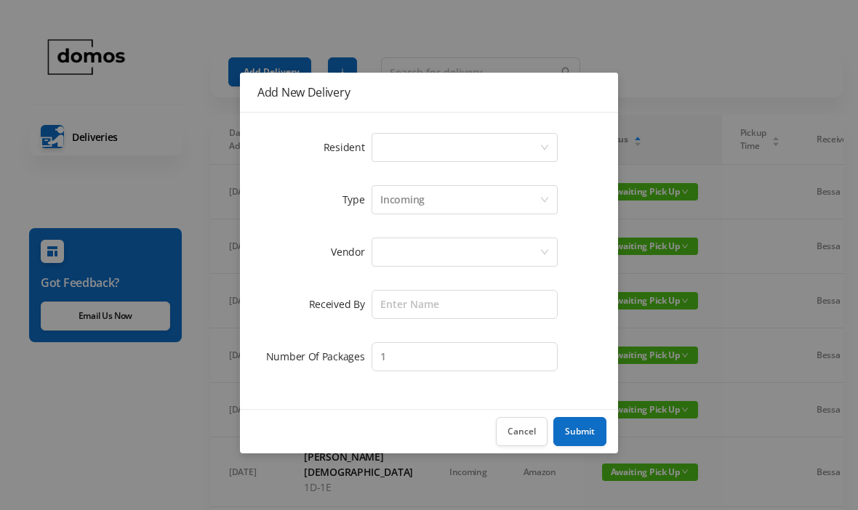
click at [418, 139] on div "Select a person" at bounding box center [459, 148] width 159 height 28
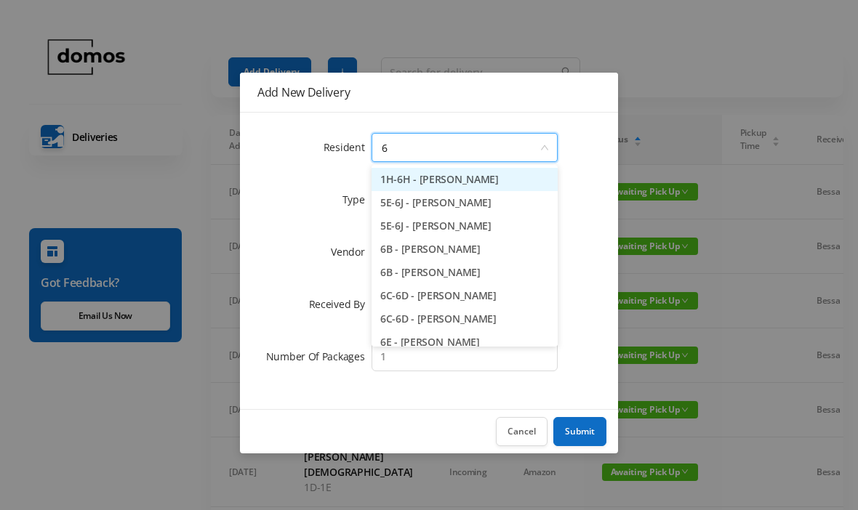
type input "6g"
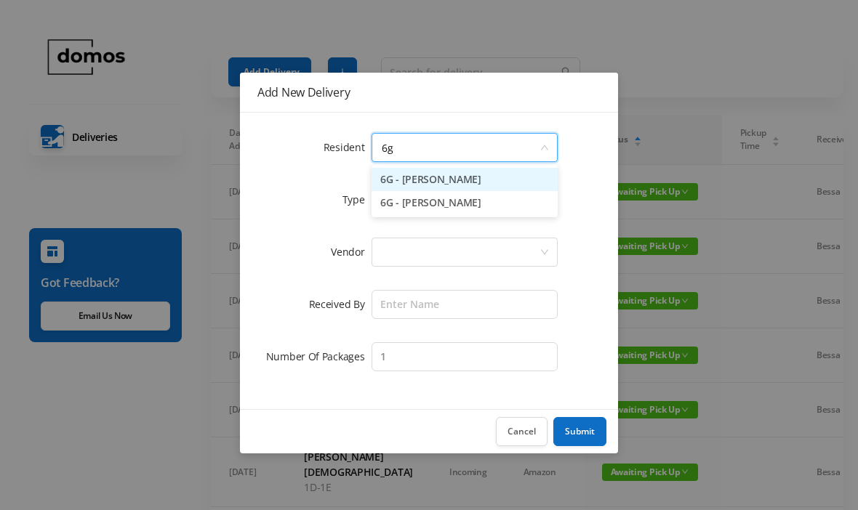
click at [446, 180] on li "6G - [PERSON_NAME]" at bounding box center [464, 179] width 186 height 23
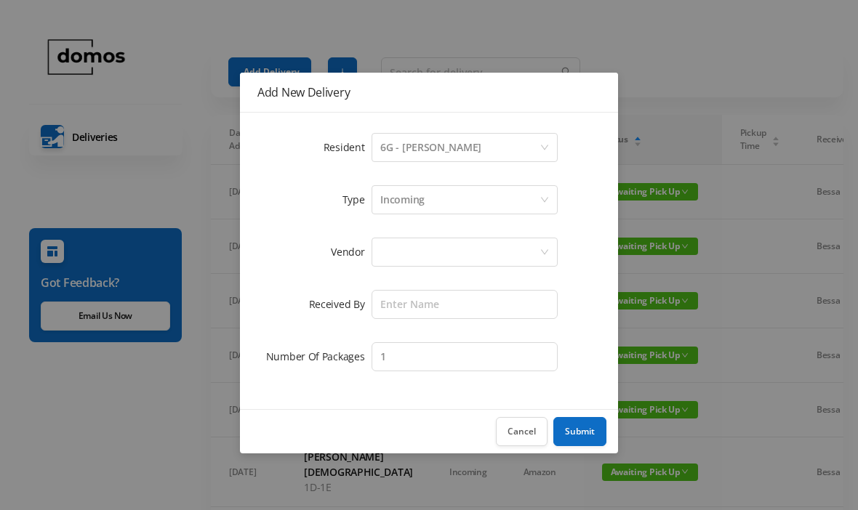
click at [442, 249] on div at bounding box center [459, 252] width 159 height 28
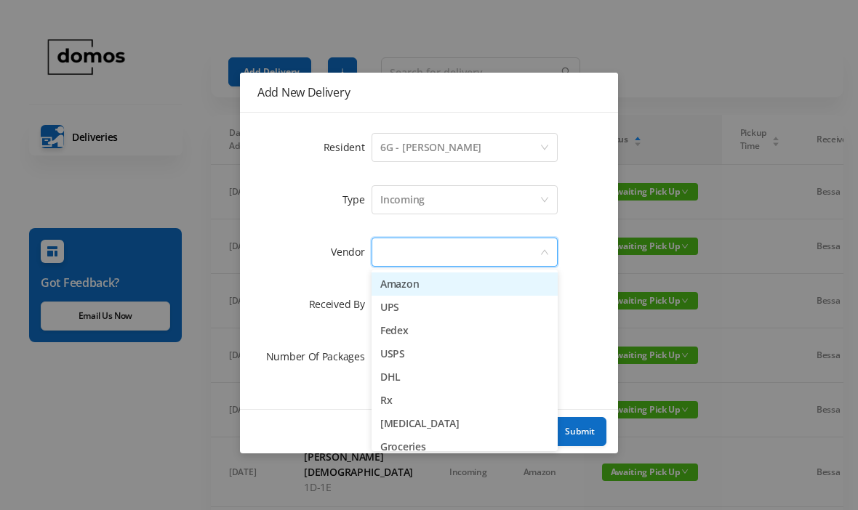
click at [426, 286] on li "Amazon" at bounding box center [464, 284] width 186 height 23
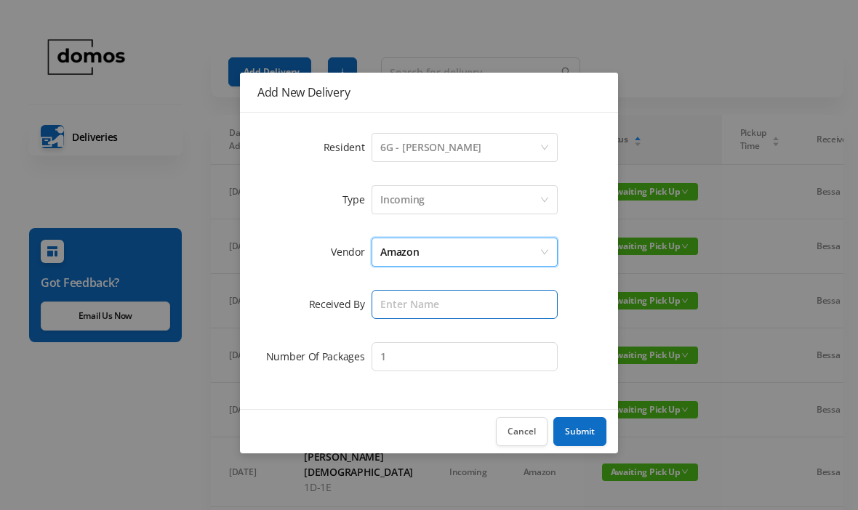
click at [454, 305] on input "text" at bounding box center [464, 304] width 186 height 29
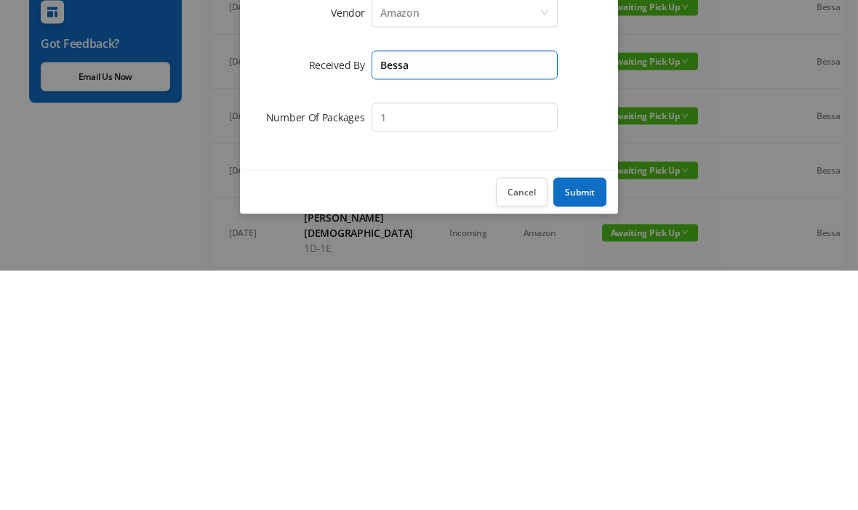
type input "Bessa"
click at [587, 417] on button "Submit" at bounding box center [579, 431] width 53 height 29
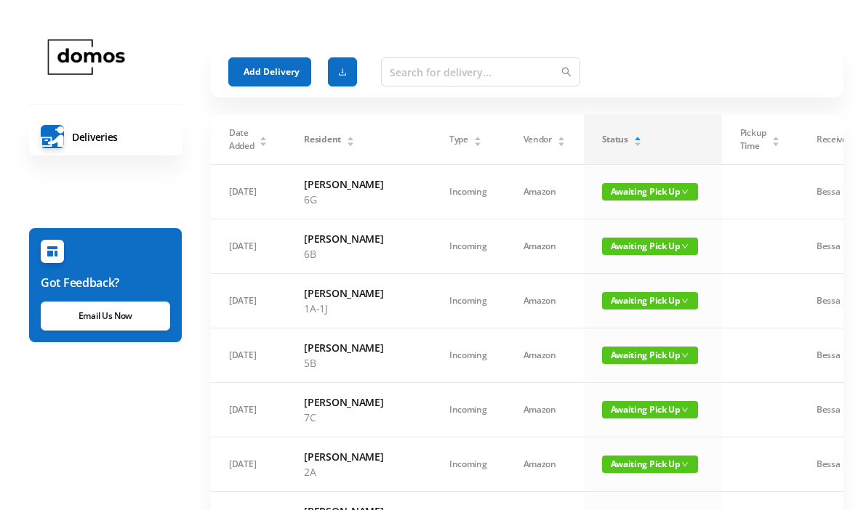
click at [276, 71] on button "Add Delivery" at bounding box center [269, 71] width 83 height 29
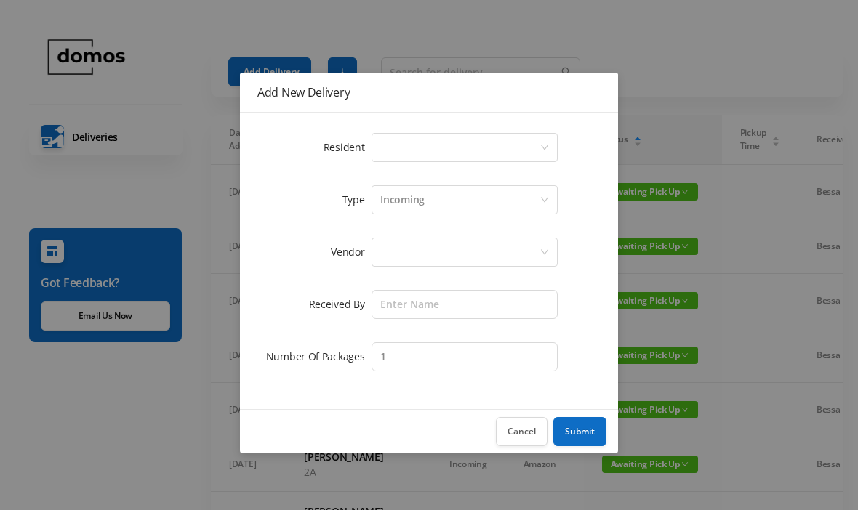
click at [426, 138] on div "Select a person" at bounding box center [459, 148] width 159 height 28
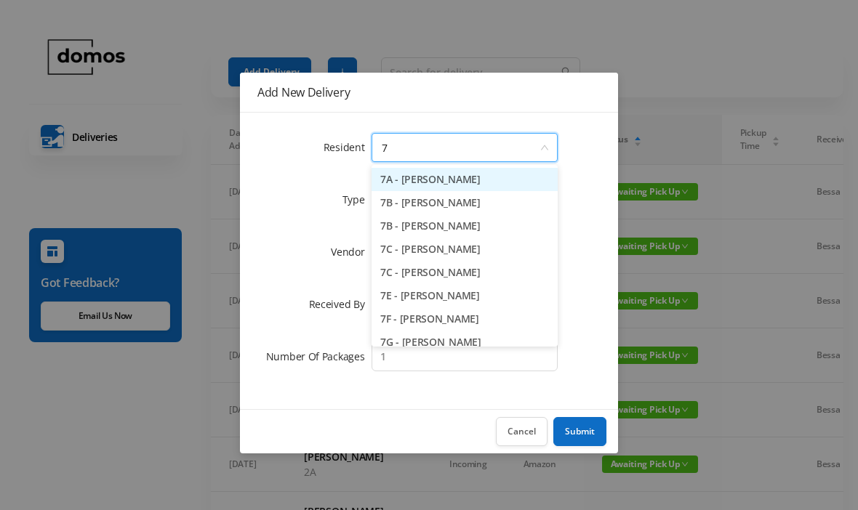
type input "7e"
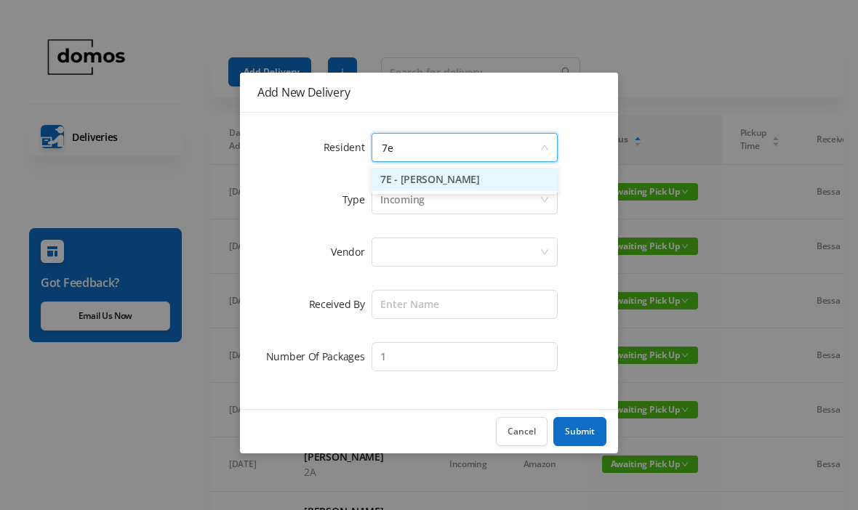
click at [466, 182] on li "7E - [PERSON_NAME]" at bounding box center [464, 179] width 186 height 23
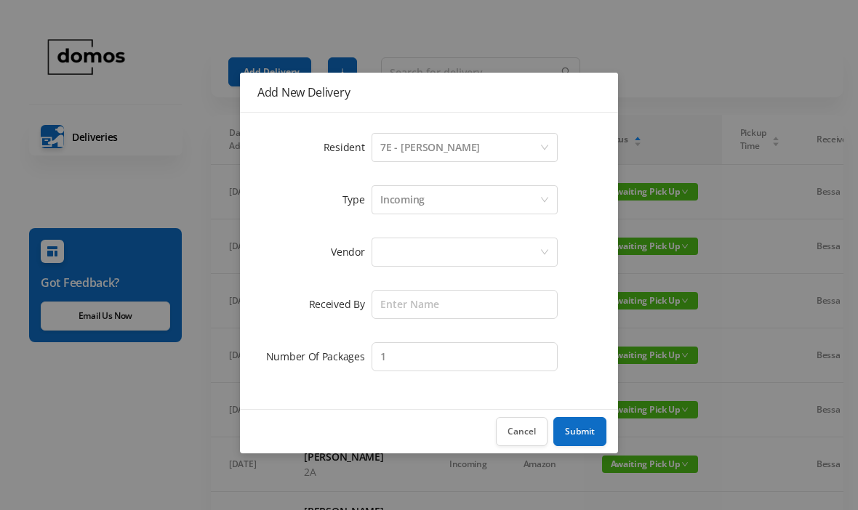
click at [457, 260] on div at bounding box center [459, 252] width 159 height 28
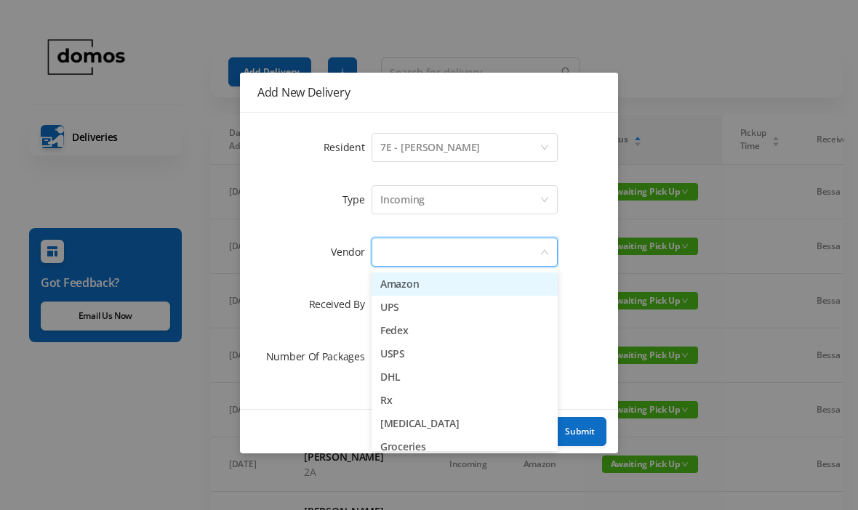
click at [435, 288] on li "Amazon" at bounding box center [464, 284] width 186 height 23
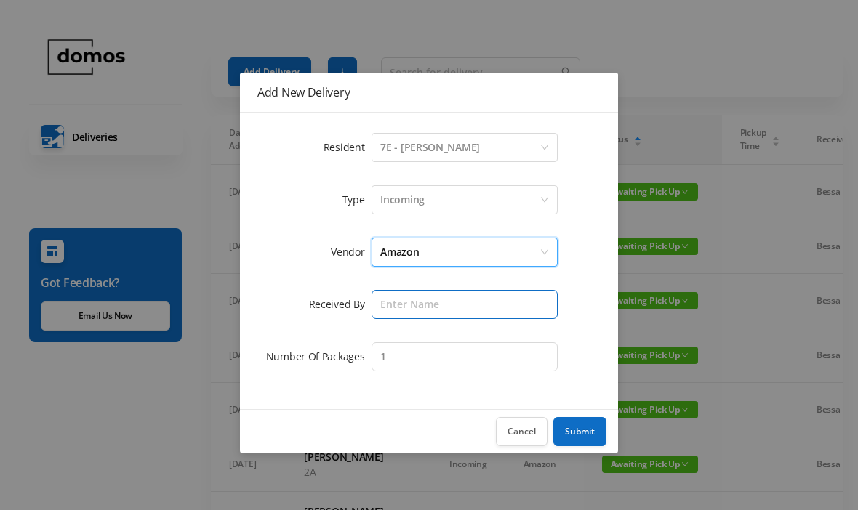
click at [454, 296] on input "text" at bounding box center [464, 304] width 186 height 29
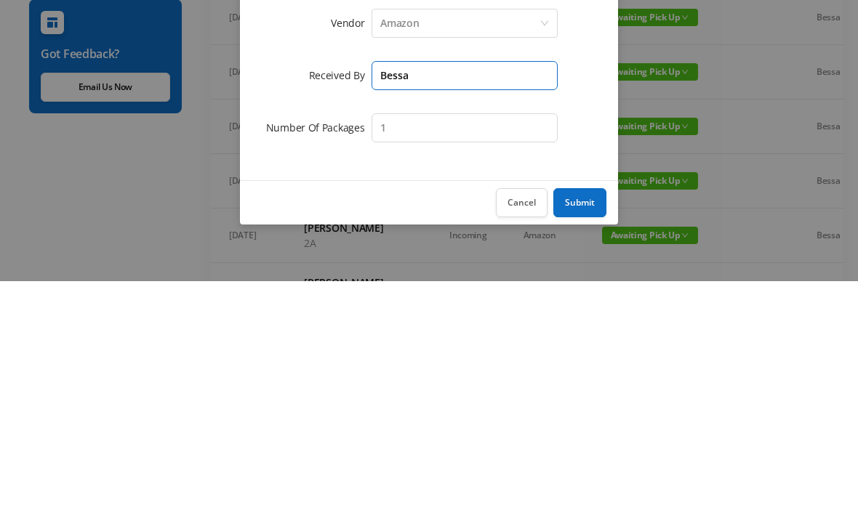
type input "Bessa"
click at [593, 417] on button "Submit" at bounding box center [579, 431] width 53 height 29
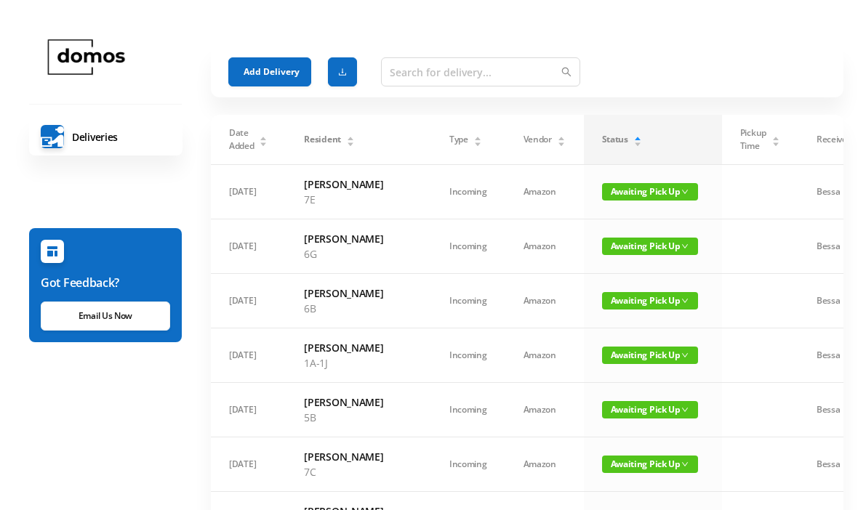
click at [278, 72] on button "Add Delivery" at bounding box center [269, 71] width 83 height 29
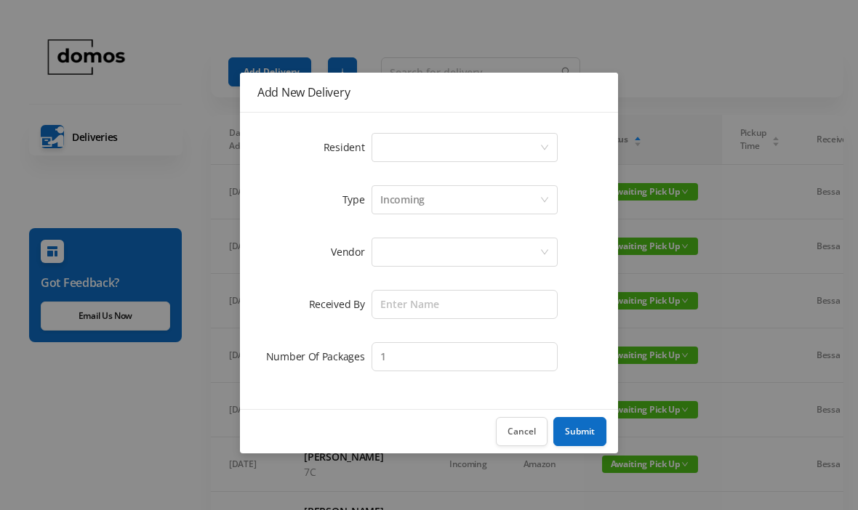
click at [430, 145] on div "Select a person" at bounding box center [459, 148] width 159 height 28
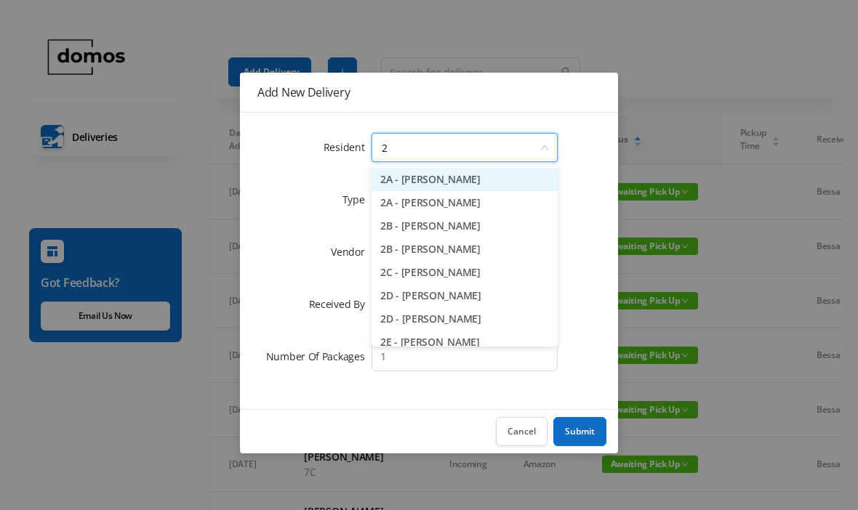
type input "2e"
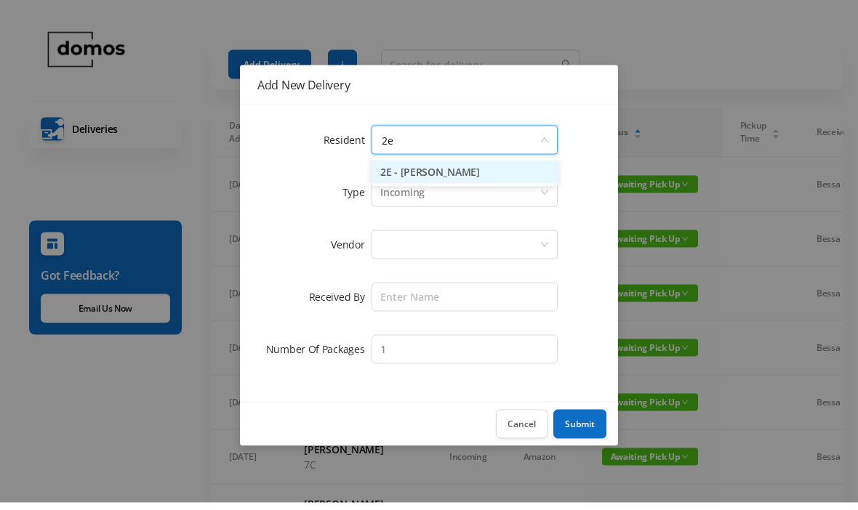
click at [477, 170] on li "2E - [PERSON_NAME]" at bounding box center [464, 179] width 186 height 23
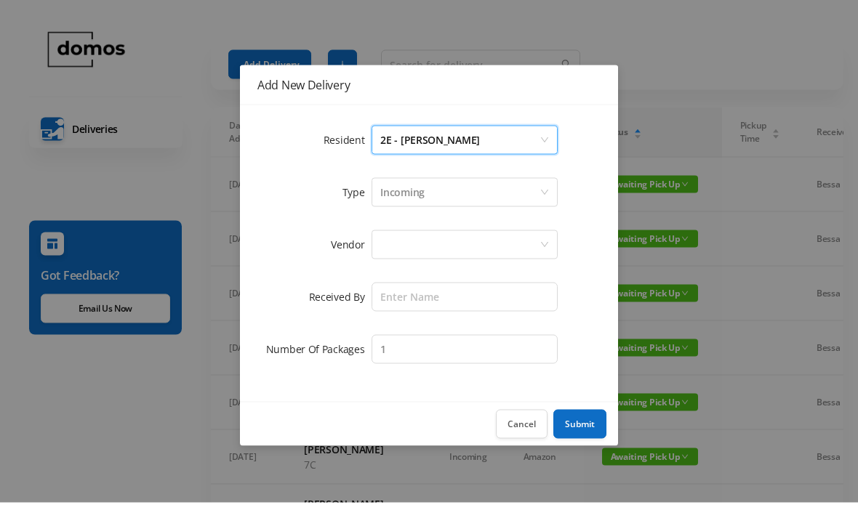
scroll to position [8, 0]
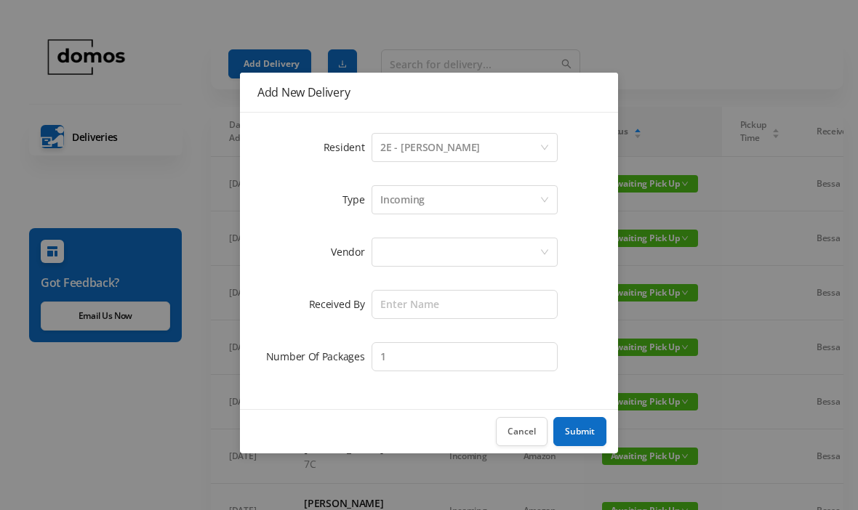
click at [471, 244] on div at bounding box center [459, 252] width 159 height 28
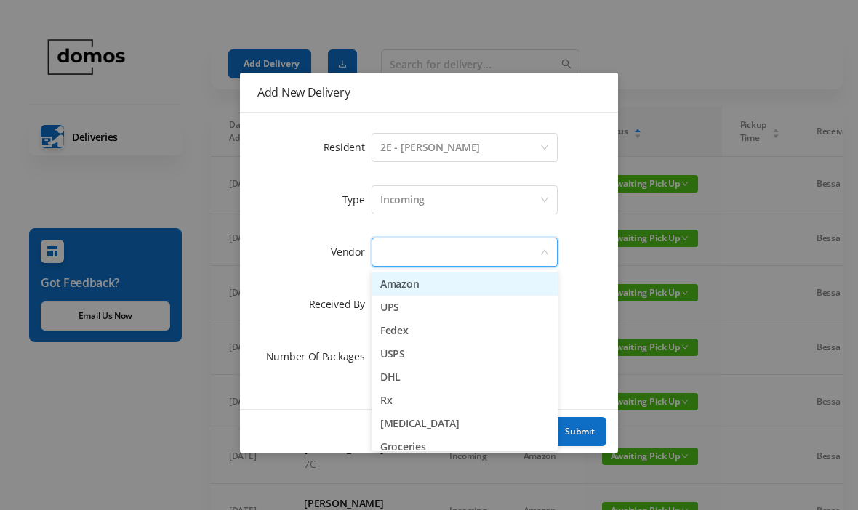
click at [438, 291] on li "Amazon" at bounding box center [464, 284] width 186 height 23
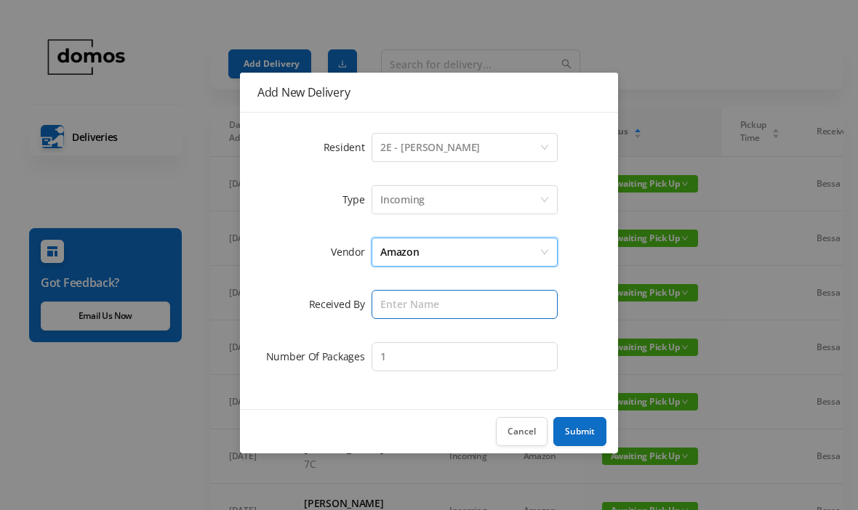
click at [459, 308] on input "text" at bounding box center [464, 304] width 186 height 29
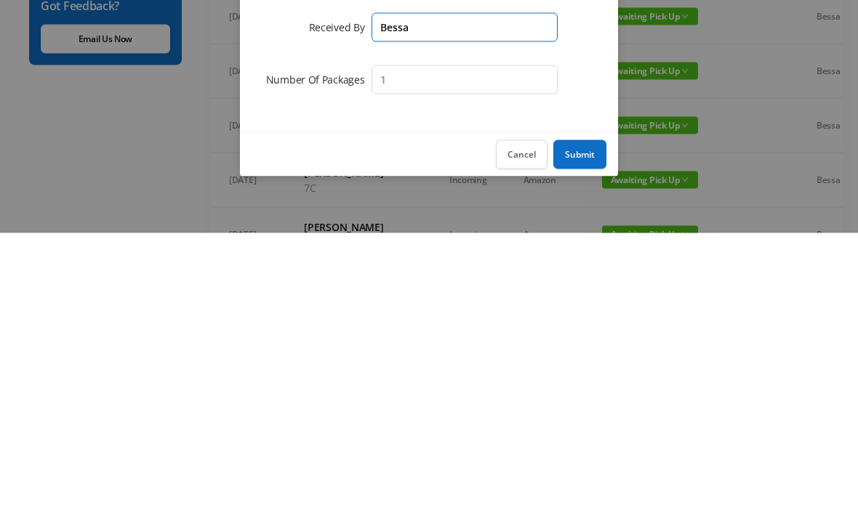
type input "Bessa"
click at [590, 417] on button "Submit" at bounding box center [579, 431] width 53 height 29
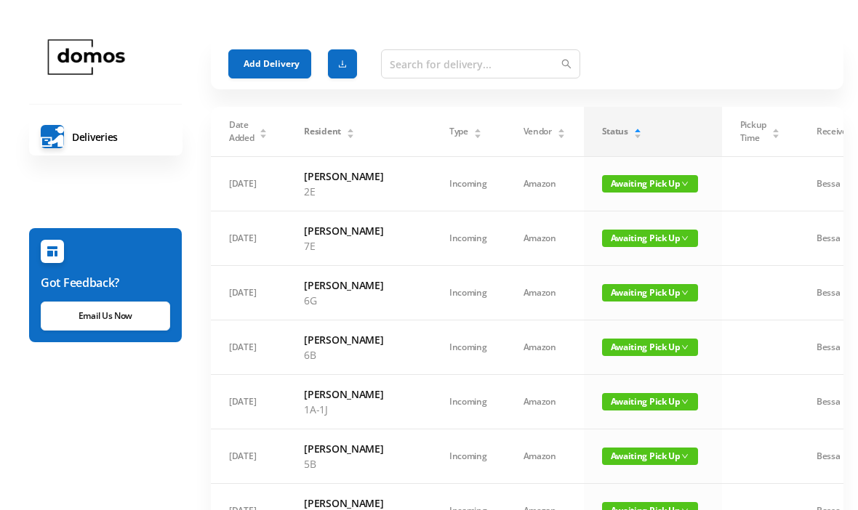
scroll to position [0, 0]
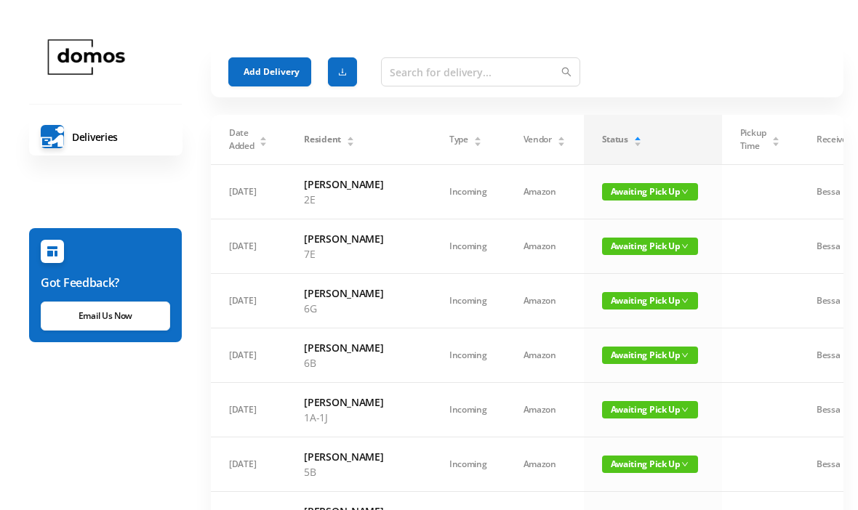
click at [272, 74] on button "Add Delivery" at bounding box center [269, 71] width 83 height 29
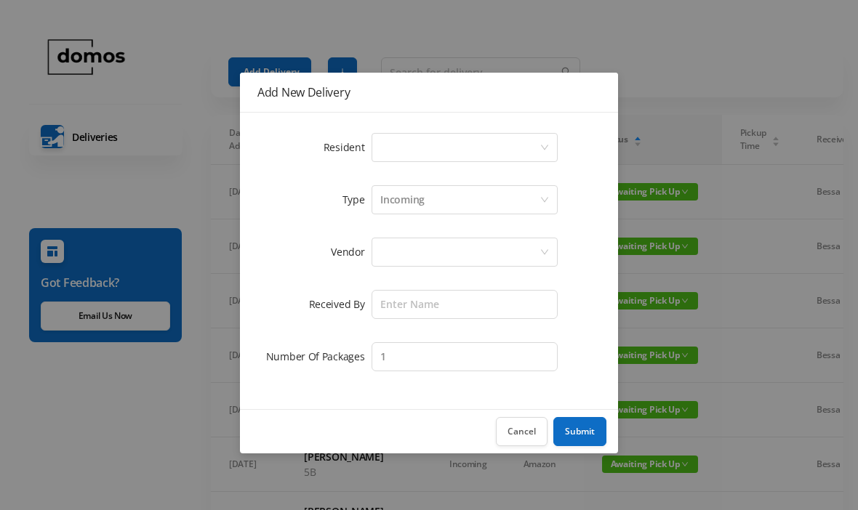
click at [442, 153] on div "Select a person" at bounding box center [459, 148] width 159 height 28
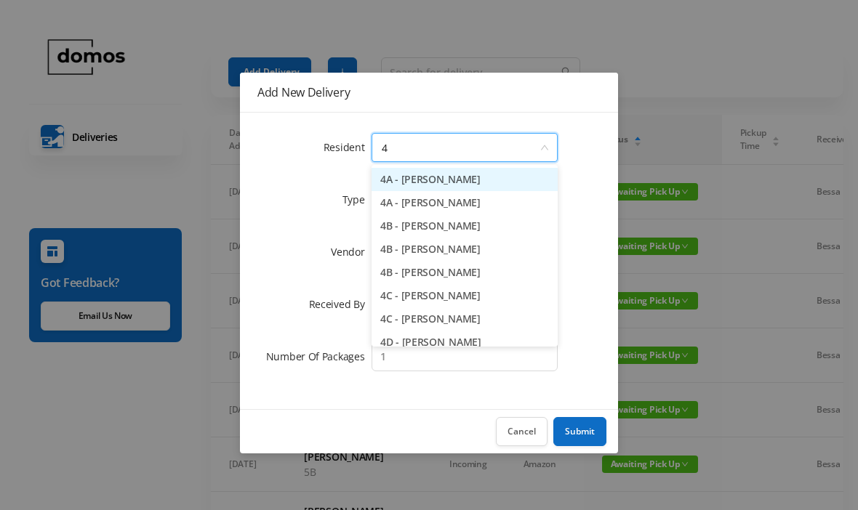
type input "4c"
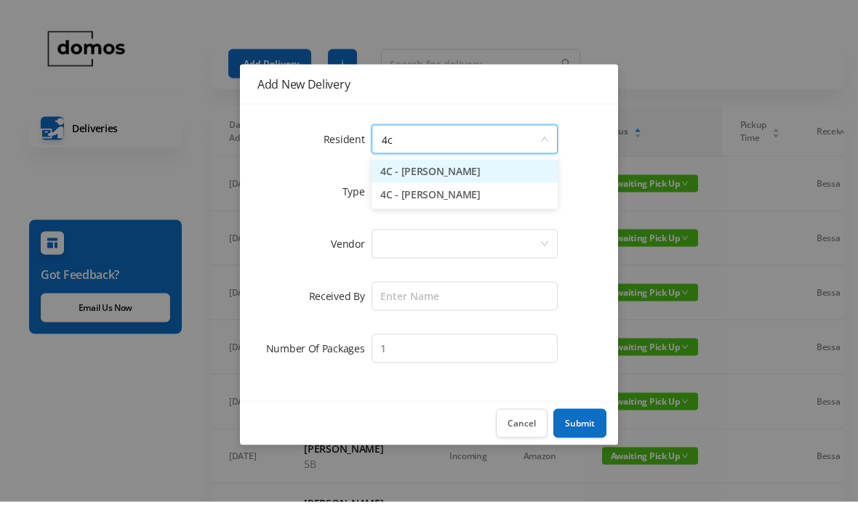
click at [454, 181] on li "4C - [PERSON_NAME]" at bounding box center [464, 179] width 186 height 23
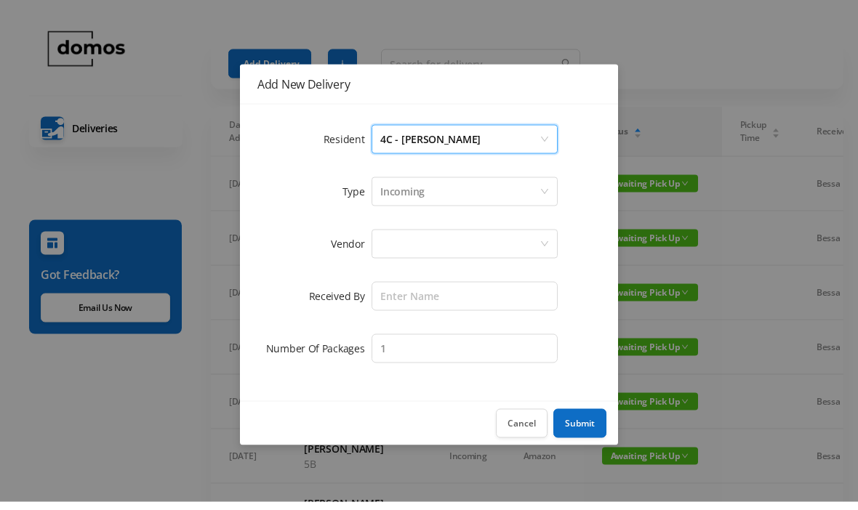
scroll to position [9, 0]
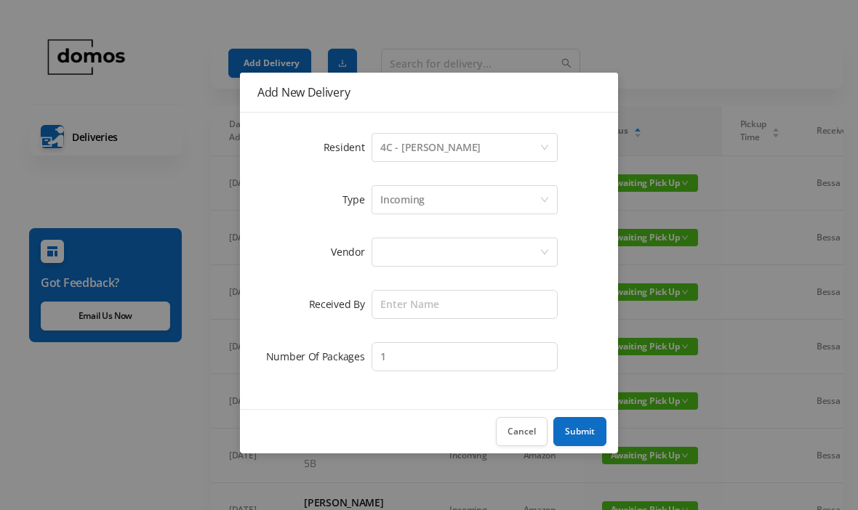
click at [459, 243] on div at bounding box center [459, 252] width 159 height 28
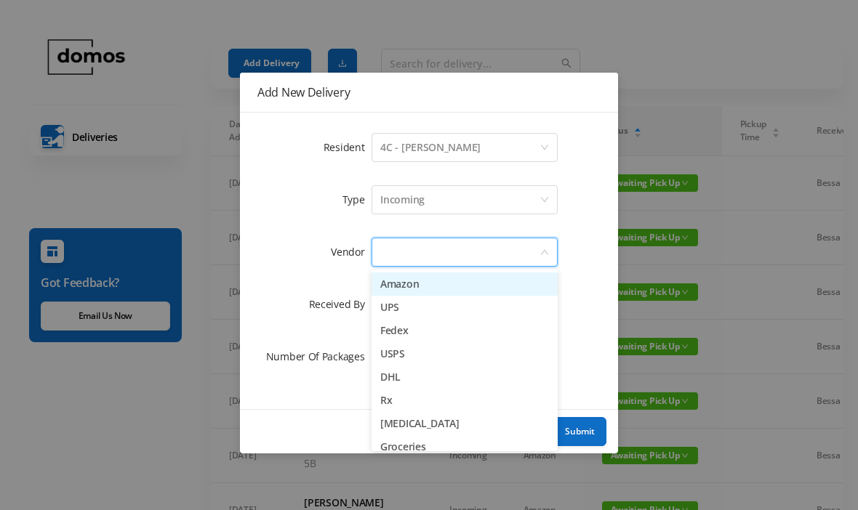
click at [438, 284] on li "Amazon" at bounding box center [464, 284] width 186 height 23
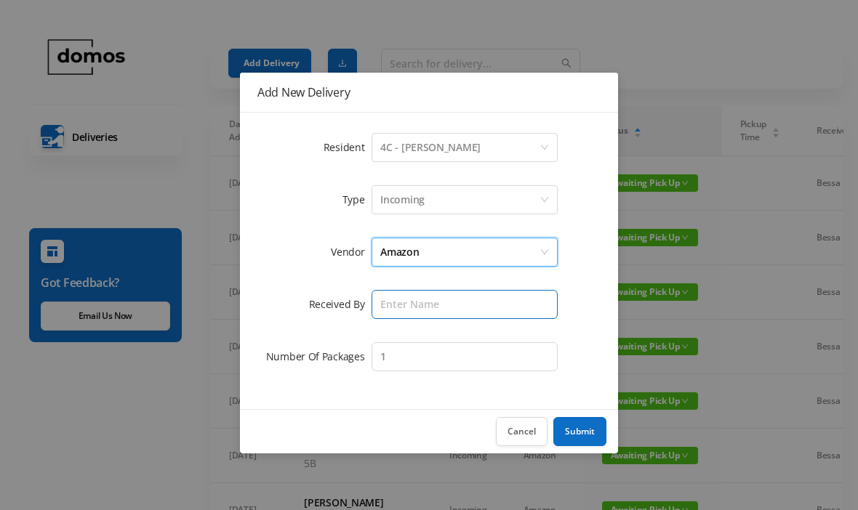
click at [451, 303] on input "text" at bounding box center [464, 304] width 186 height 29
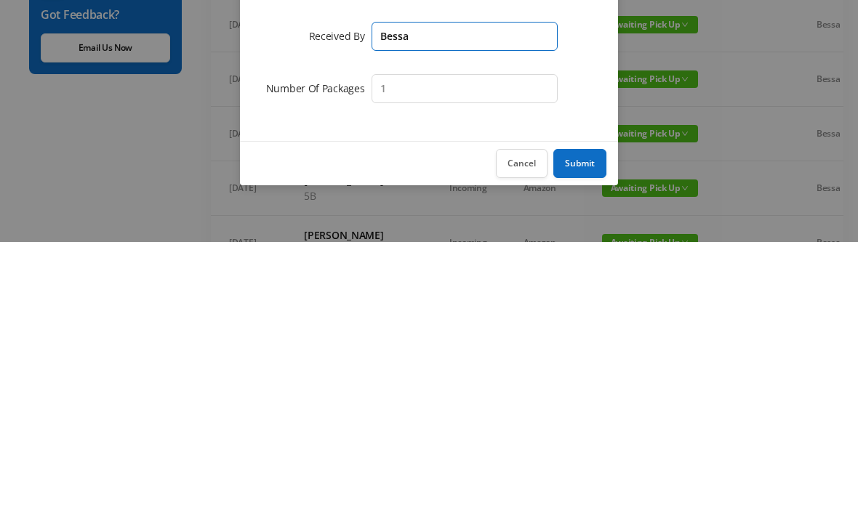
type input "Bessa"
click at [595, 417] on button "Submit" at bounding box center [579, 431] width 53 height 29
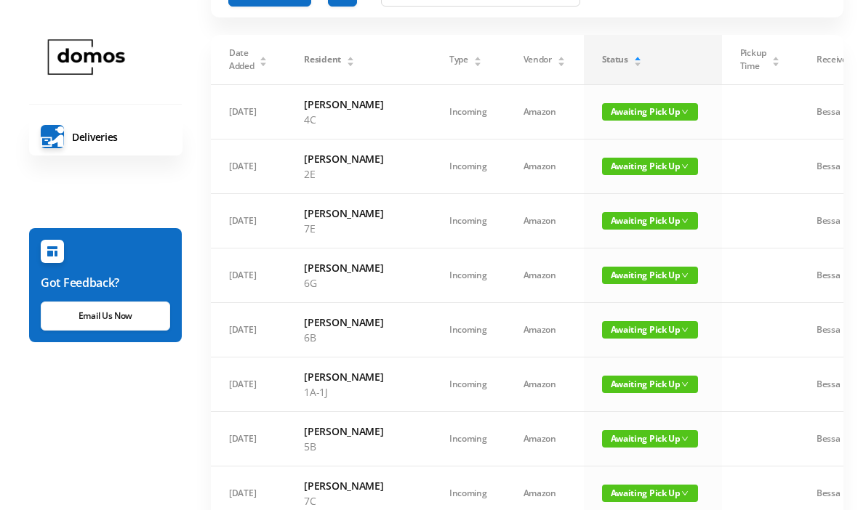
scroll to position [0, 0]
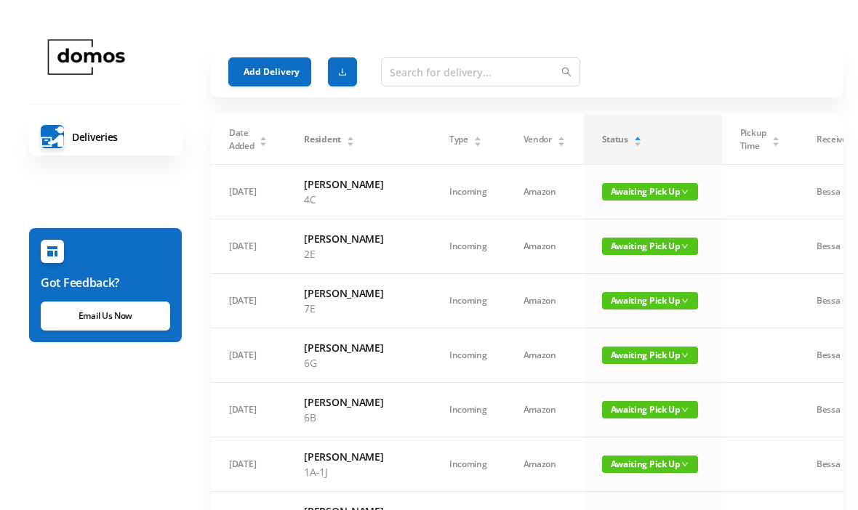
click at [264, 69] on button "Add Delivery" at bounding box center [269, 71] width 83 height 29
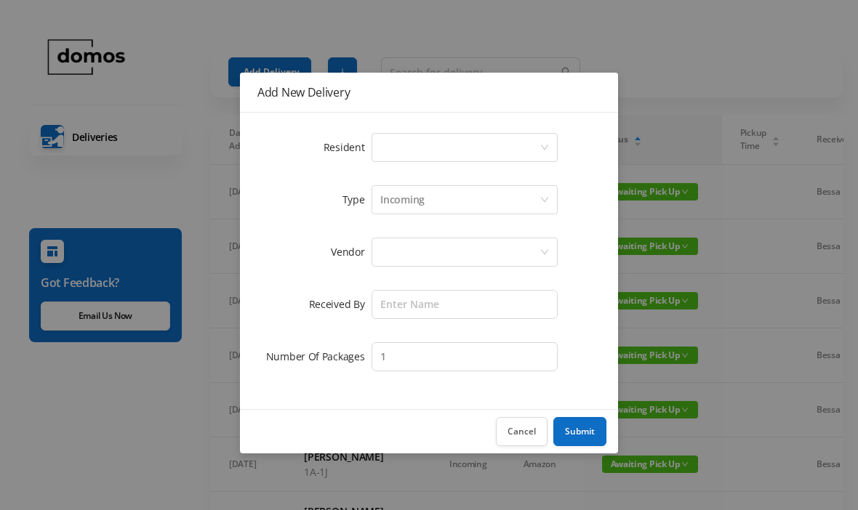
click at [451, 143] on div "Select a person" at bounding box center [459, 148] width 159 height 28
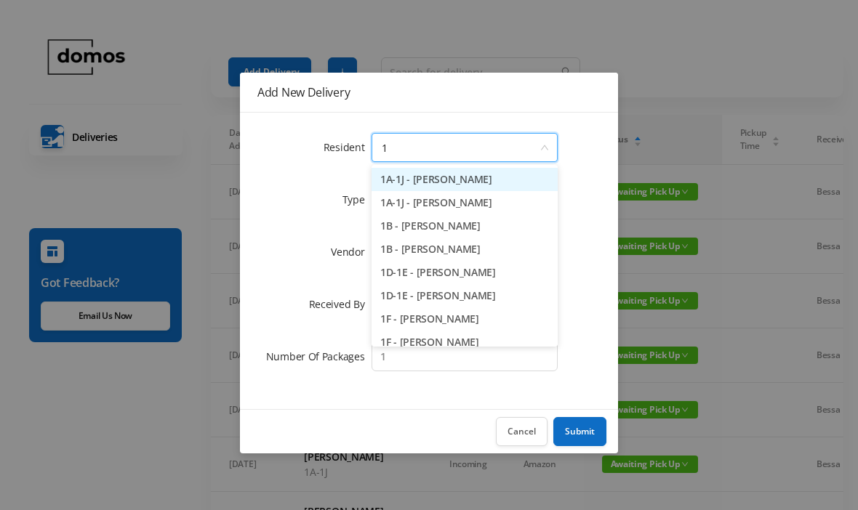
type input "1d"
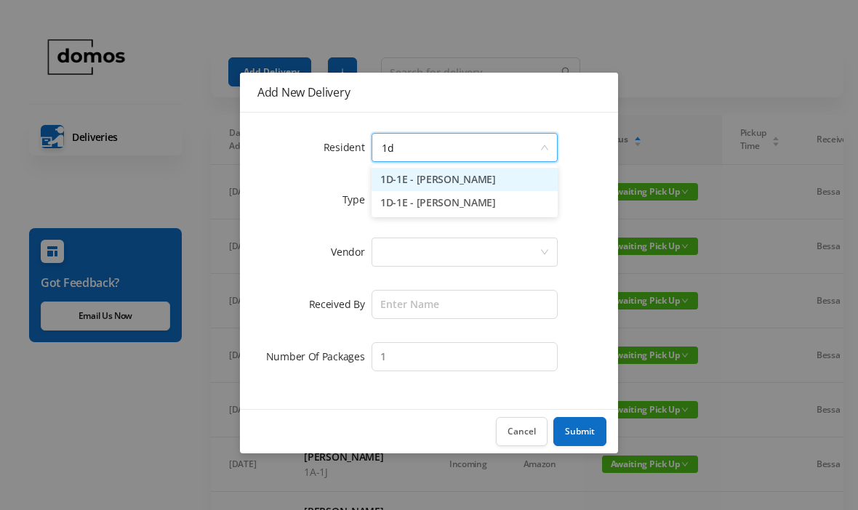
click at [467, 182] on li "1D-1E - [PERSON_NAME]" at bounding box center [464, 179] width 186 height 23
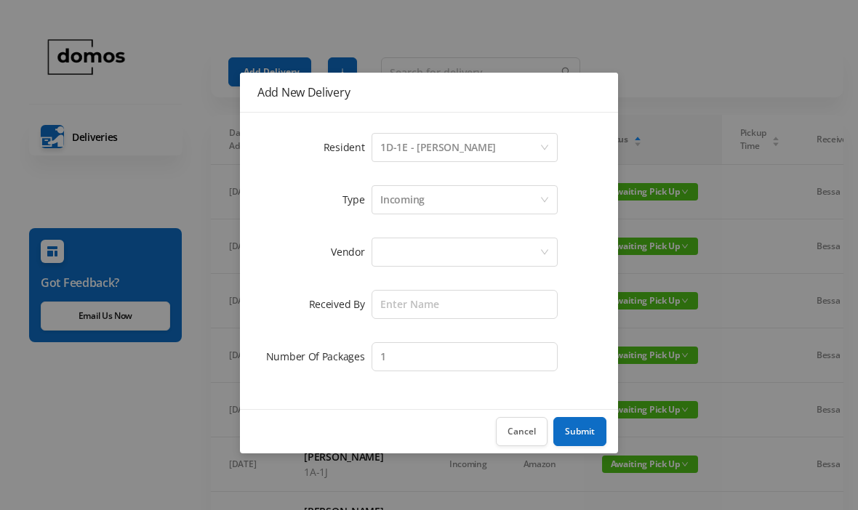
click at [449, 254] on div at bounding box center [459, 252] width 159 height 28
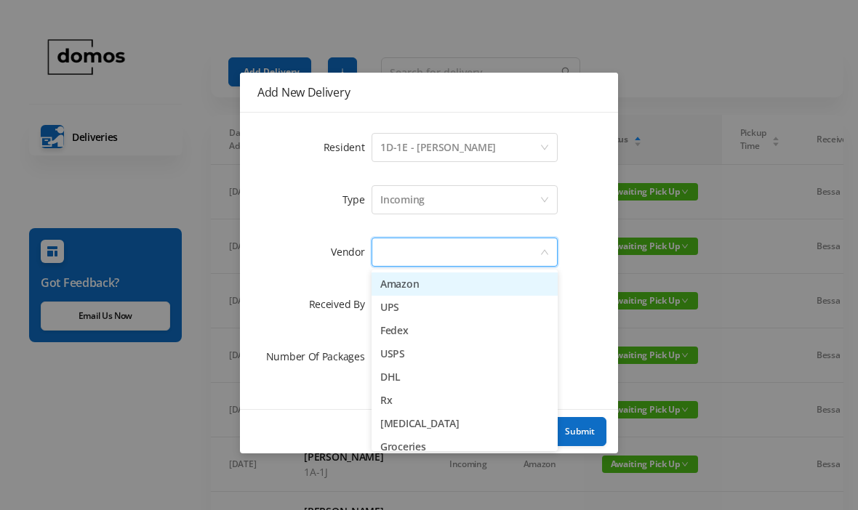
click at [431, 278] on li "Amazon" at bounding box center [464, 284] width 186 height 23
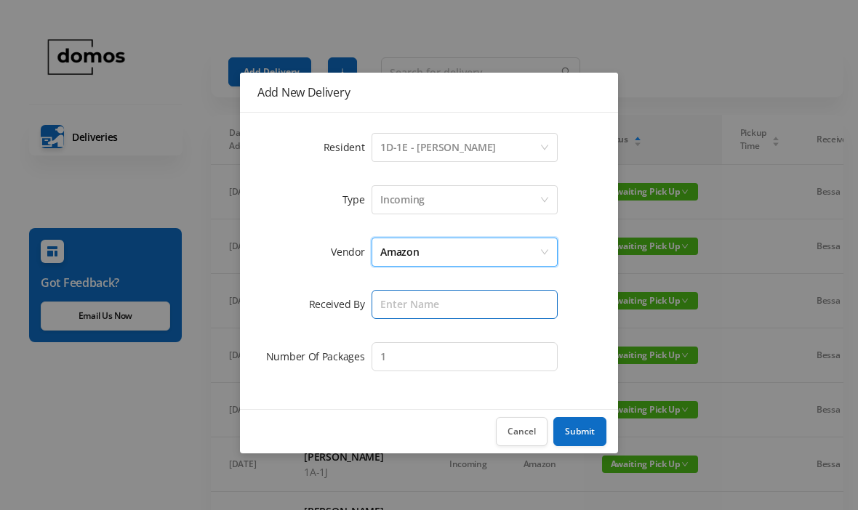
click at [451, 296] on input "text" at bounding box center [464, 304] width 186 height 29
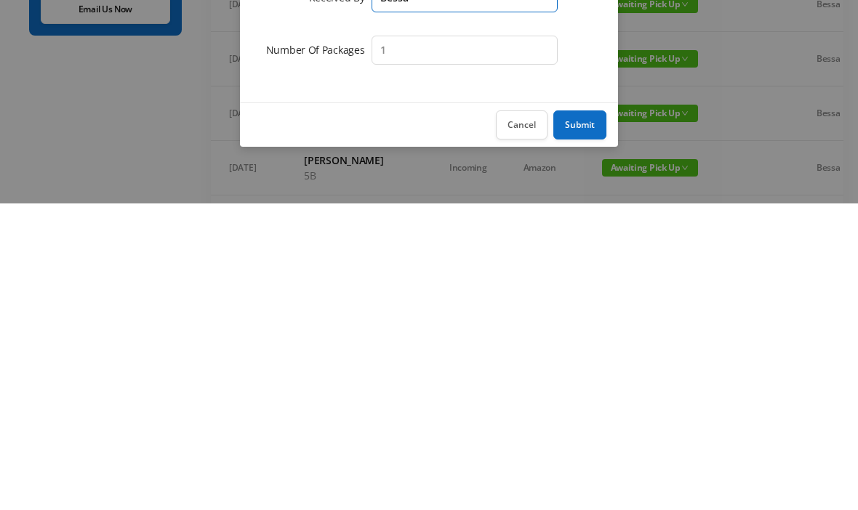
type input "Bessa"
click at [587, 417] on button "Submit" at bounding box center [579, 431] width 53 height 29
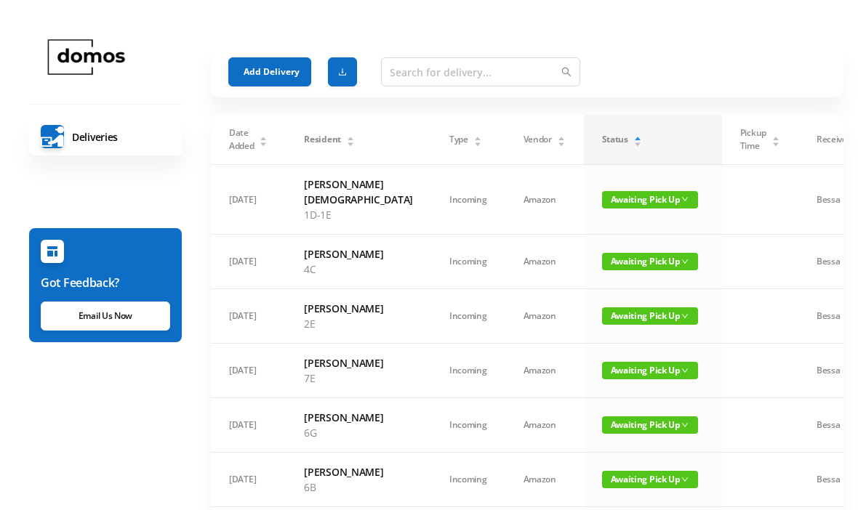
click at [276, 68] on button "Add Delivery" at bounding box center [269, 71] width 83 height 29
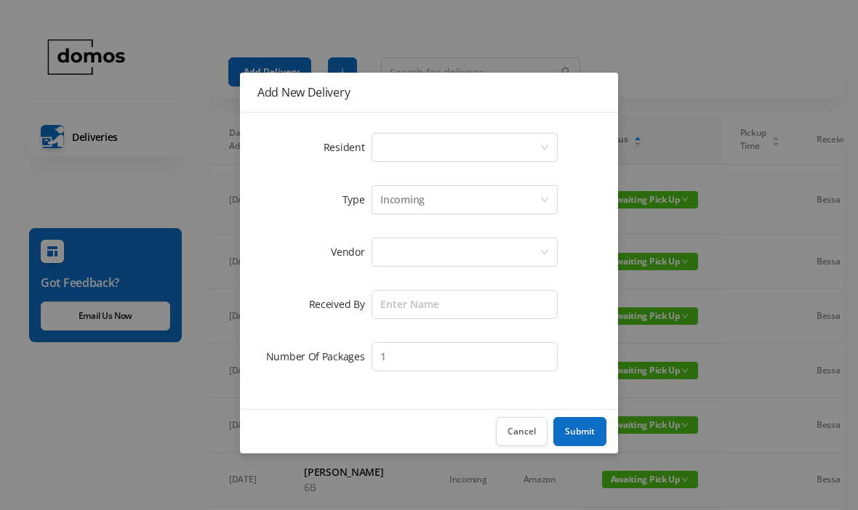
click at [457, 148] on div "Select a person" at bounding box center [459, 148] width 159 height 28
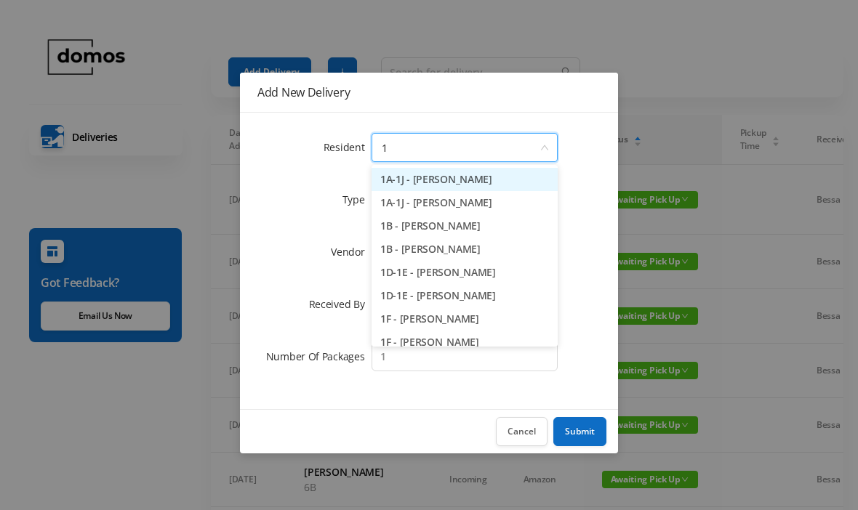
type input "1h"
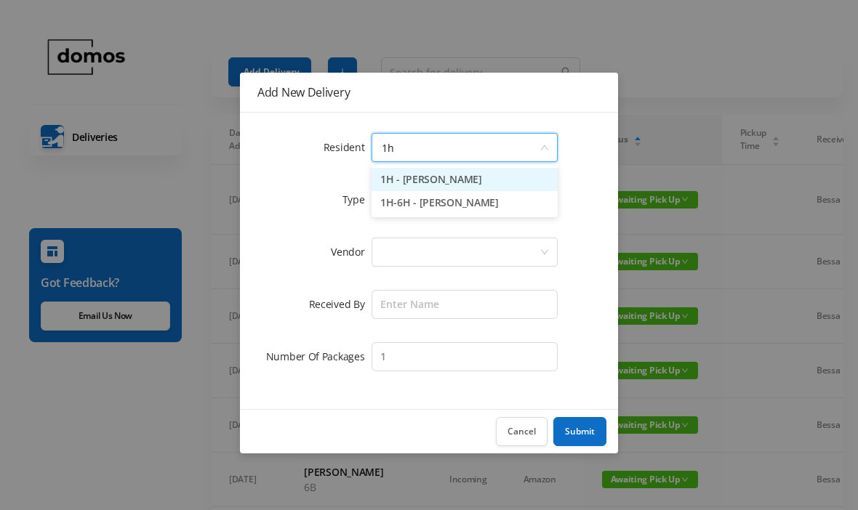
click at [465, 185] on li "1H - [PERSON_NAME]" at bounding box center [464, 179] width 186 height 23
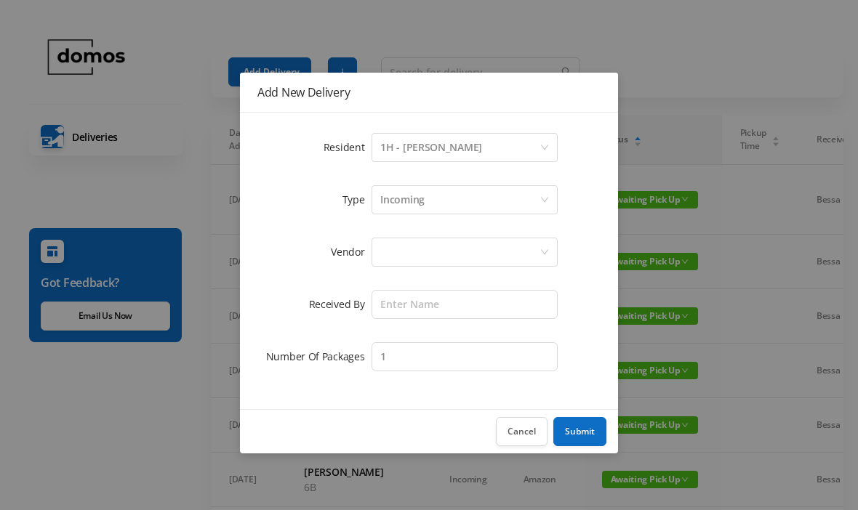
click at [439, 252] on div at bounding box center [459, 252] width 159 height 28
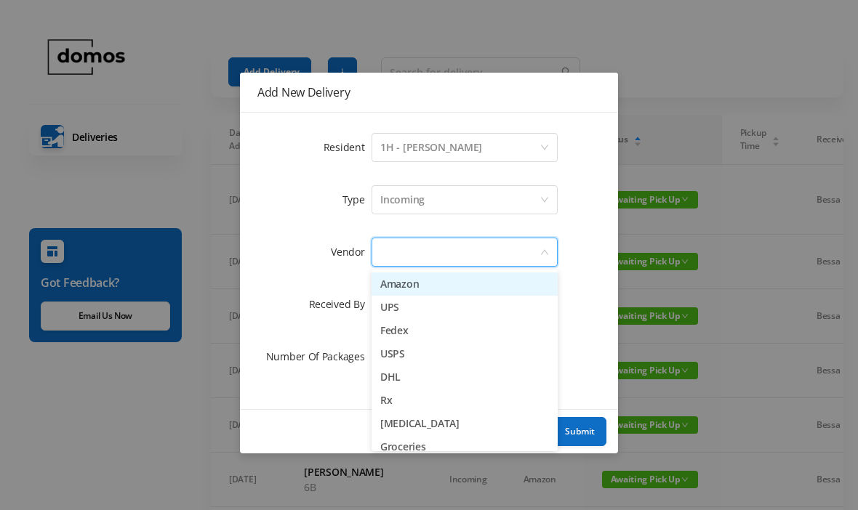
click at [428, 281] on li "Amazon" at bounding box center [464, 284] width 186 height 23
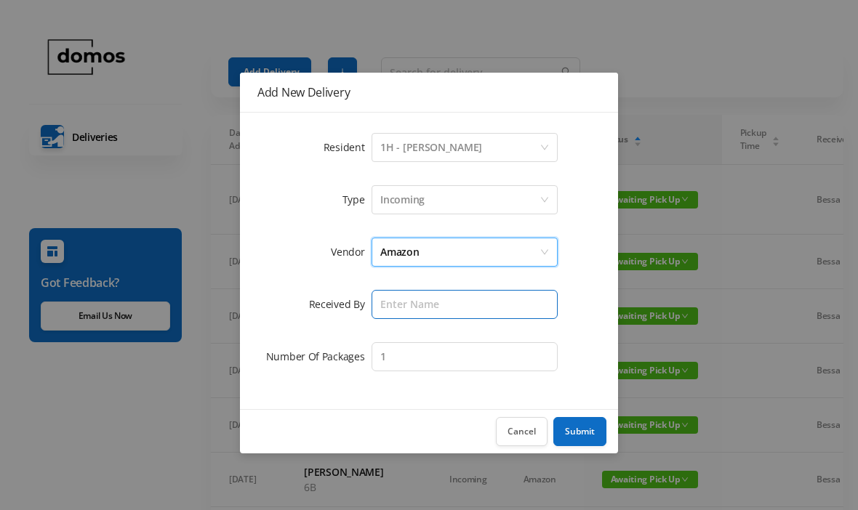
click at [446, 305] on input "text" at bounding box center [464, 304] width 186 height 29
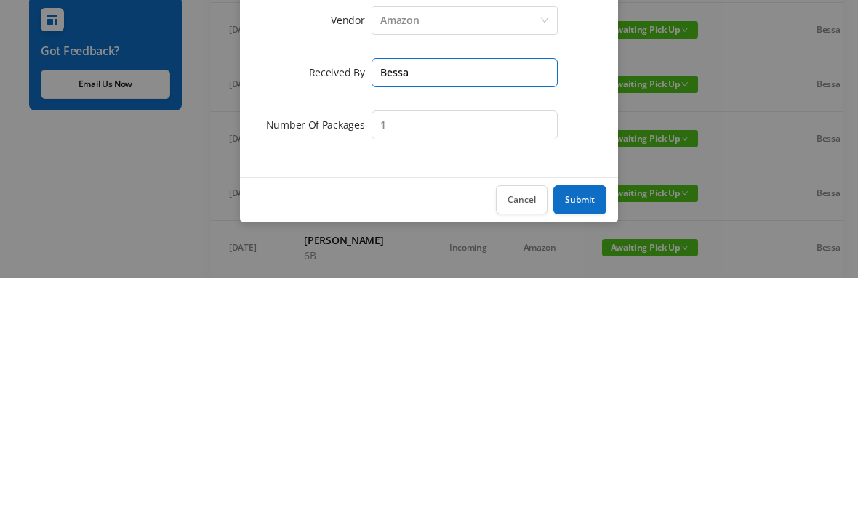
type input "Bessa"
click at [588, 417] on button "Submit" at bounding box center [579, 431] width 53 height 29
